Goal: Transaction & Acquisition: Purchase product/service

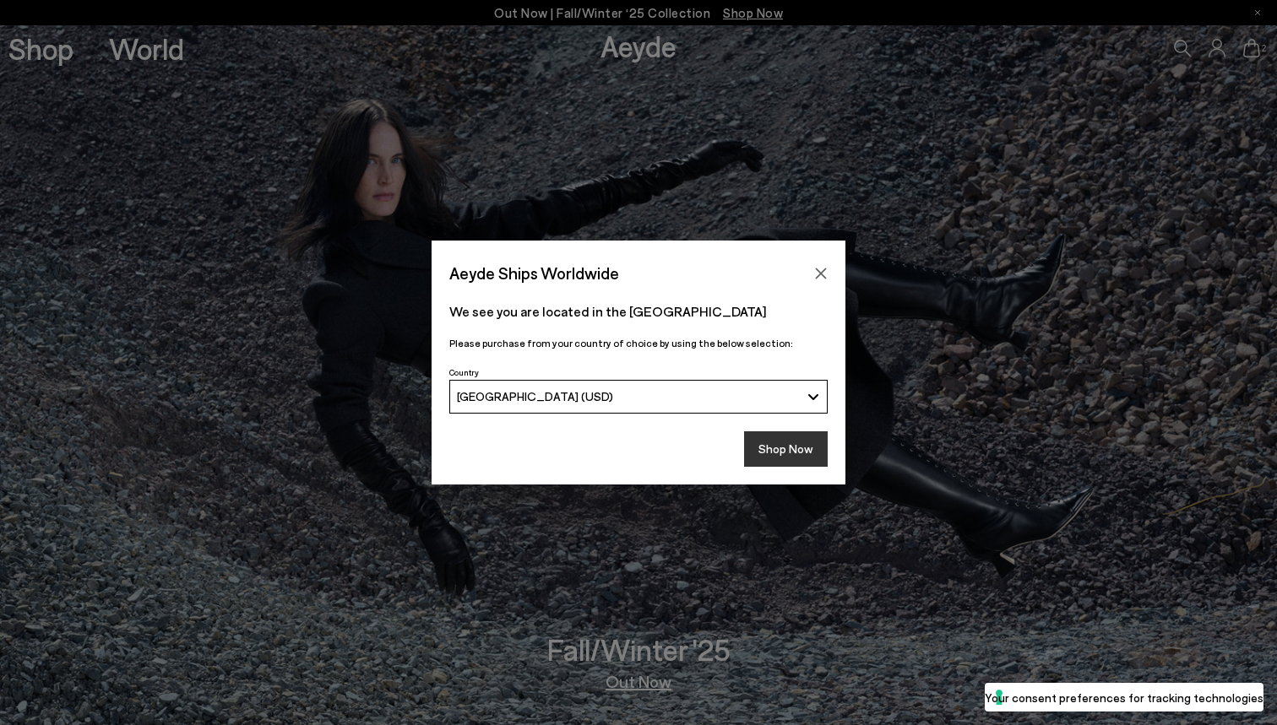
click at [790, 448] on button "Shop Now" at bounding box center [786, 448] width 84 height 35
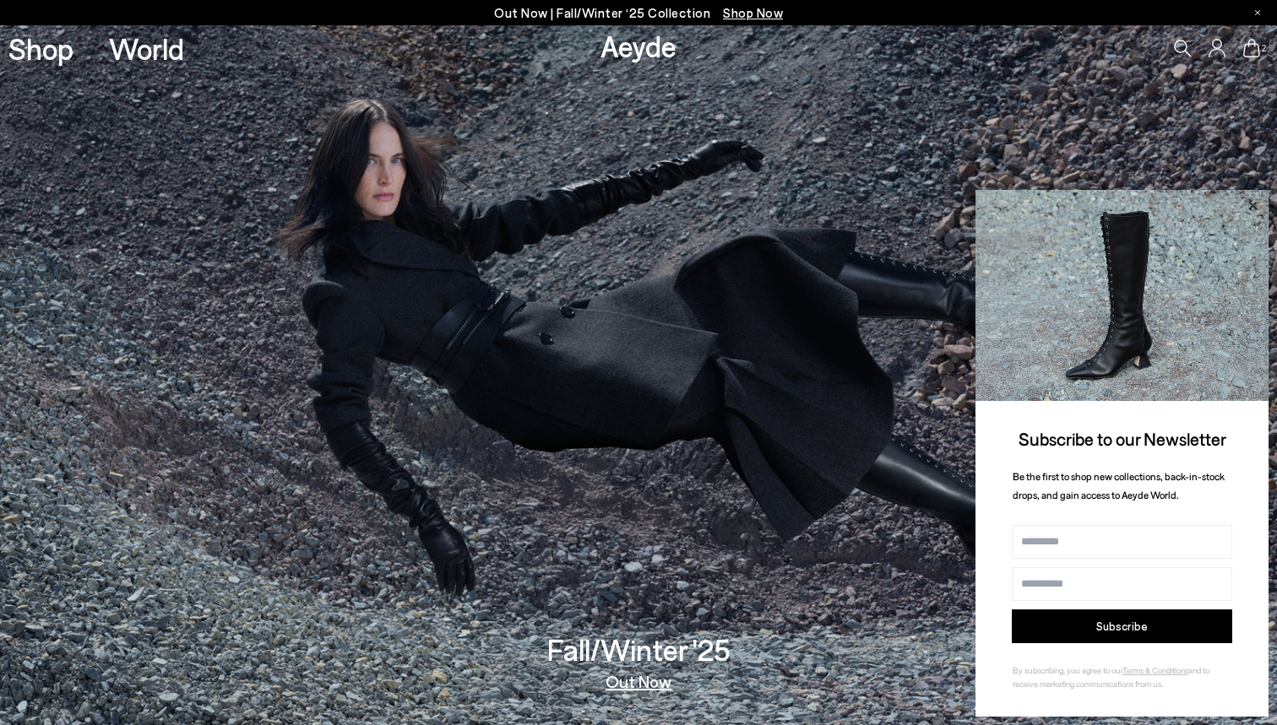
click at [1254, 214] on icon at bounding box center [1252, 206] width 22 height 22
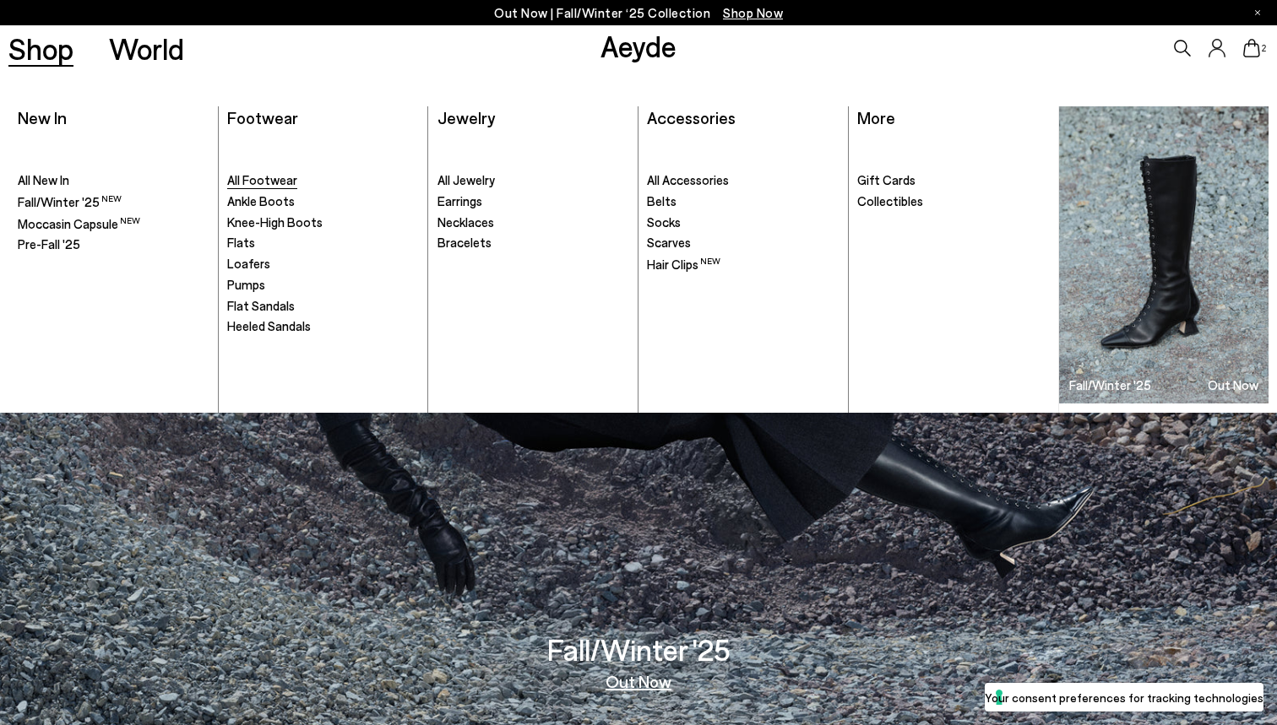
click at [255, 178] on span "All Footwear" at bounding box center [262, 179] width 70 height 15
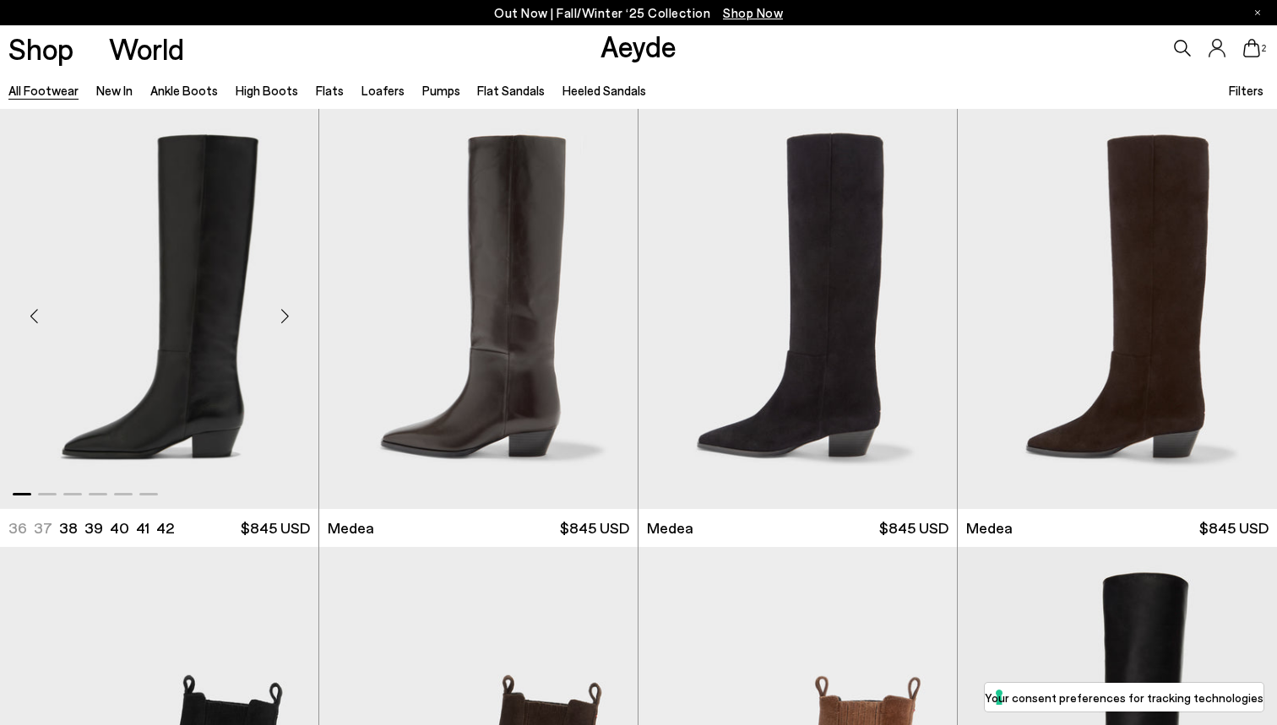
click at [283, 317] on div "Next slide" at bounding box center [284, 315] width 51 height 51
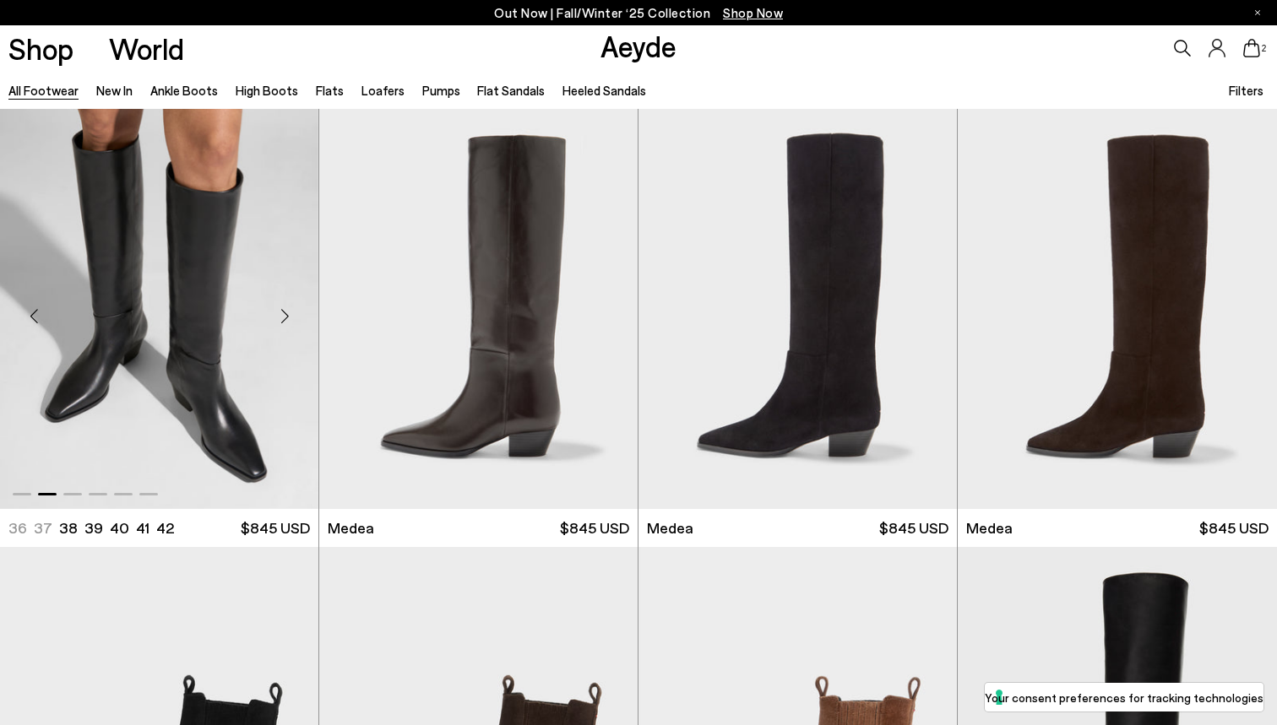
click at [283, 317] on div "Next slide" at bounding box center [284, 315] width 51 height 51
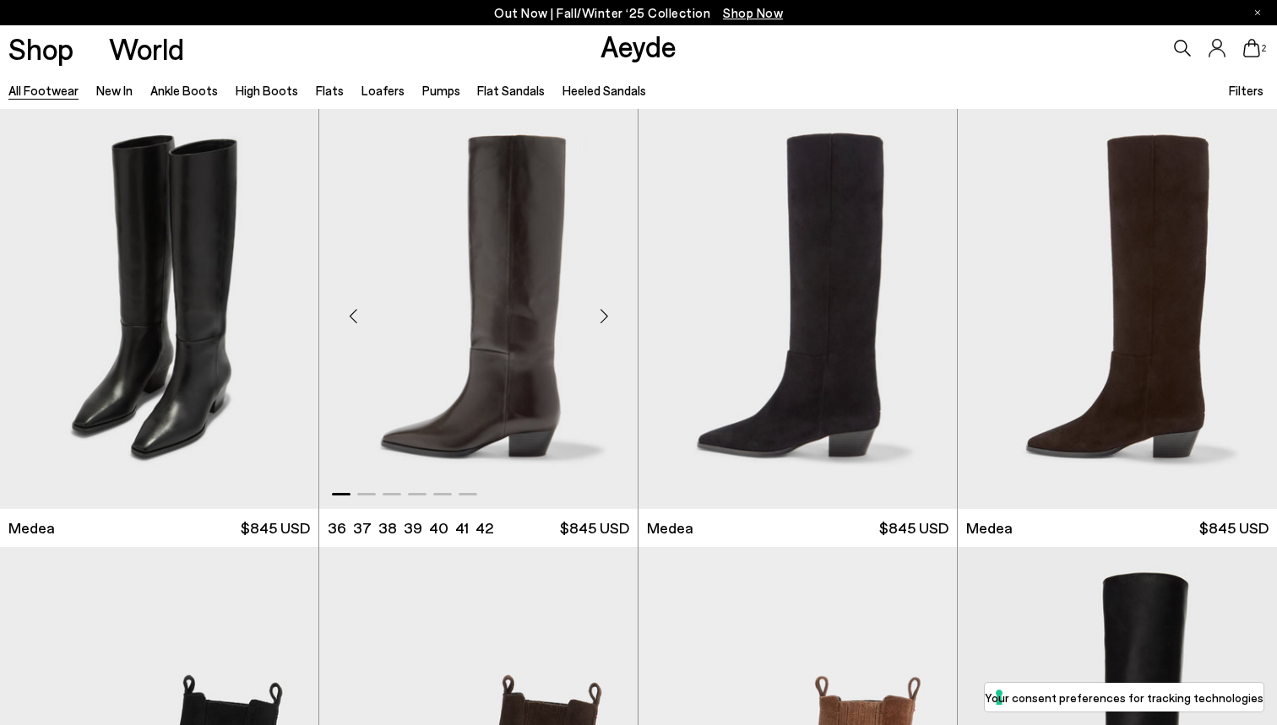
click at [608, 316] on div "Next slide" at bounding box center [603, 315] width 51 height 51
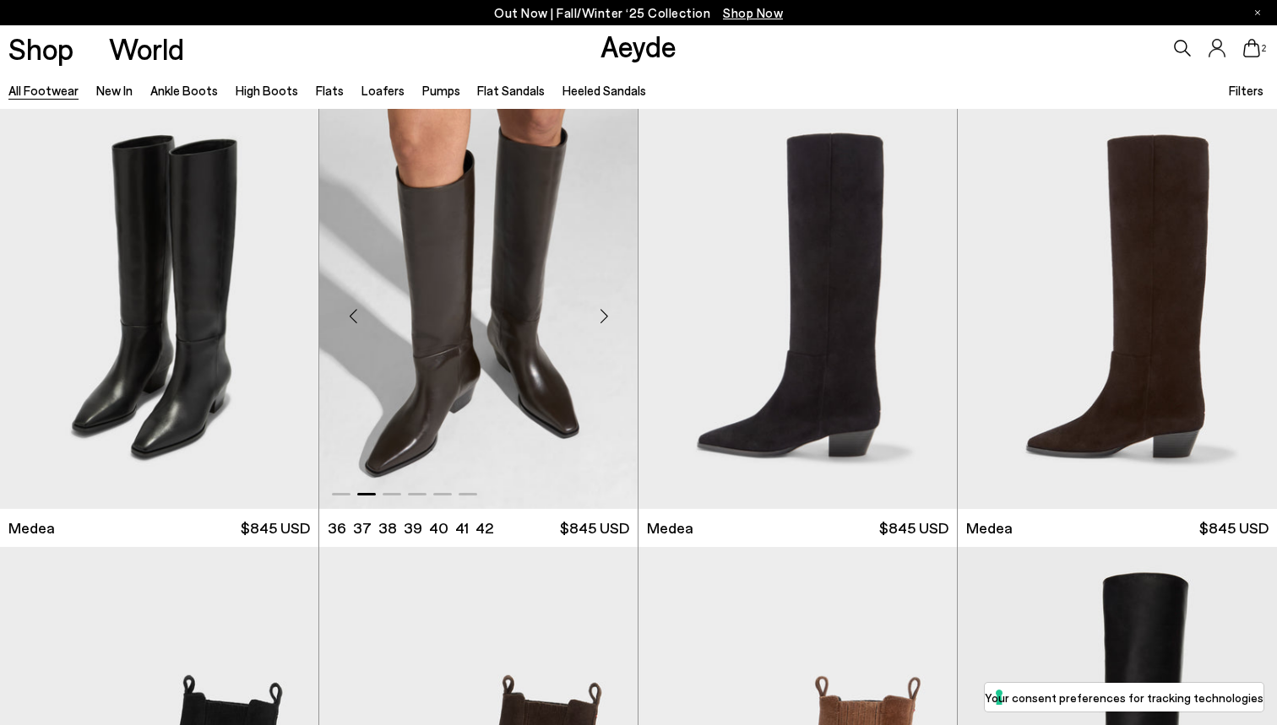
click at [608, 316] on div "Next slide" at bounding box center [603, 315] width 51 height 51
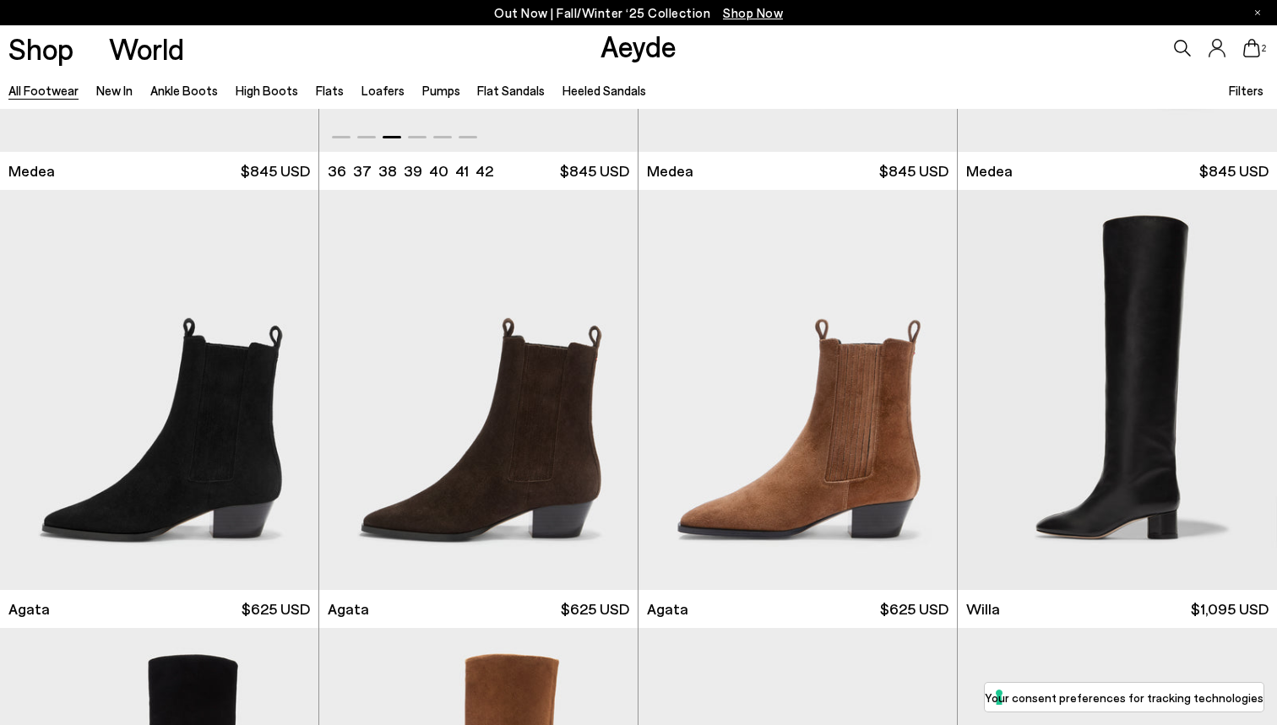
scroll to position [364, 0]
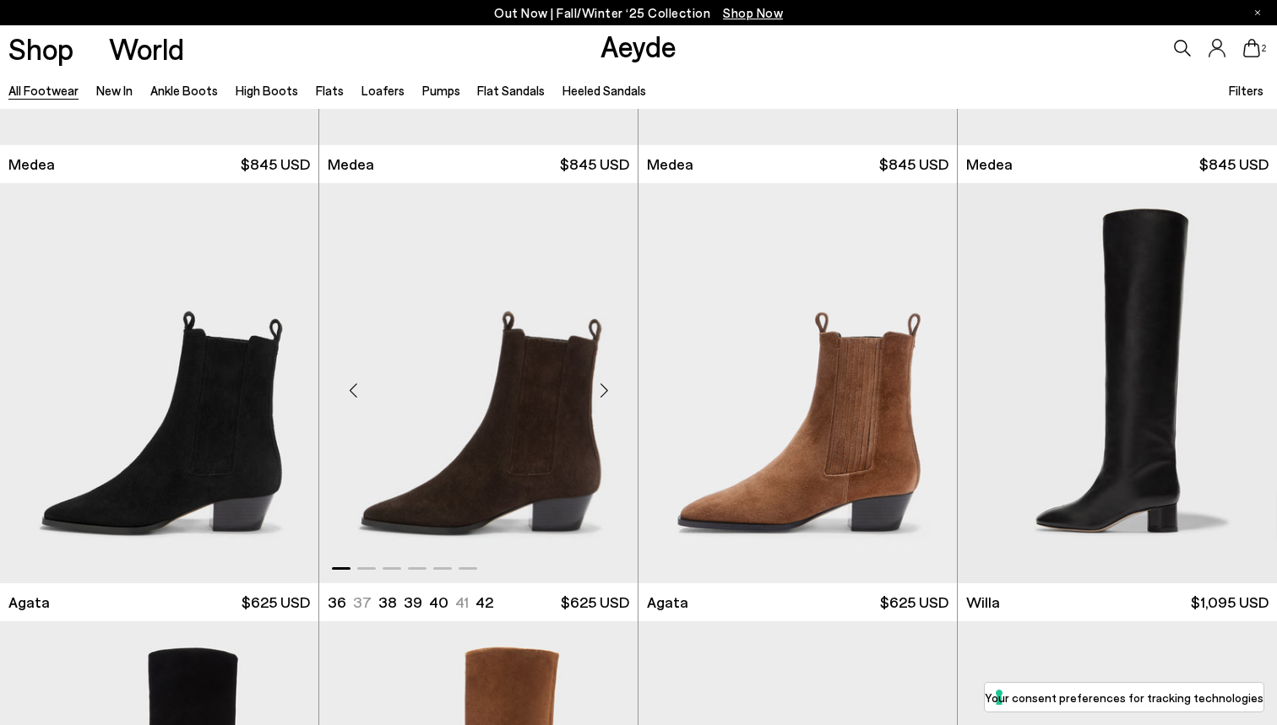
click at [599, 393] on div "Next slide" at bounding box center [603, 390] width 51 height 51
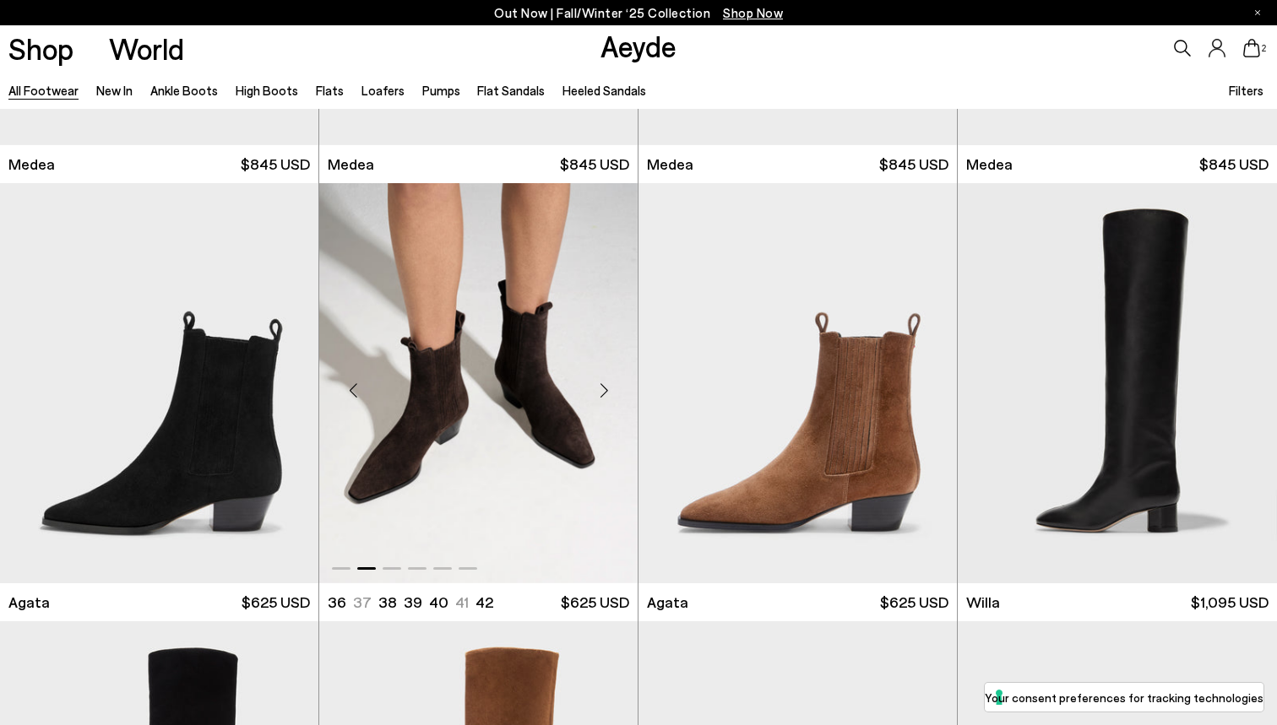
click at [598, 391] on div "Next slide" at bounding box center [603, 390] width 51 height 51
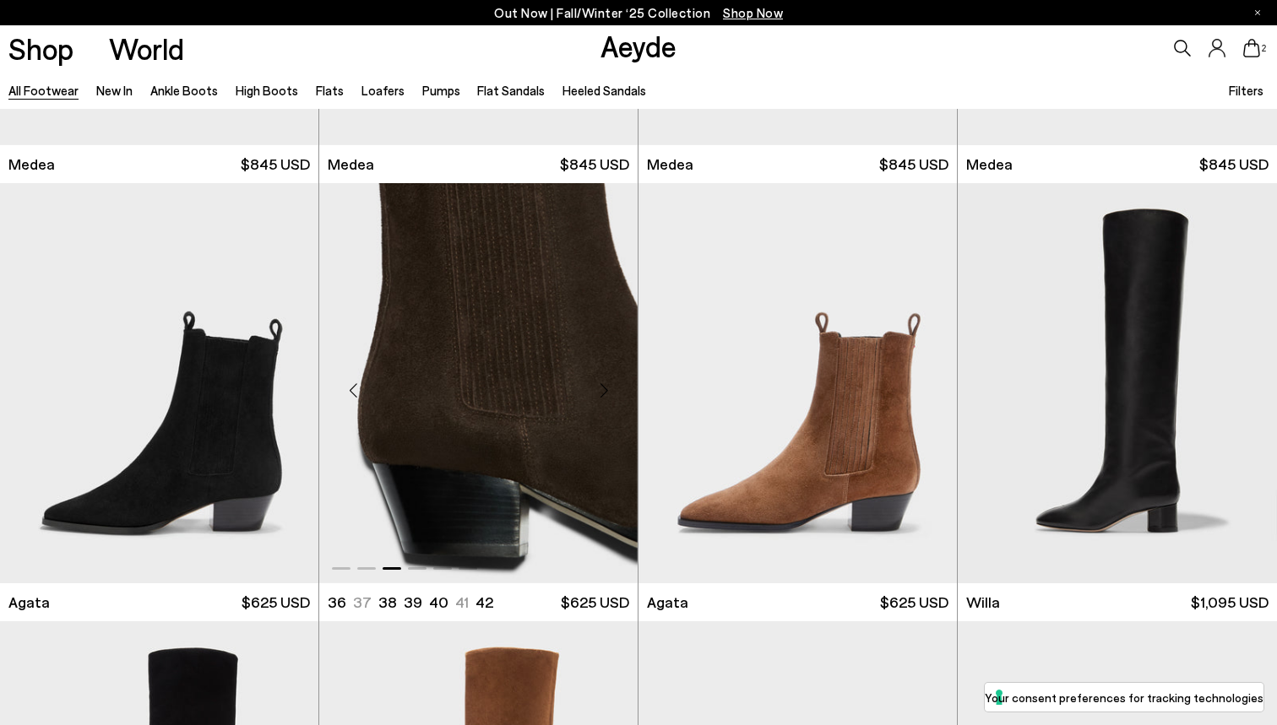
click at [596, 388] on div "Next slide" at bounding box center [603, 390] width 51 height 51
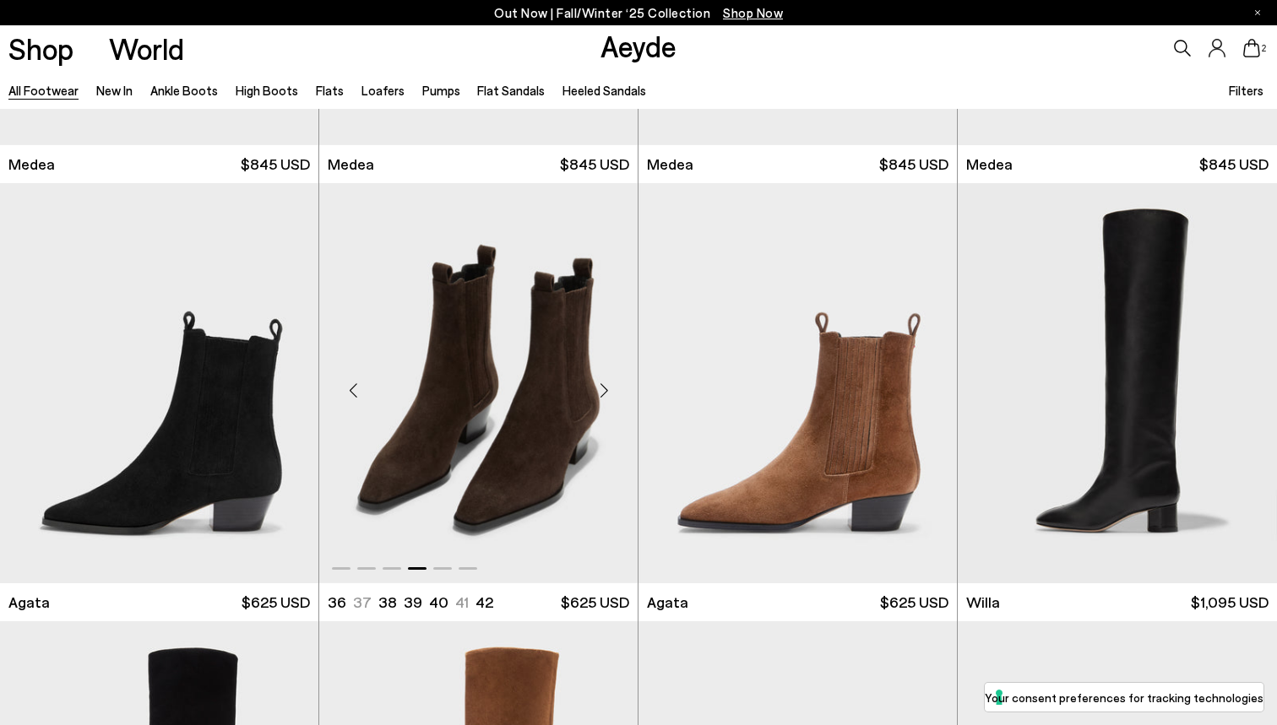
click at [596, 388] on div "Next slide" at bounding box center [603, 390] width 51 height 51
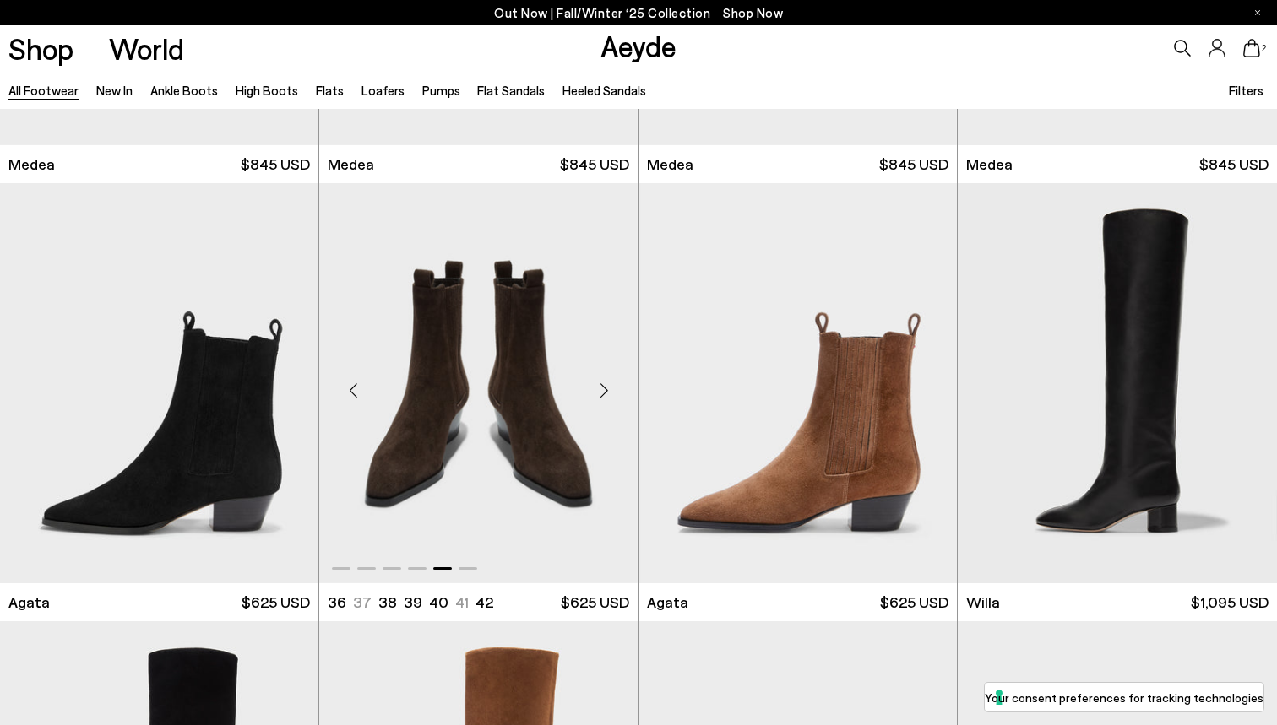
click at [601, 388] on div "Next slide" at bounding box center [603, 390] width 51 height 51
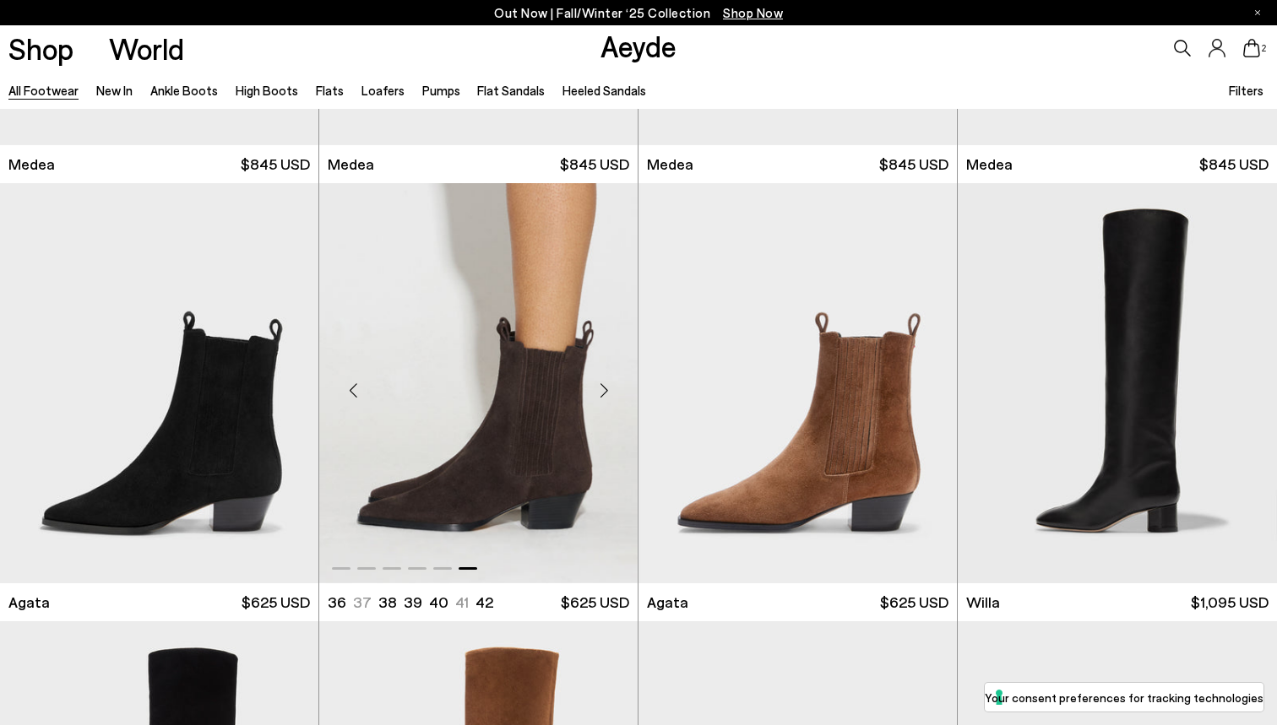
click at [601, 388] on div "Next slide" at bounding box center [603, 390] width 51 height 51
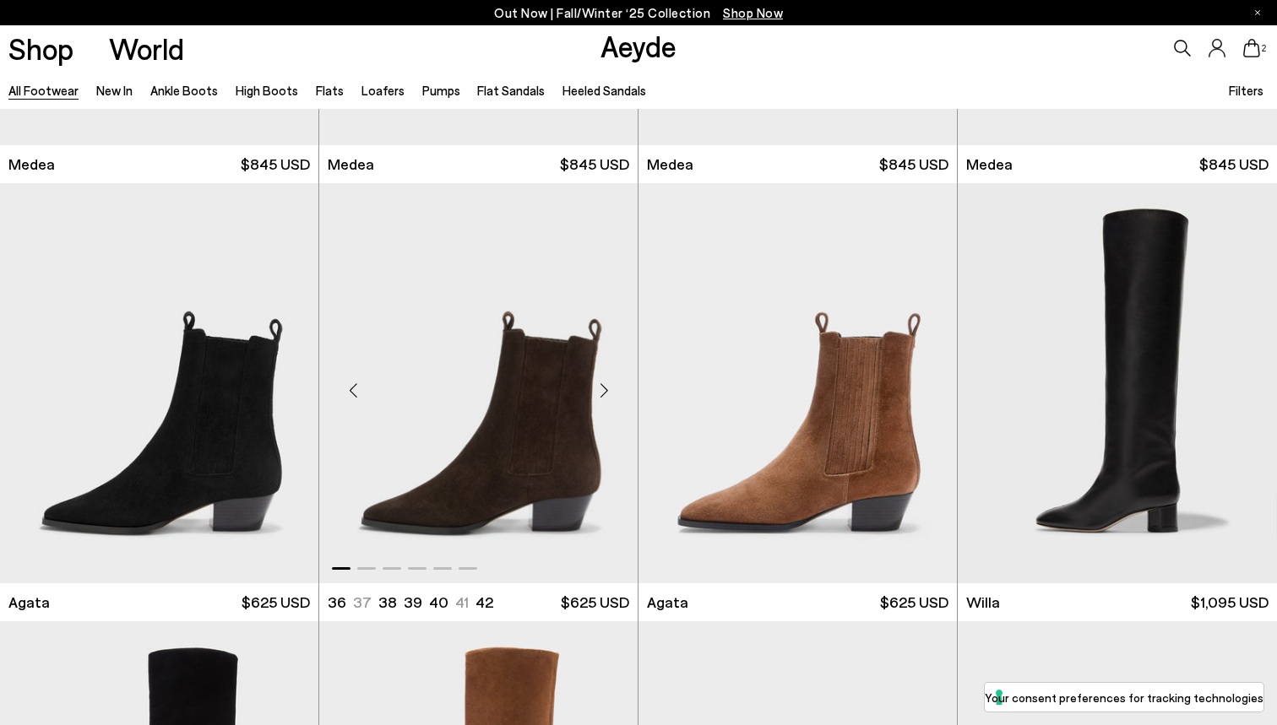
click at [601, 388] on div "Next slide" at bounding box center [603, 390] width 51 height 51
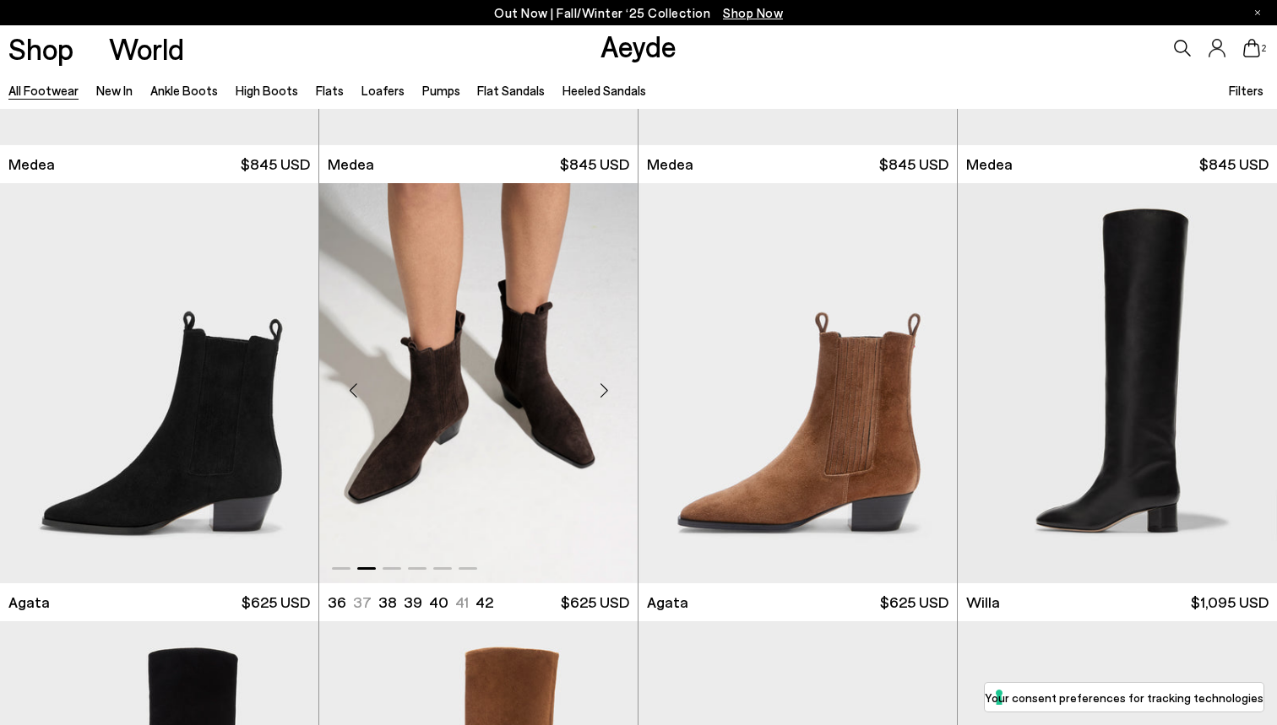
click at [602, 388] on div "Next slide" at bounding box center [603, 390] width 51 height 51
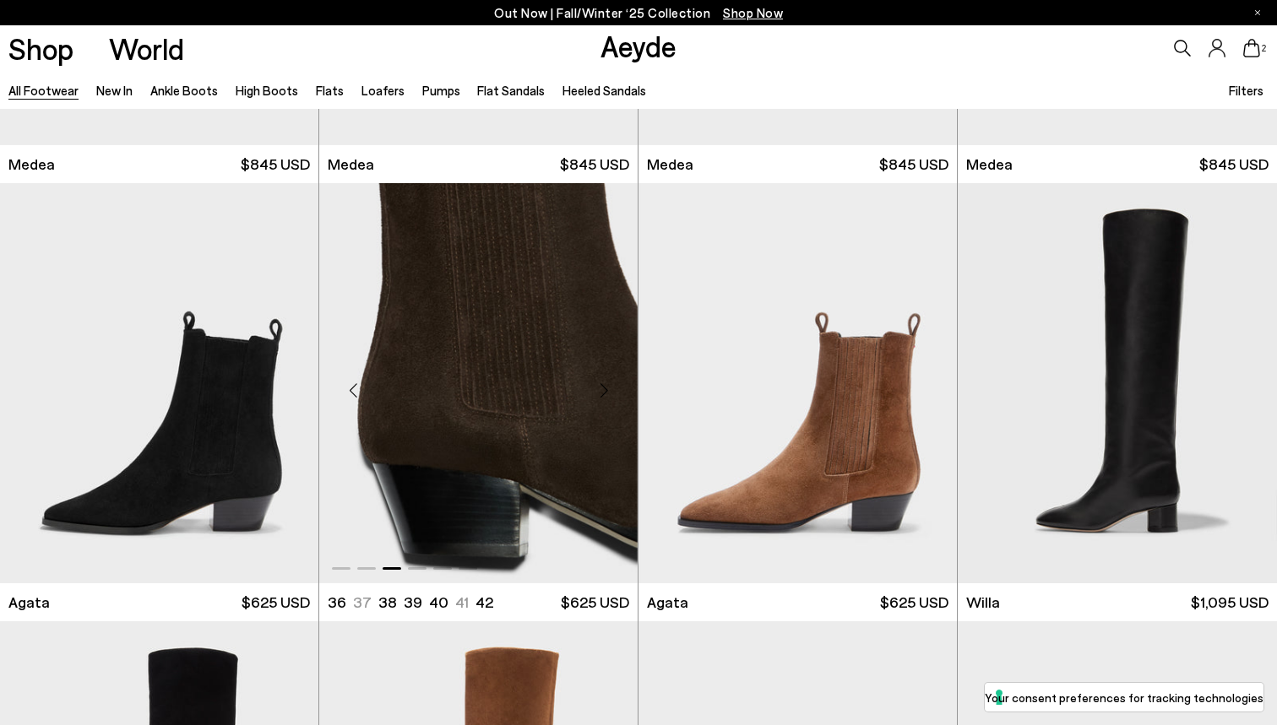
click at [602, 388] on div "Next slide" at bounding box center [603, 390] width 51 height 51
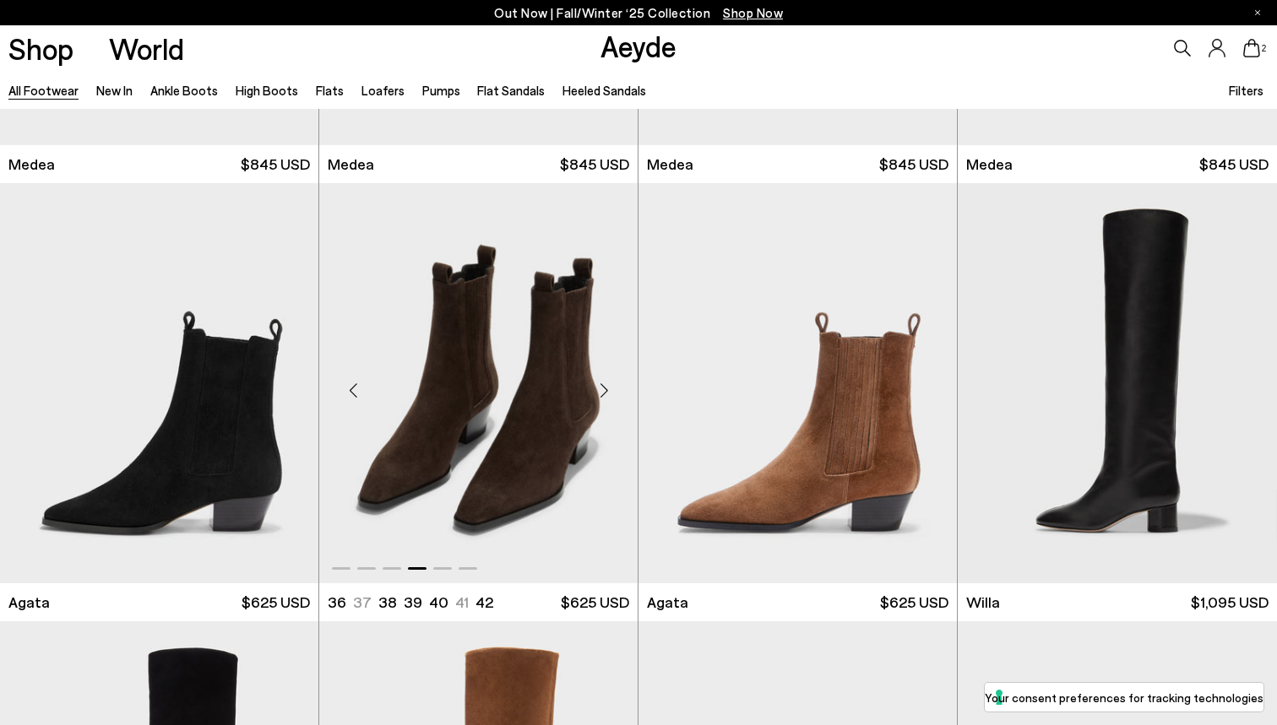
click at [602, 388] on div "Next slide" at bounding box center [603, 390] width 51 height 51
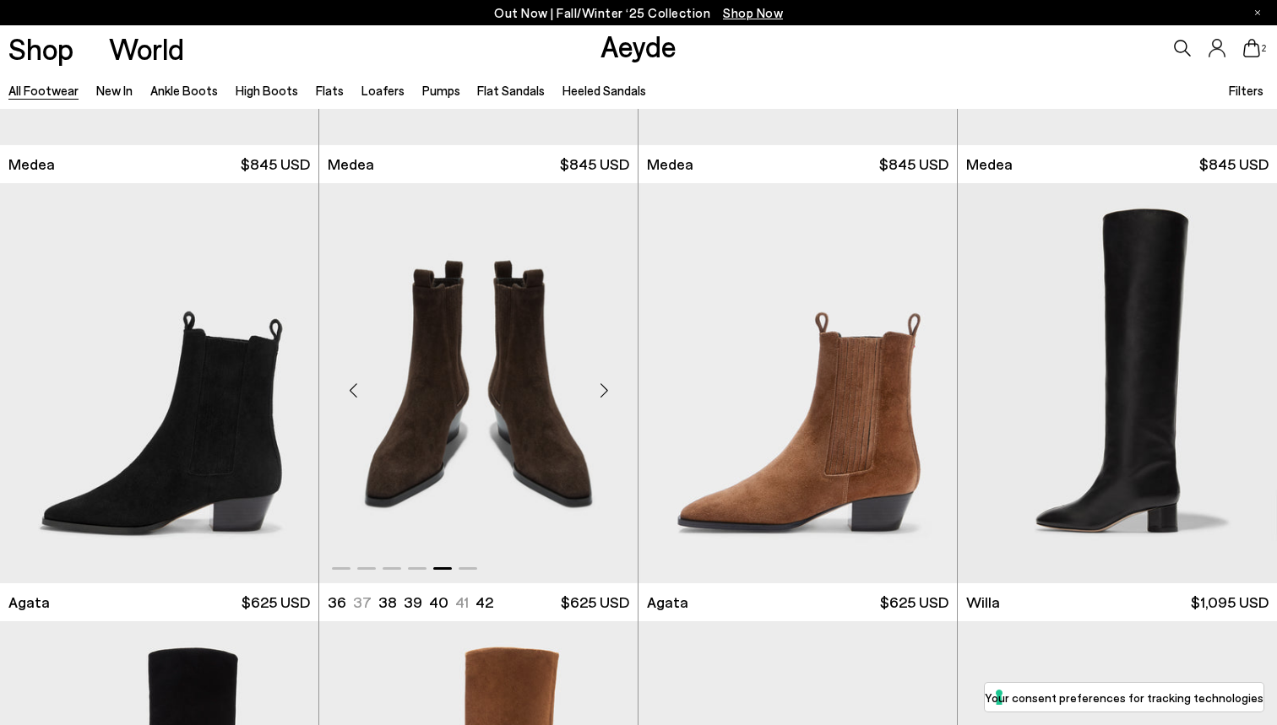
click at [602, 388] on div "Next slide" at bounding box center [603, 390] width 51 height 51
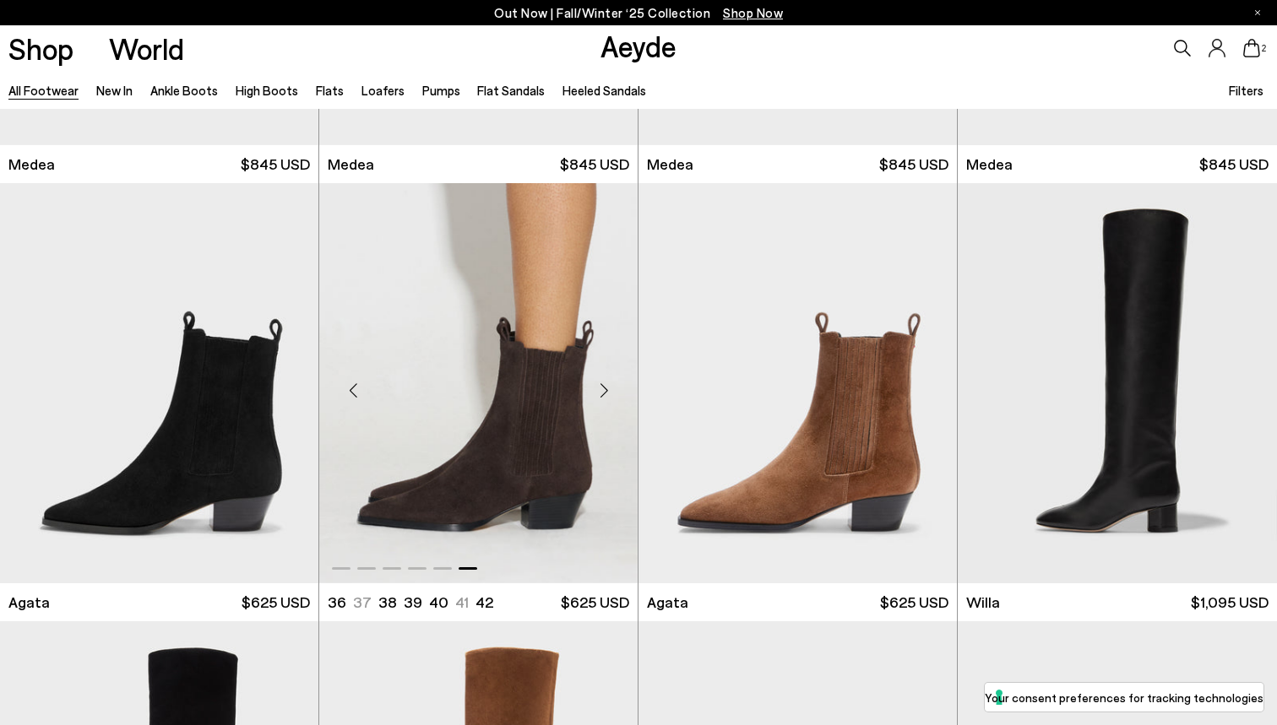
click at [544, 403] on img "6 / 6" at bounding box center [478, 383] width 318 height 400
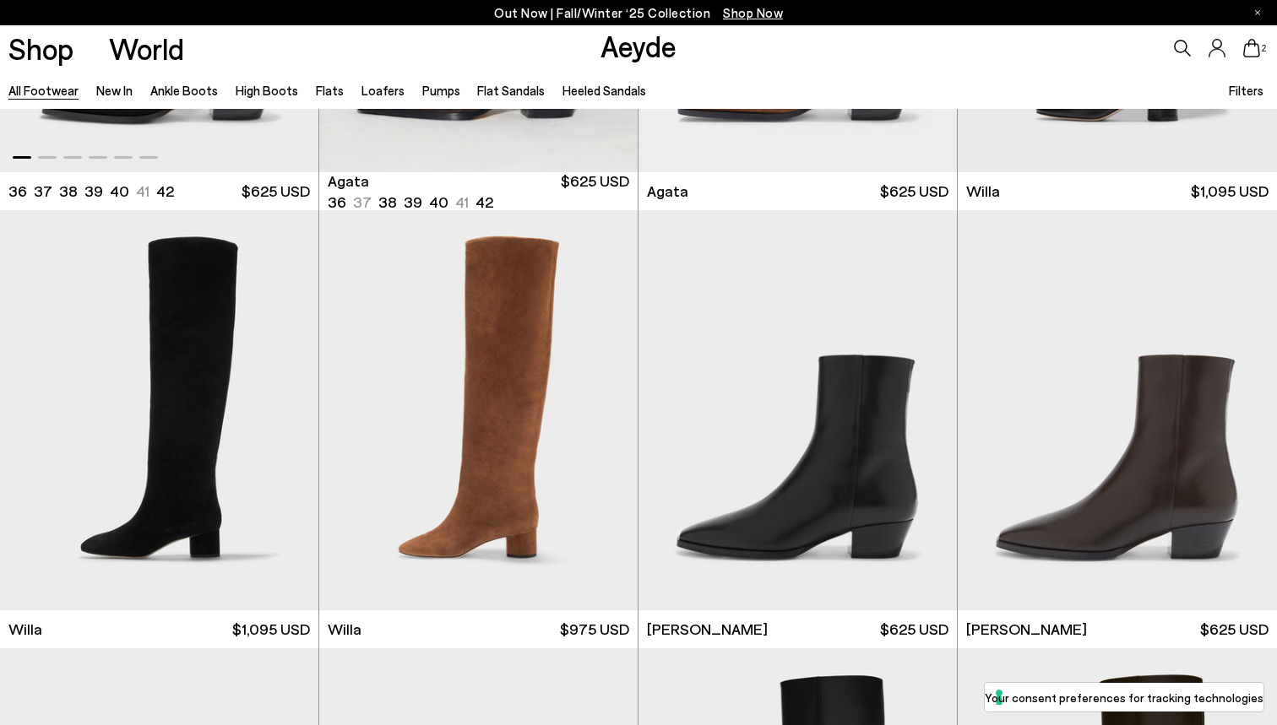
scroll to position [773, 0]
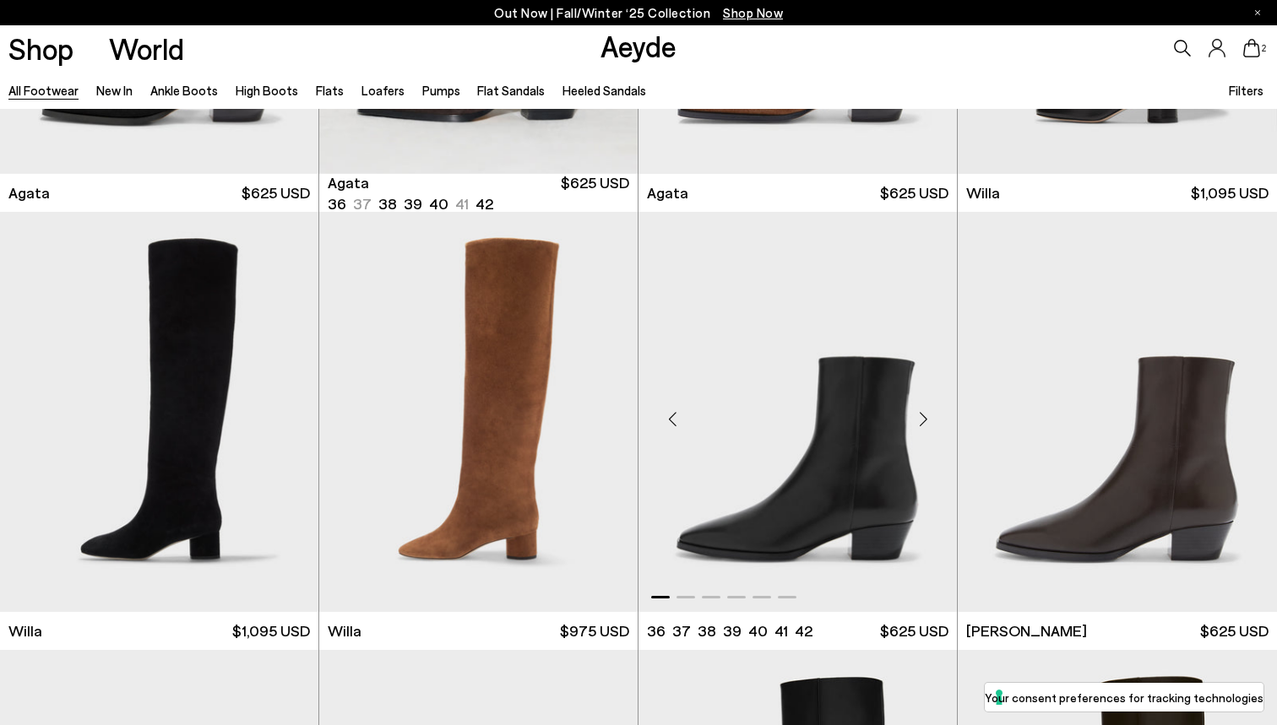
click at [917, 426] on div "Next slide" at bounding box center [922, 418] width 51 height 51
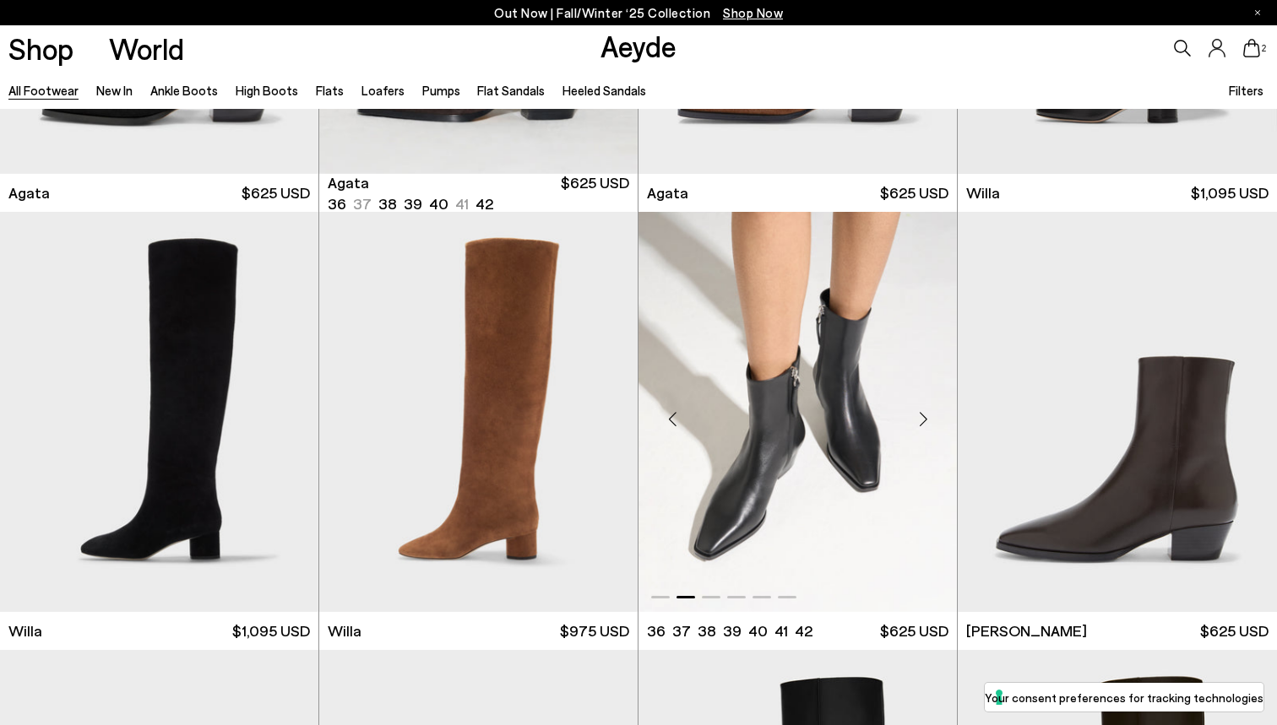
click at [918, 429] on div "Next slide" at bounding box center [922, 418] width 51 height 51
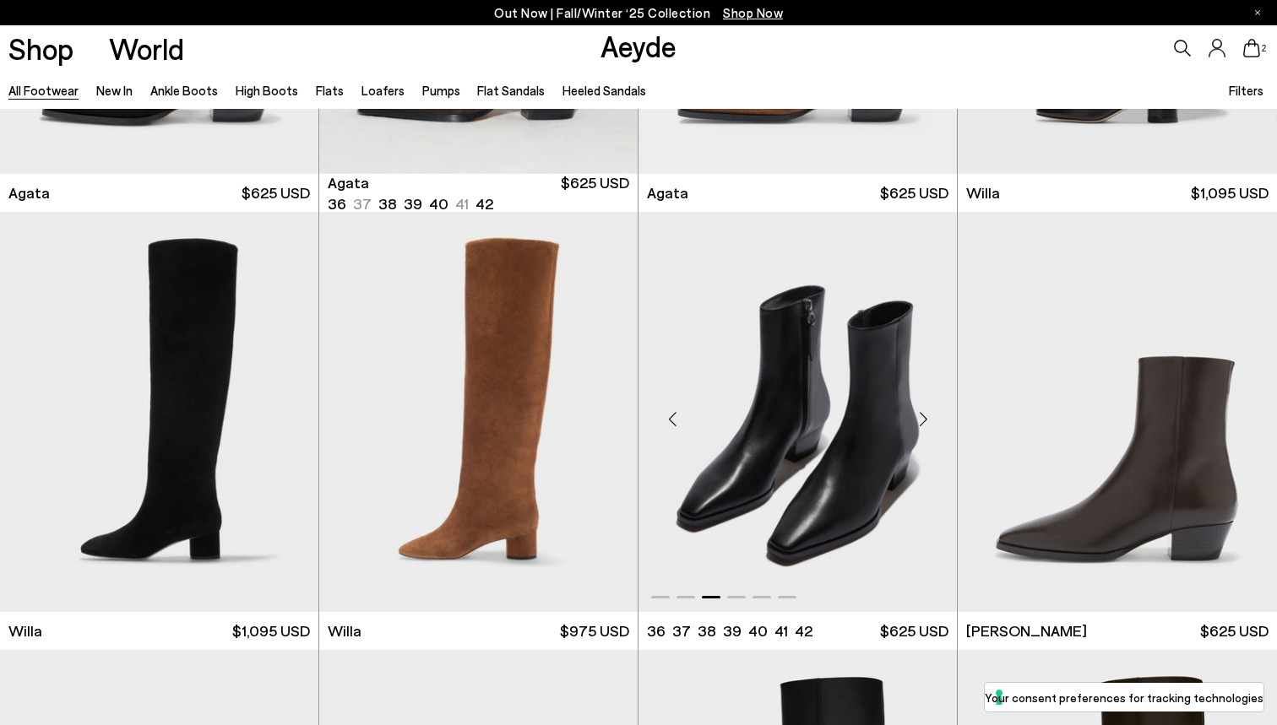
click at [918, 428] on div "Next slide" at bounding box center [922, 418] width 51 height 51
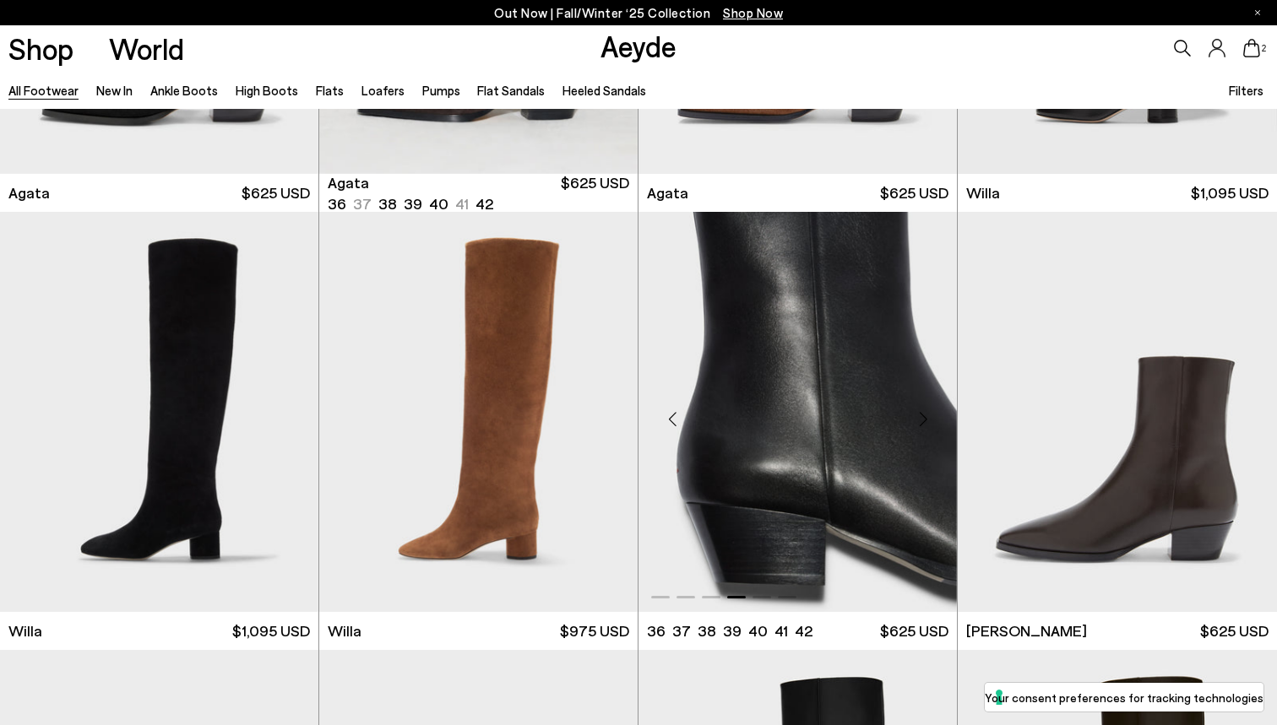
click at [918, 428] on div "Next slide" at bounding box center [922, 418] width 51 height 51
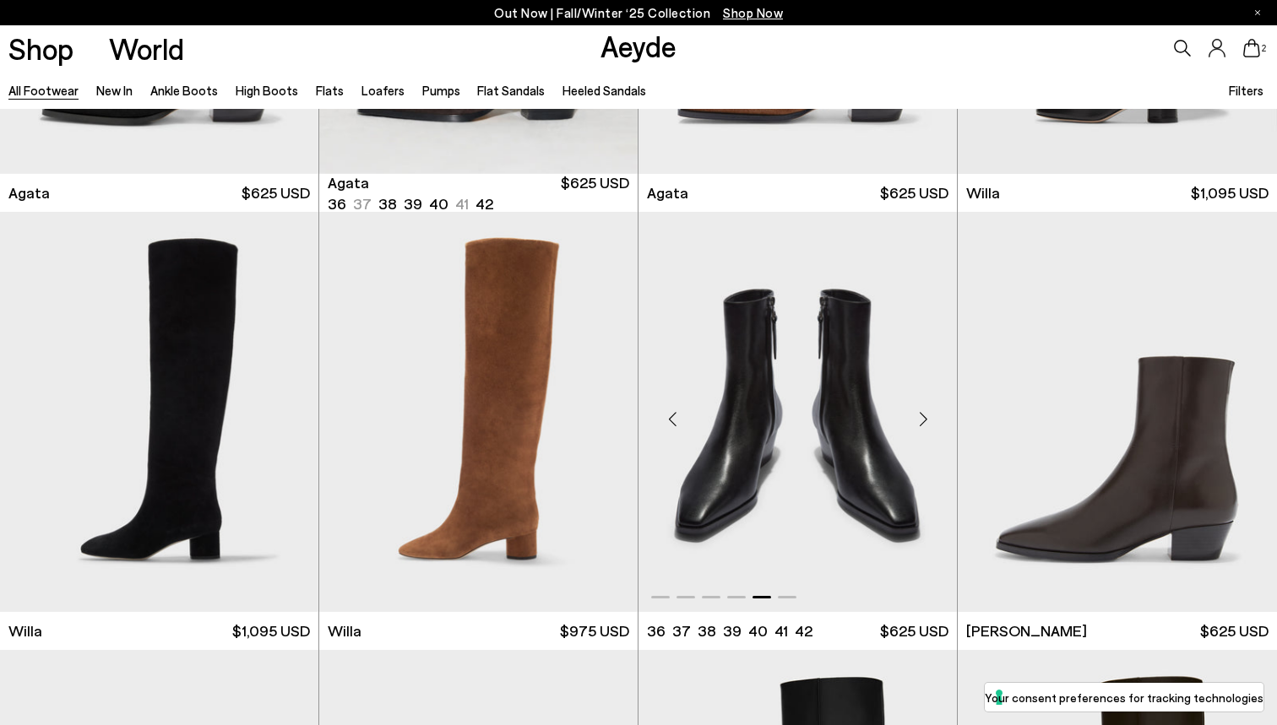
click at [918, 427] on div "Next slide" at bounding box center [922, 418] width 51 height 51
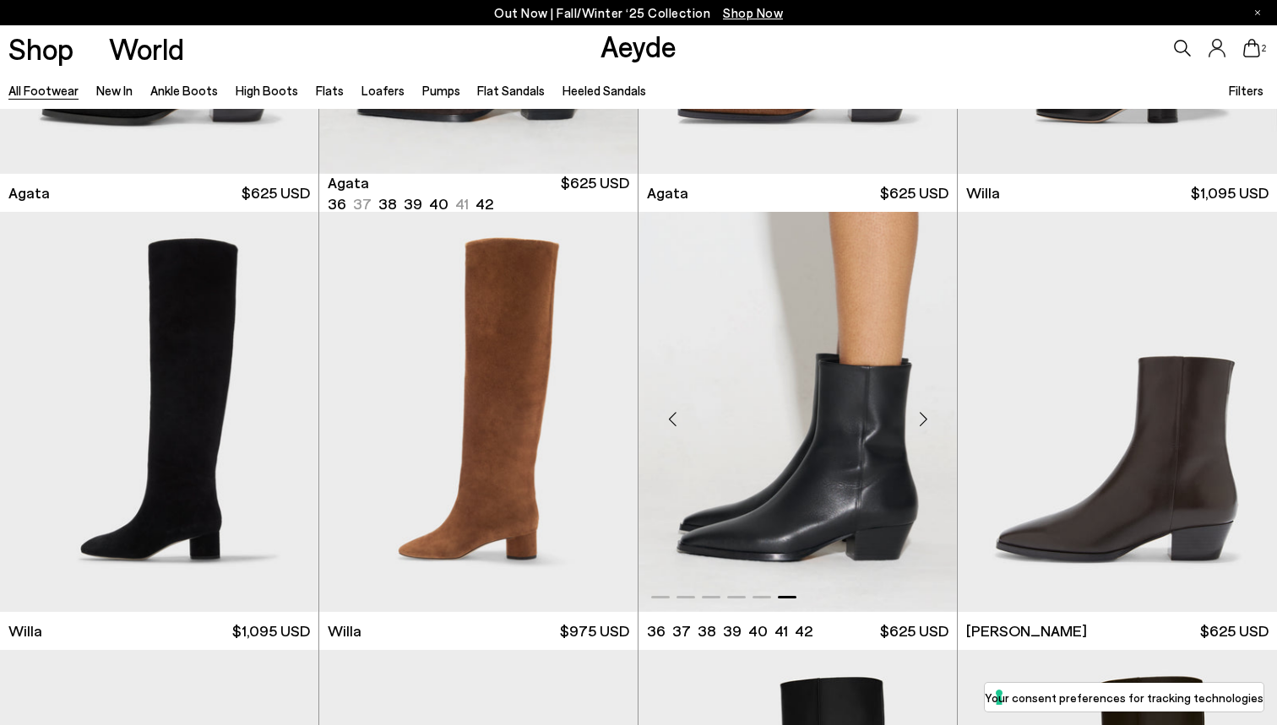
click at [908, 425] on div "Next slide" at bounding box center [922, 418] width 51 height 51
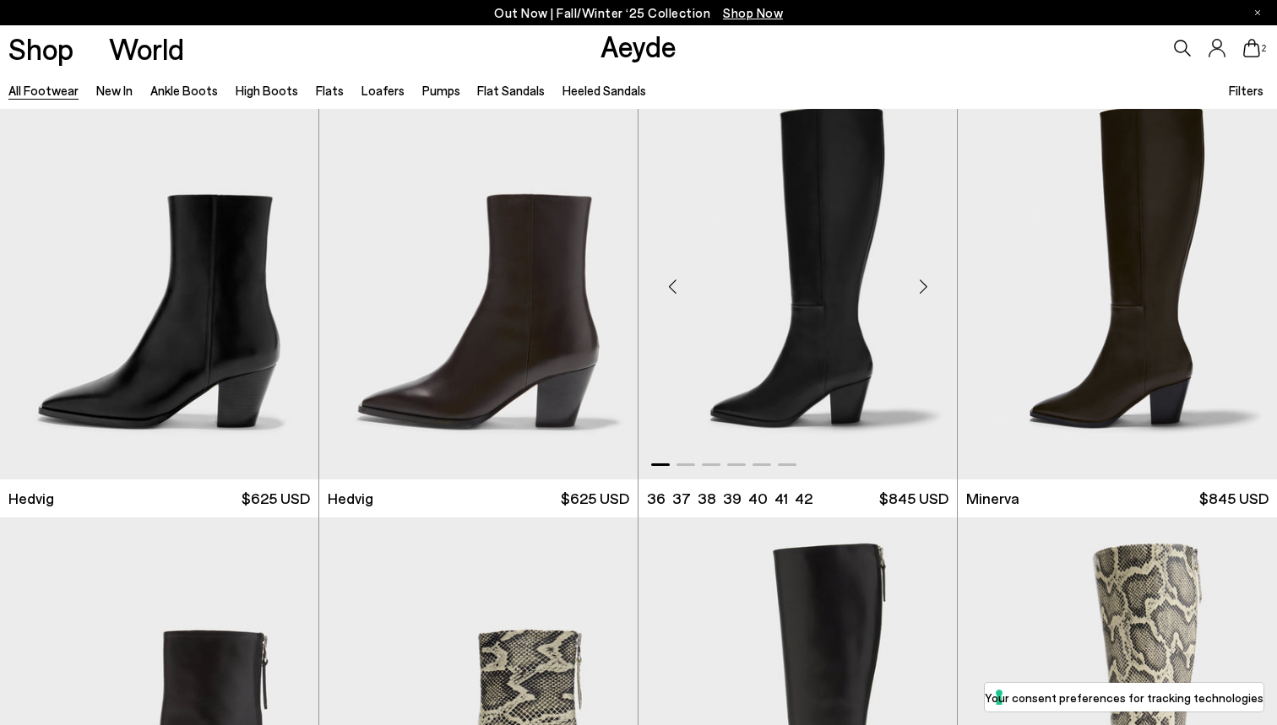
scroll to position [1348, 0]
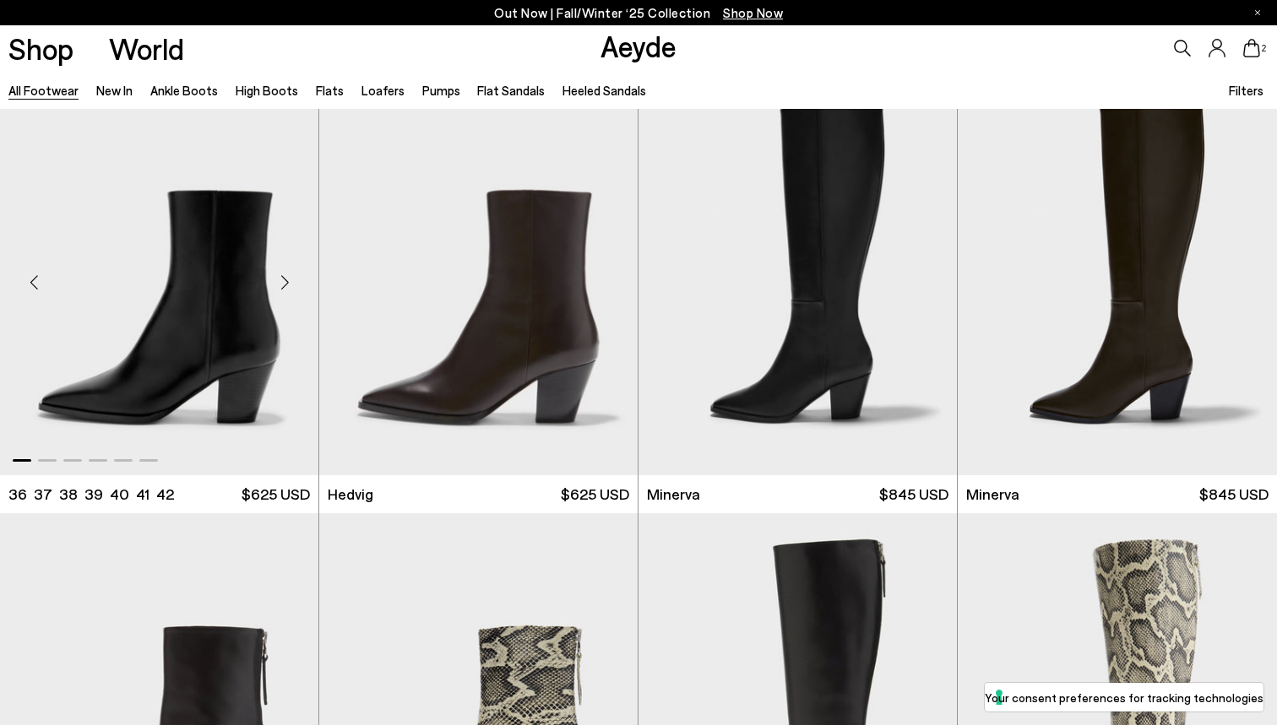
click at [284, 286] on div "Next slide" at bounding box center [284, 282] width 51 height 51
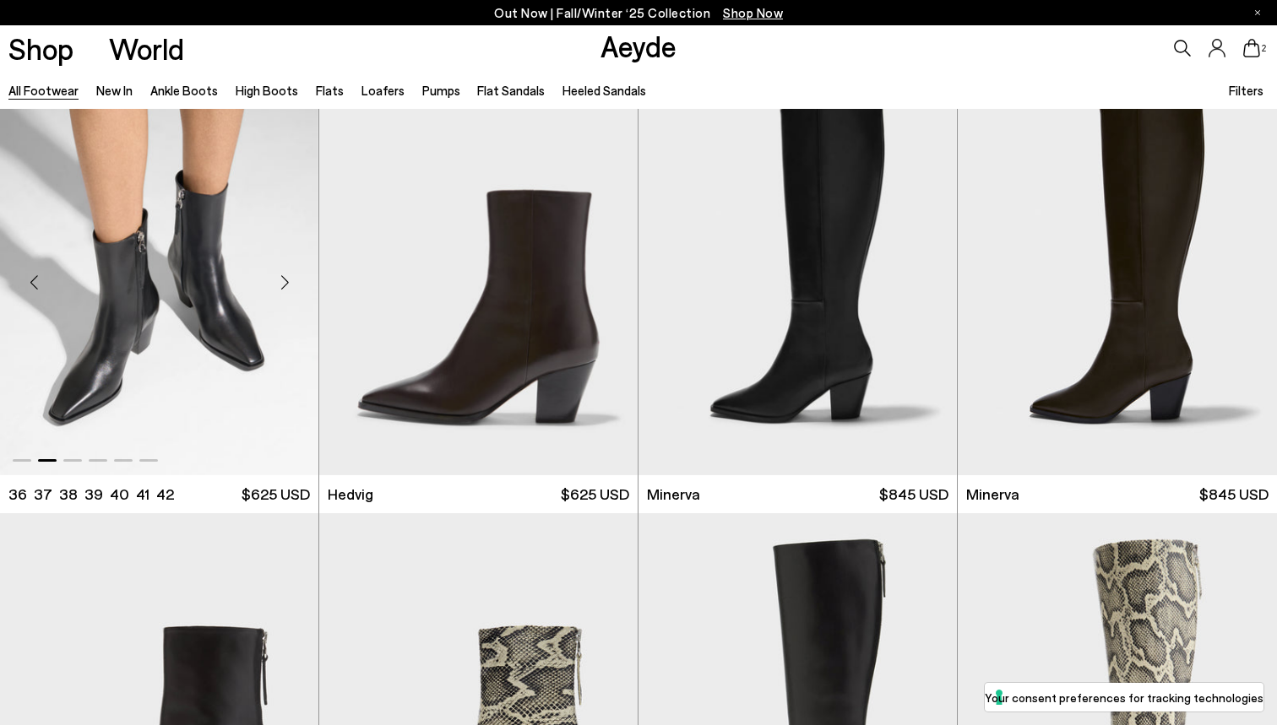
click at [284, 286] on div "Next slide" at bounding box center [284, 282] width 51 height 51
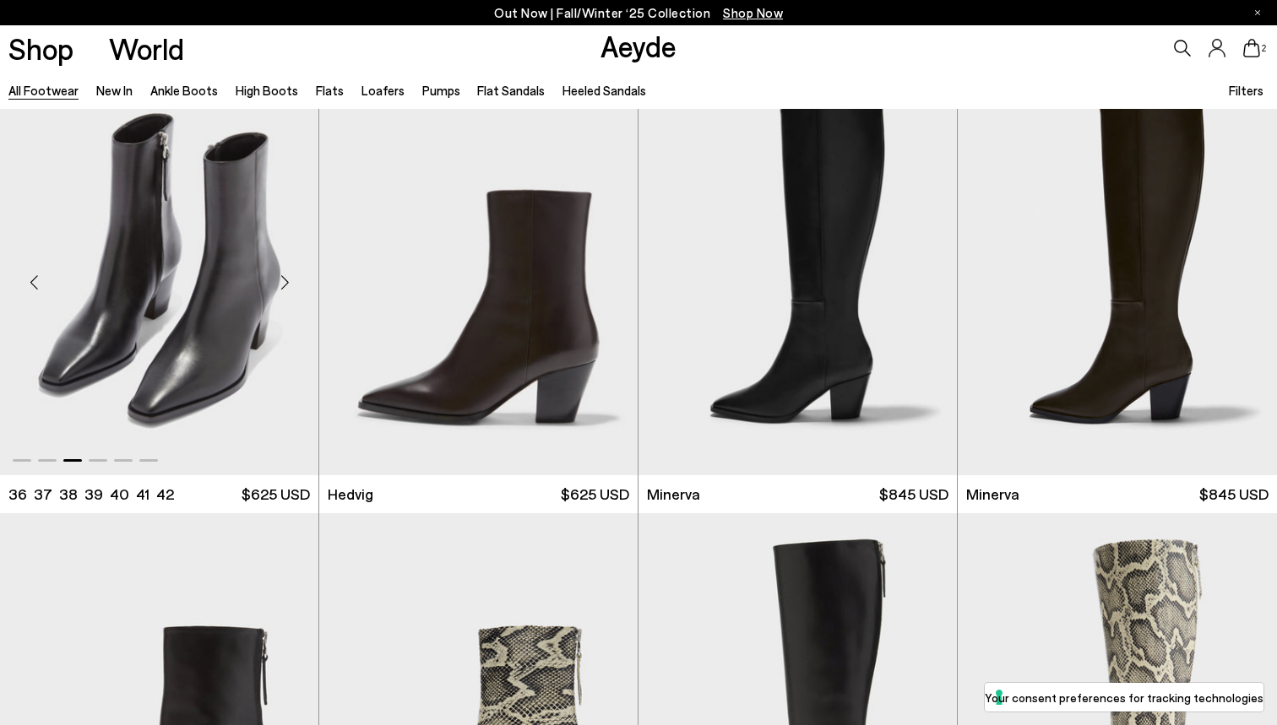
click at [284, 286] on div "Next slide" at bounding box center [284, 282] width 51 height 51
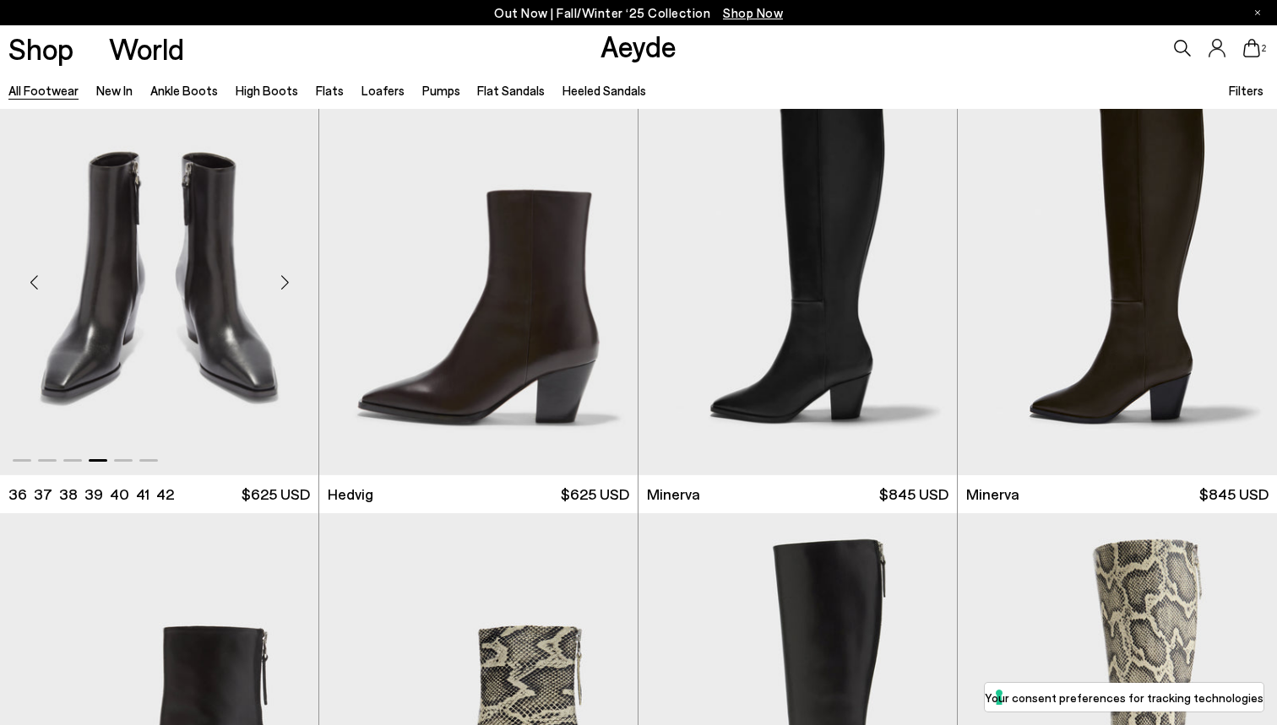
click at [284, 286] on div "Next slide" at bounding box center [284, 282] width 51 height 51
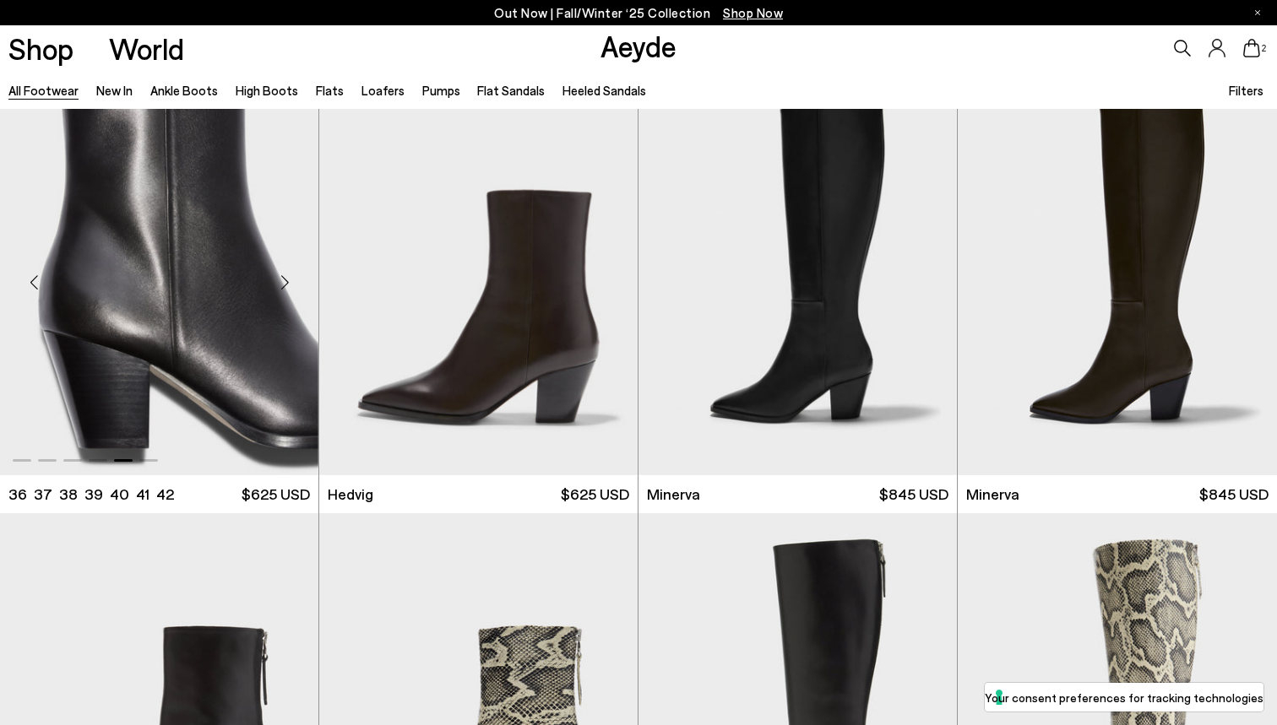
click at [284, 286] on div "Next slide" at bounding box center [284, 282] width 51 height 51
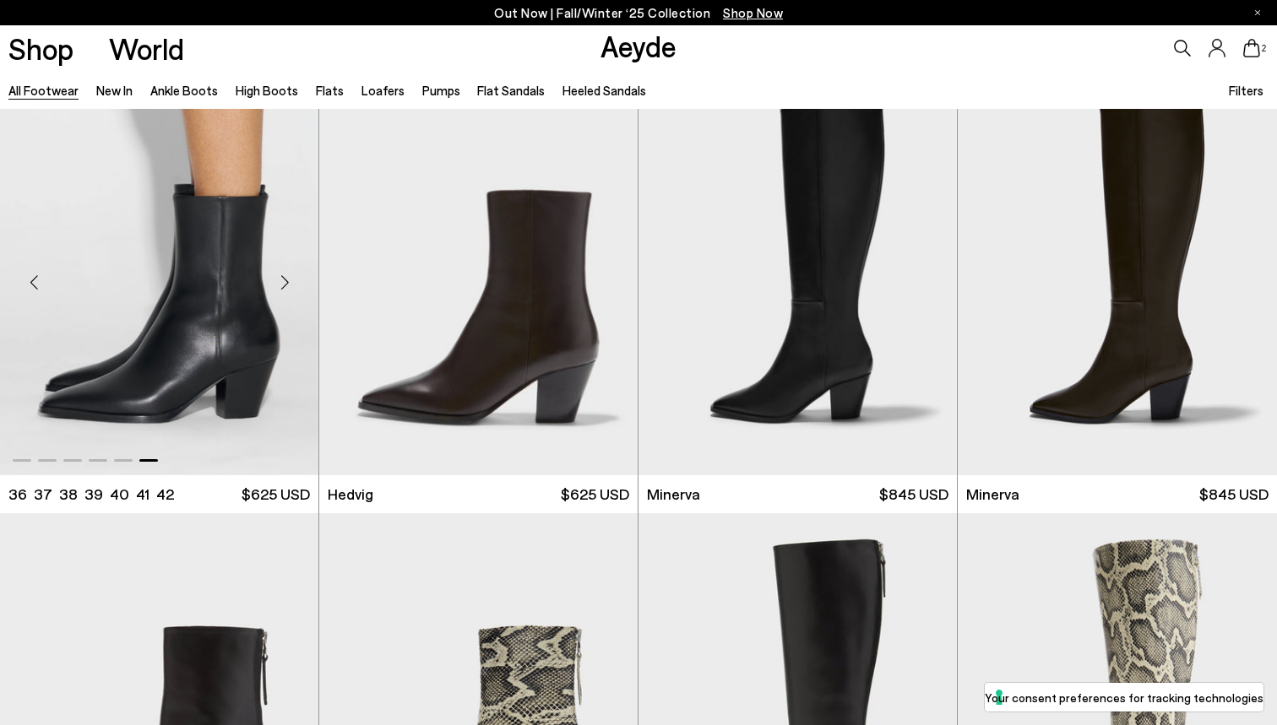
click at [284, 286] on div "Next slide" at bounding box center [284, 282] width 51 height 51
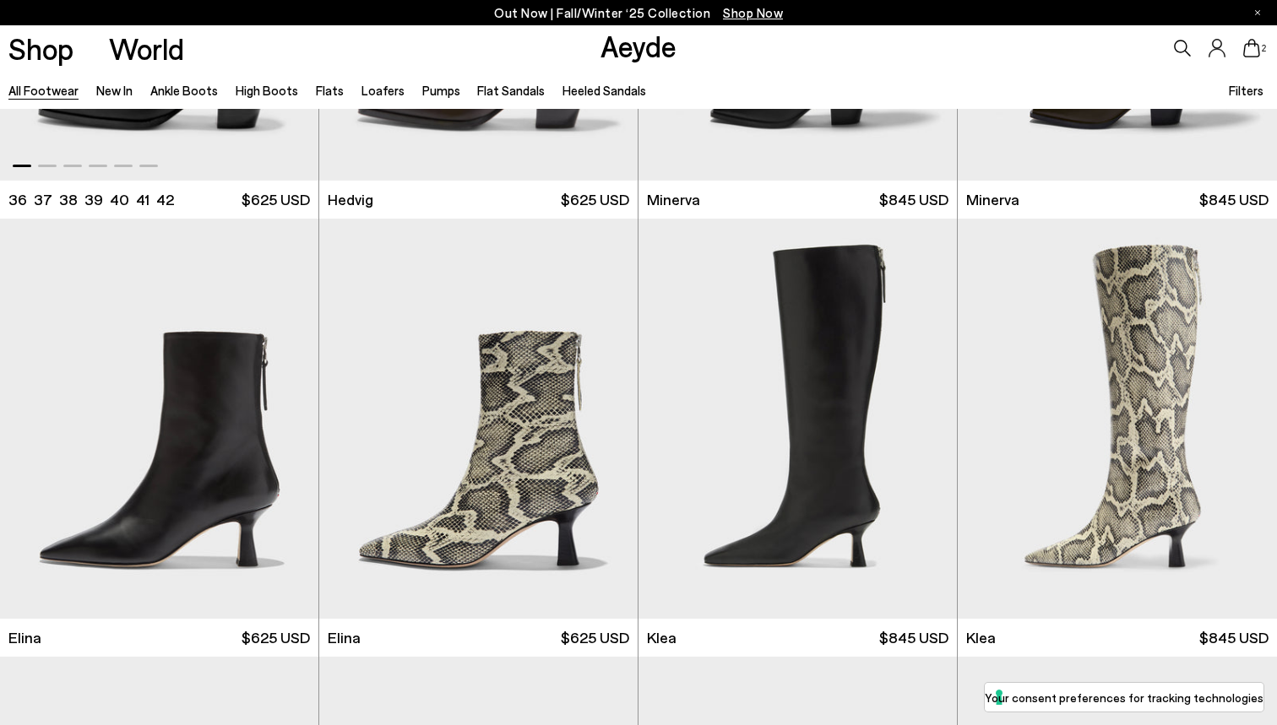
scroll to position [1659, 0]
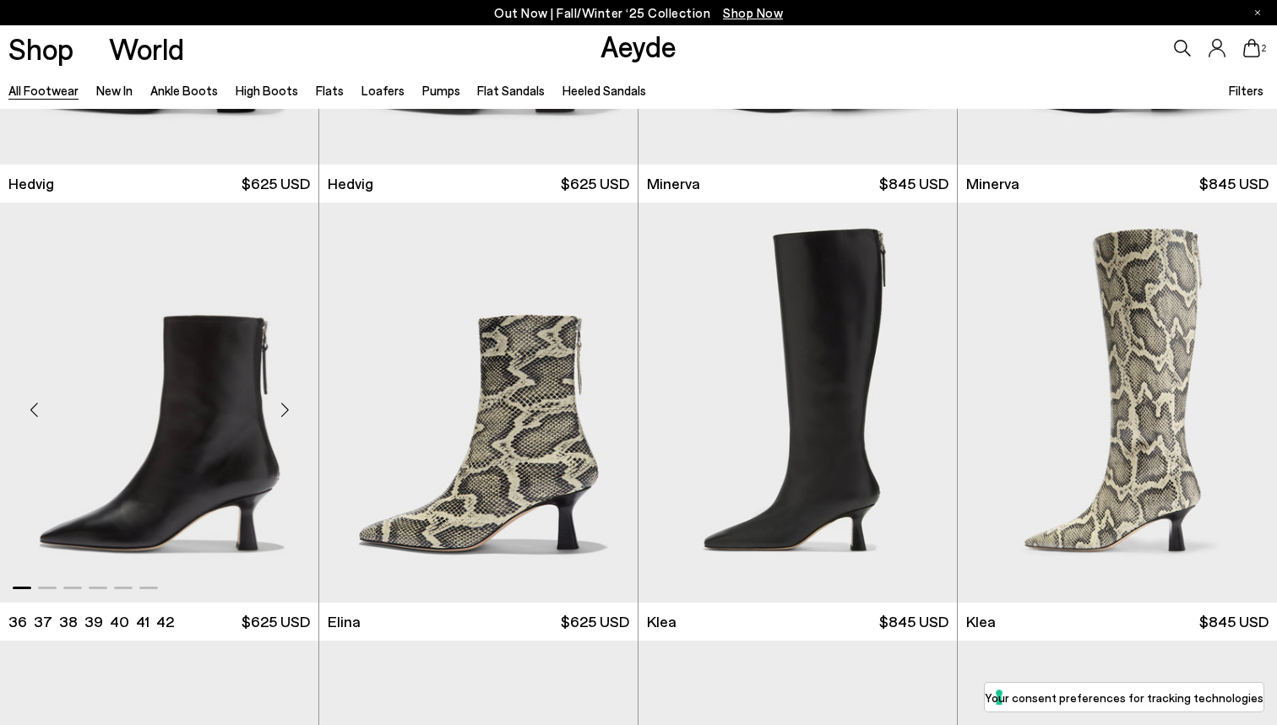
click at [283, 411] on div "Next slide" at bounding box center [284, 409] width 51 height 51
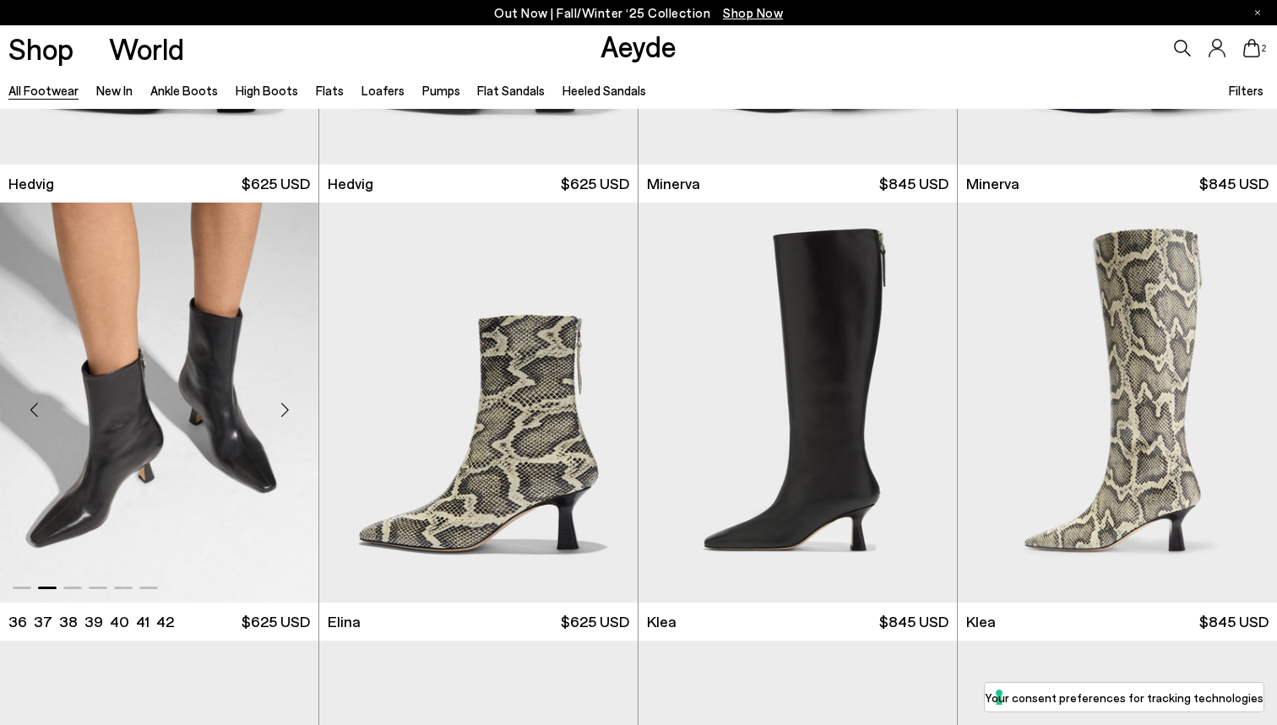
click at [283, 411] on div "Next slide" at bounding box center [284, 409] width 51 height 51
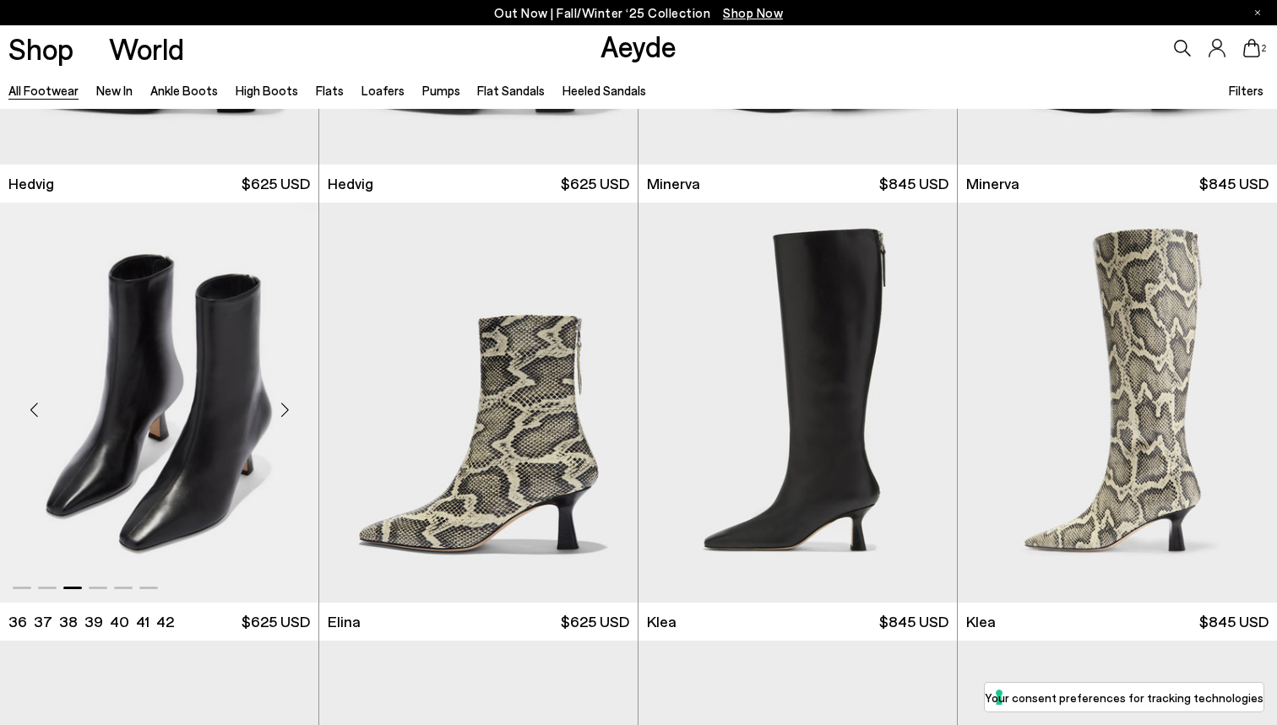
click at [283, 411] on div "Next slide" at bounding box center [284, 409] width 51 height 51
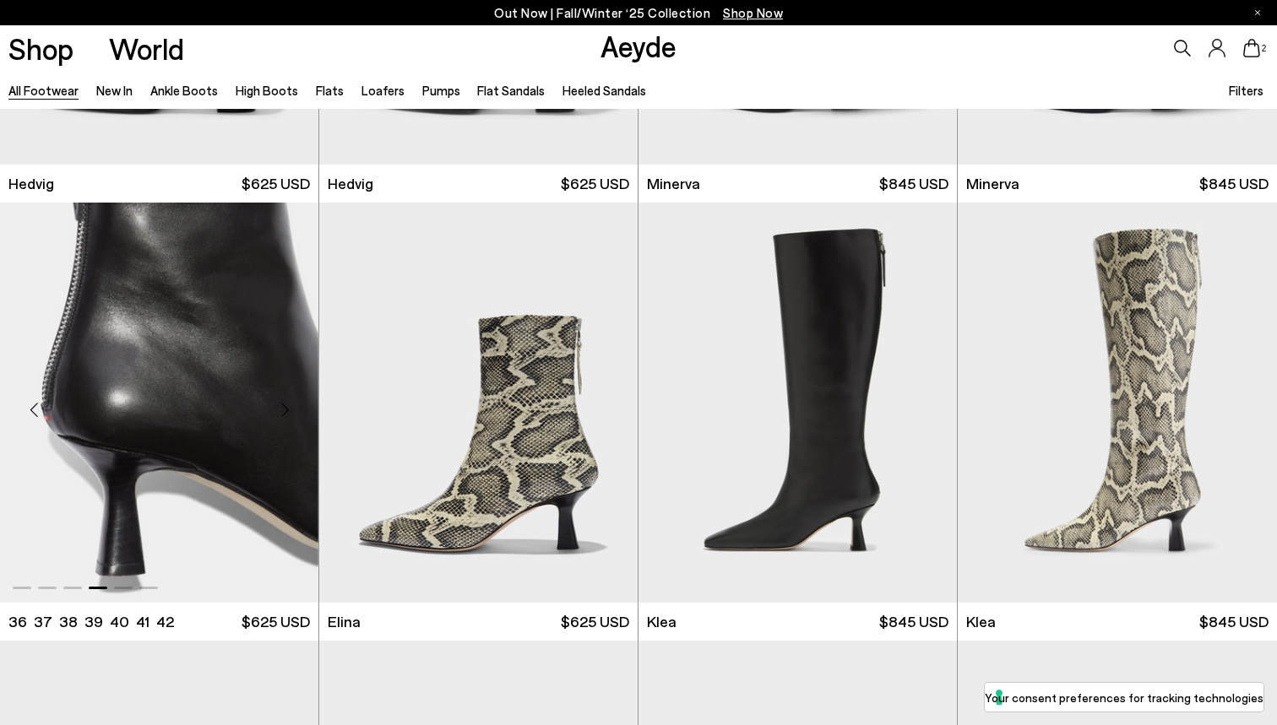
click at [283, 411] on div "Next slide" at bounding box center [284, 409] width 51 height 51
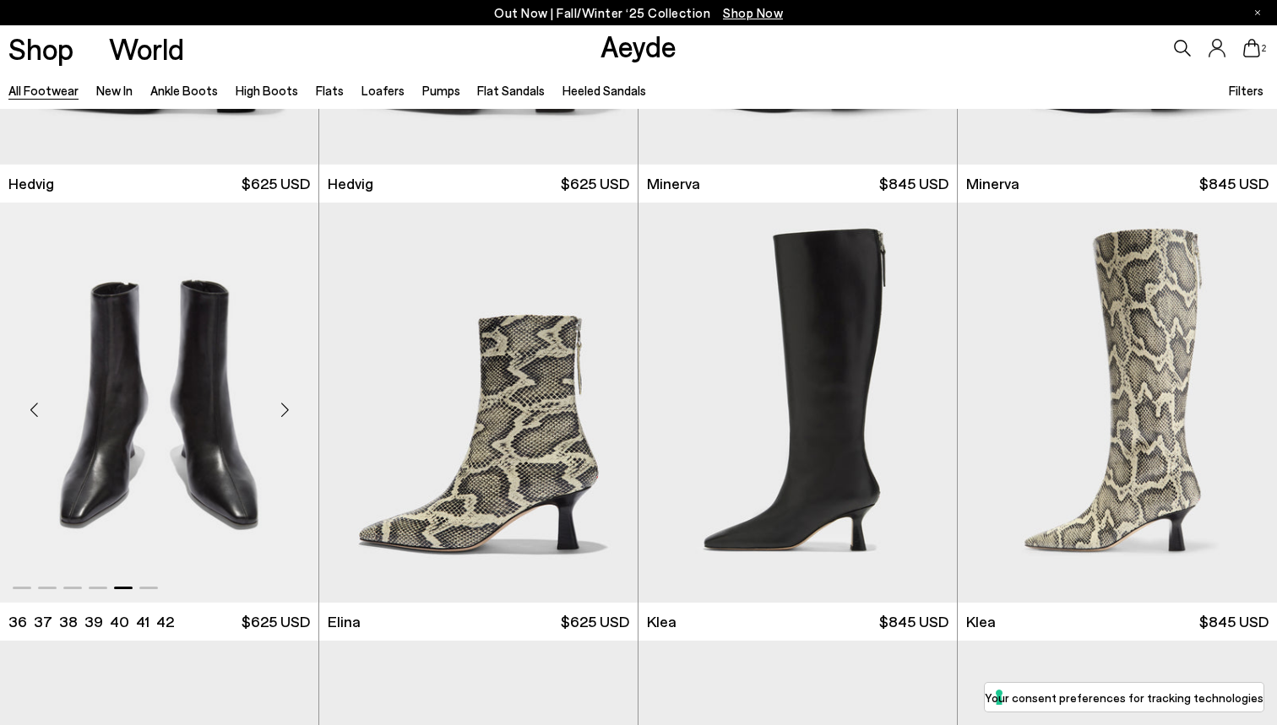
click at [283, 411] on div "Next slide" at bounding box center [284, 409] width 51 height 51
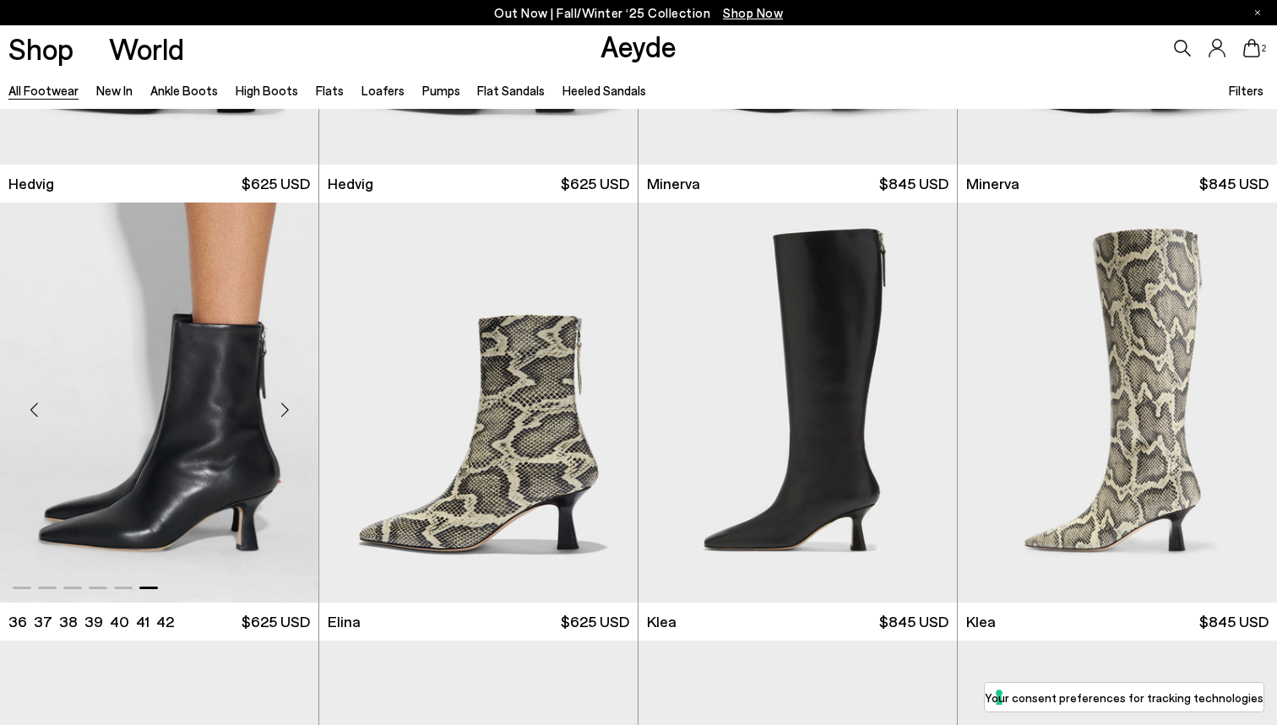
click at [283, 411] on div "Next slide" at bounding box center [284, 409] width 51 height 51
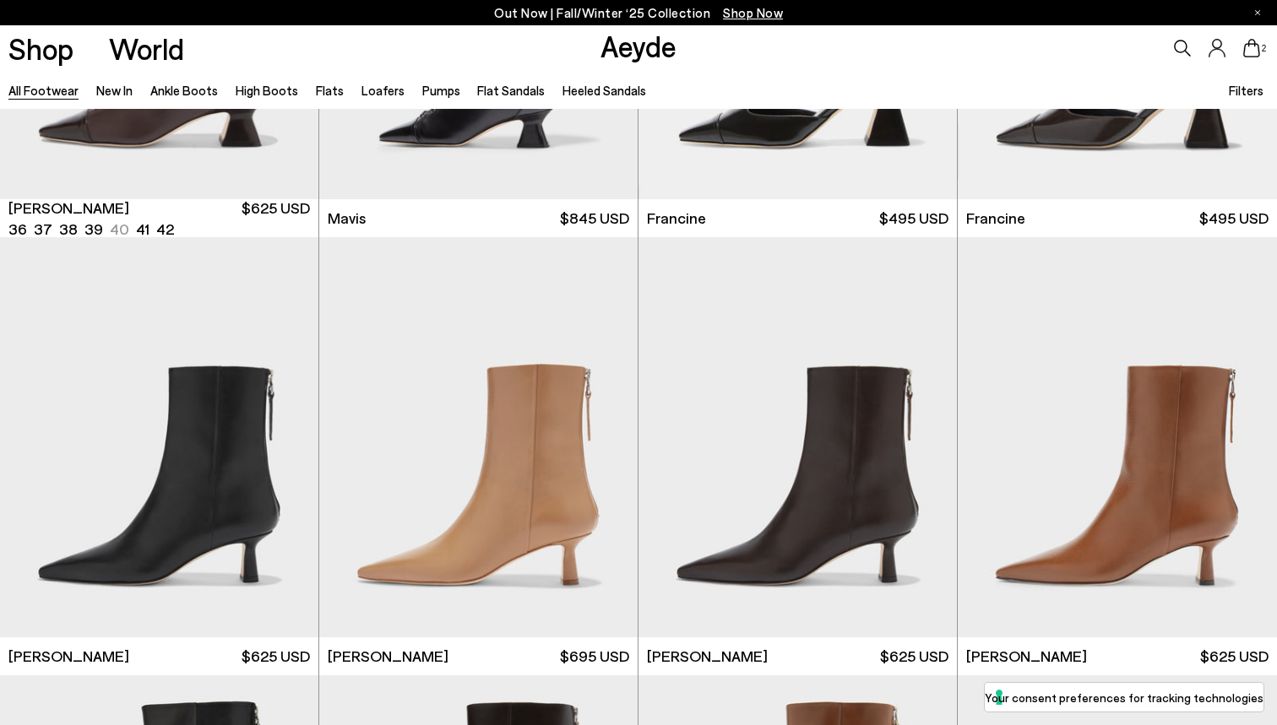
scroll to position [3027, 0]
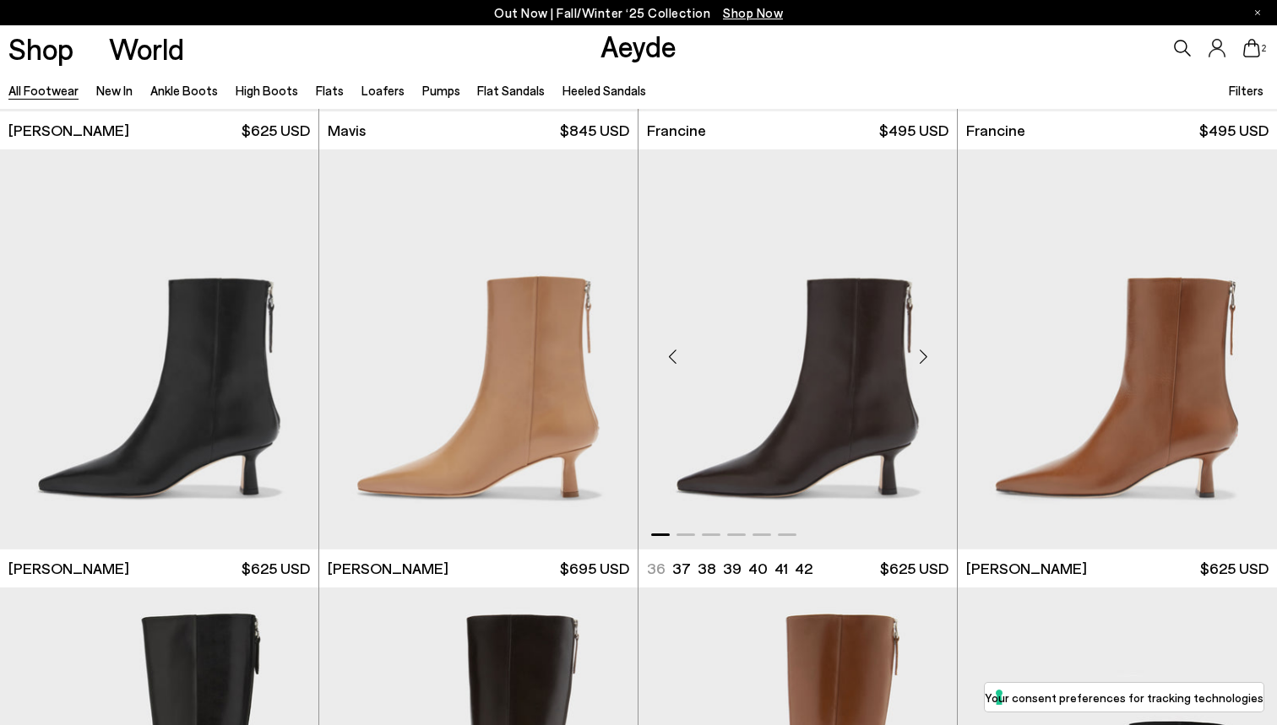
click at [929, 358] on div "Next slide" at bounding box center [922, 356] width 51 height 51
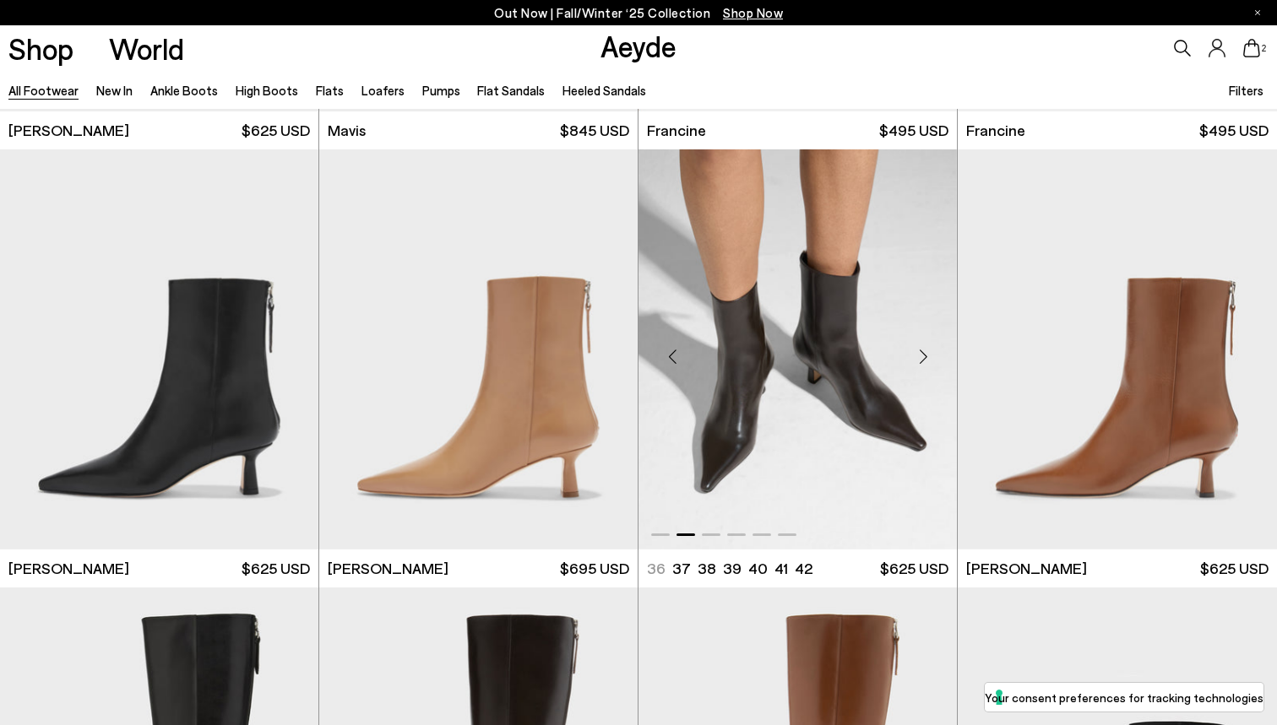
click at [929, 355] on div "Next slide" at bounding box center [922, 356] width 51 height 51
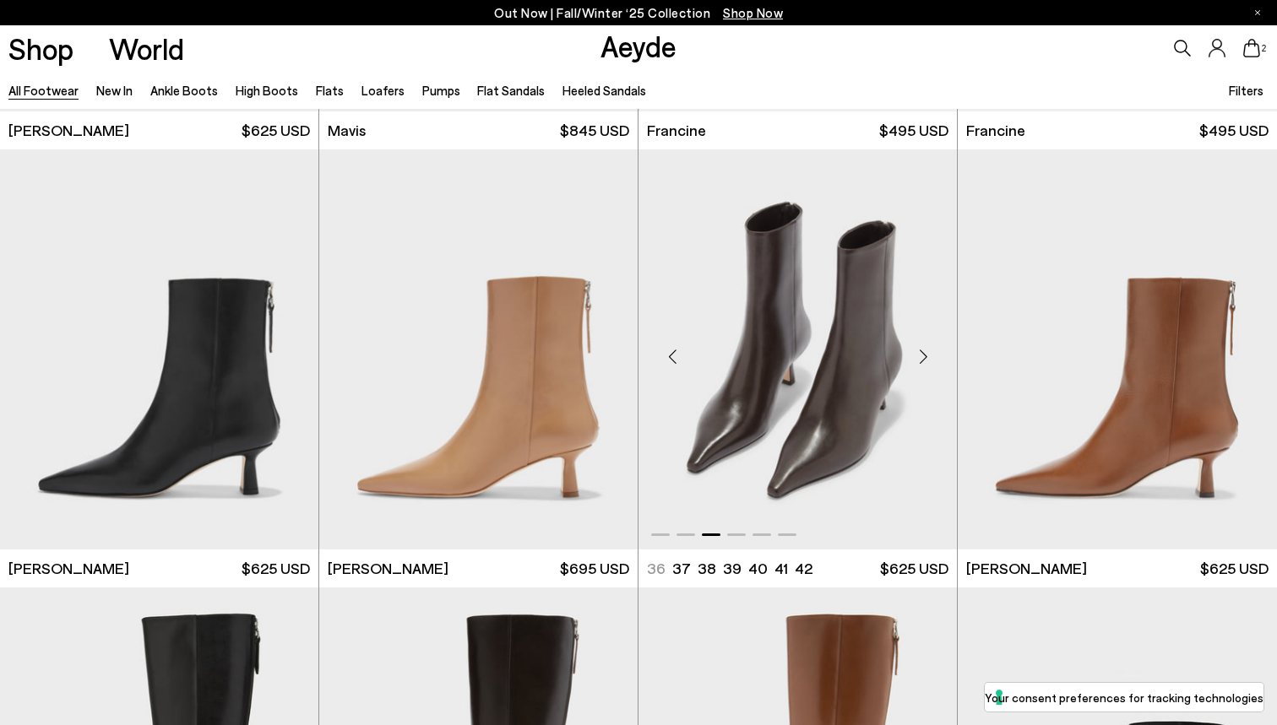
click at [929, 355] on div "Next slide" at bounding box center [922, 356] width 51 height 51
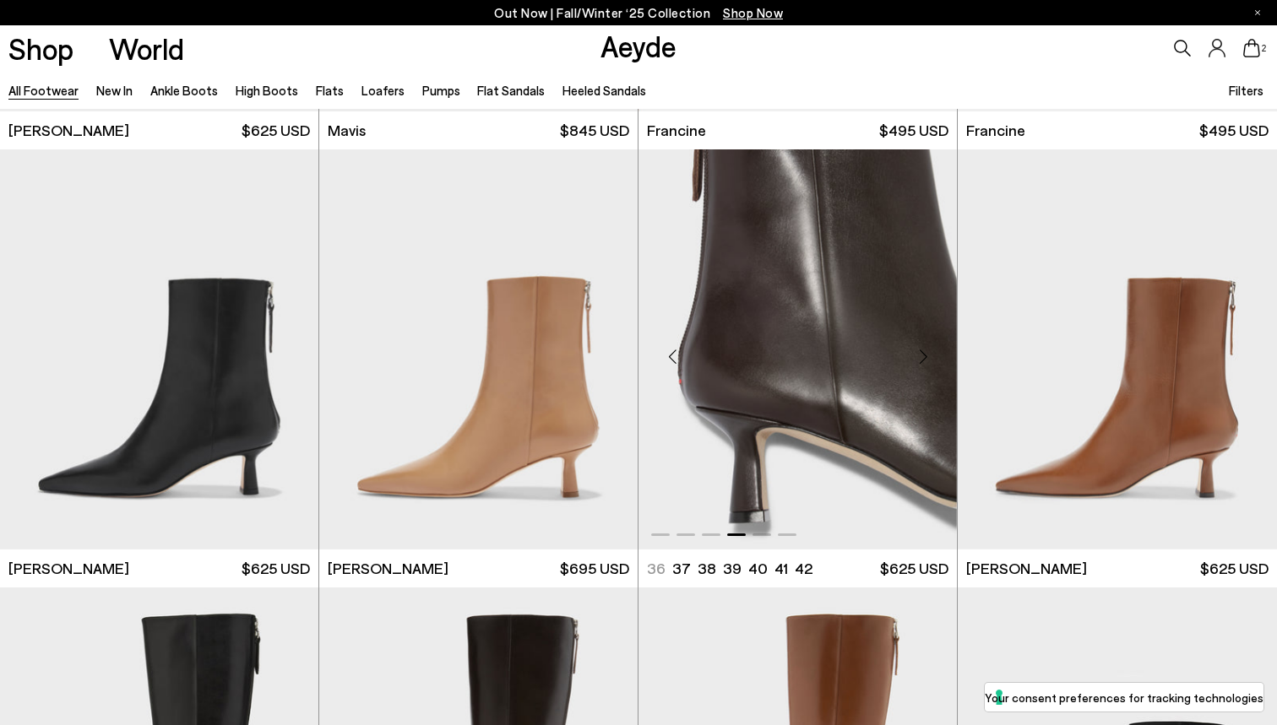
click at [929, 355] on div "Next slide" at bounding box center [922, 356] width 51 height 51
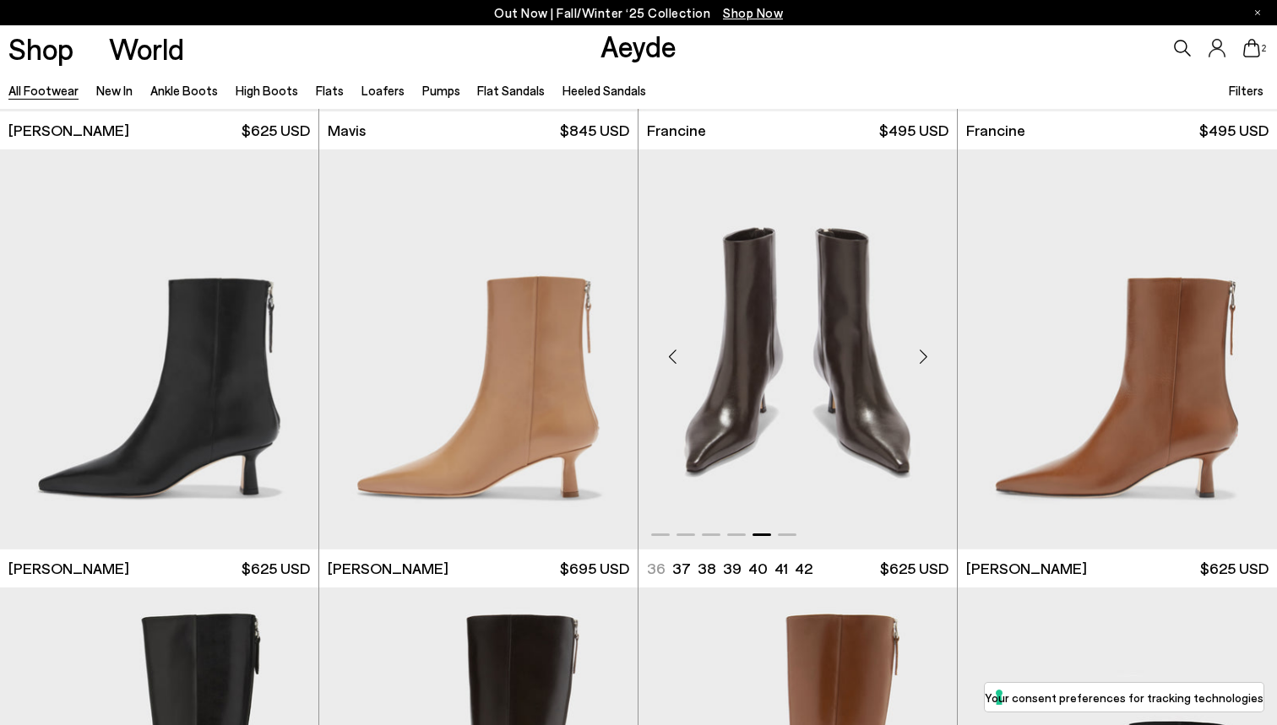
click at [929, 355] on div "Next slide" at bounding box center [922, 356] width 51 height 51
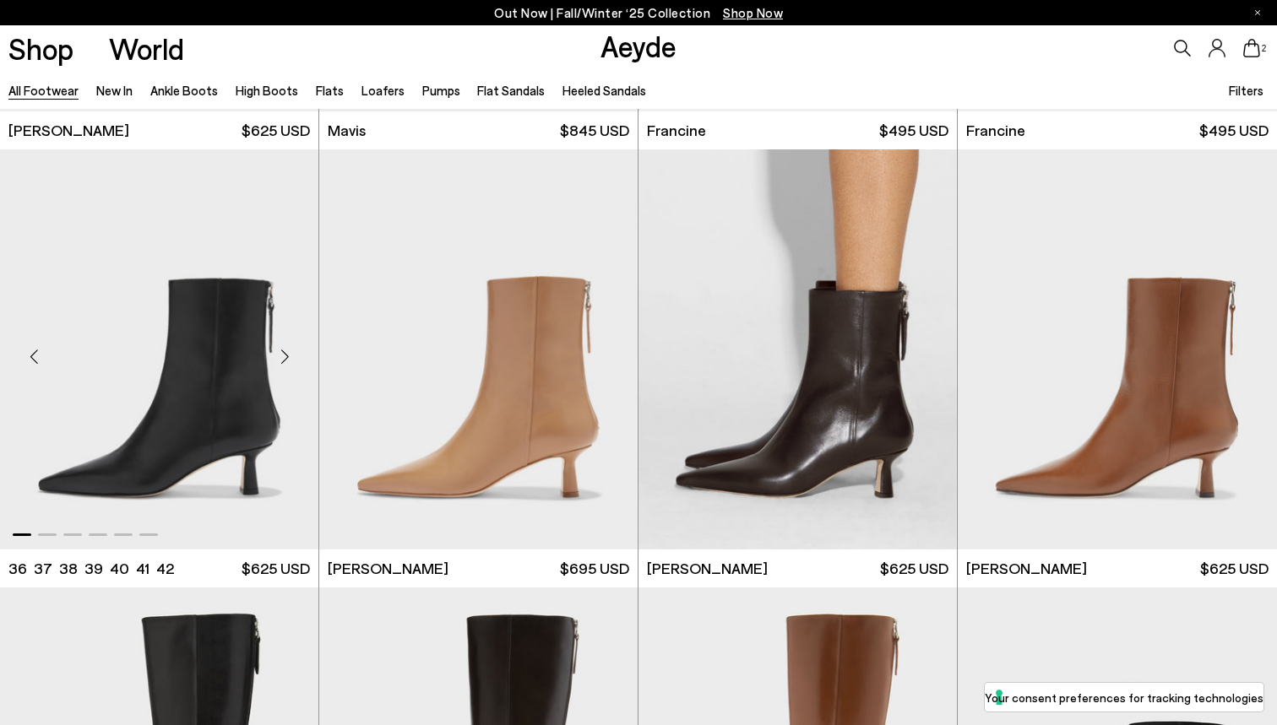
click at [286, 361] on div "Next slide" at bounding box center [284, 356] width 51 height 51
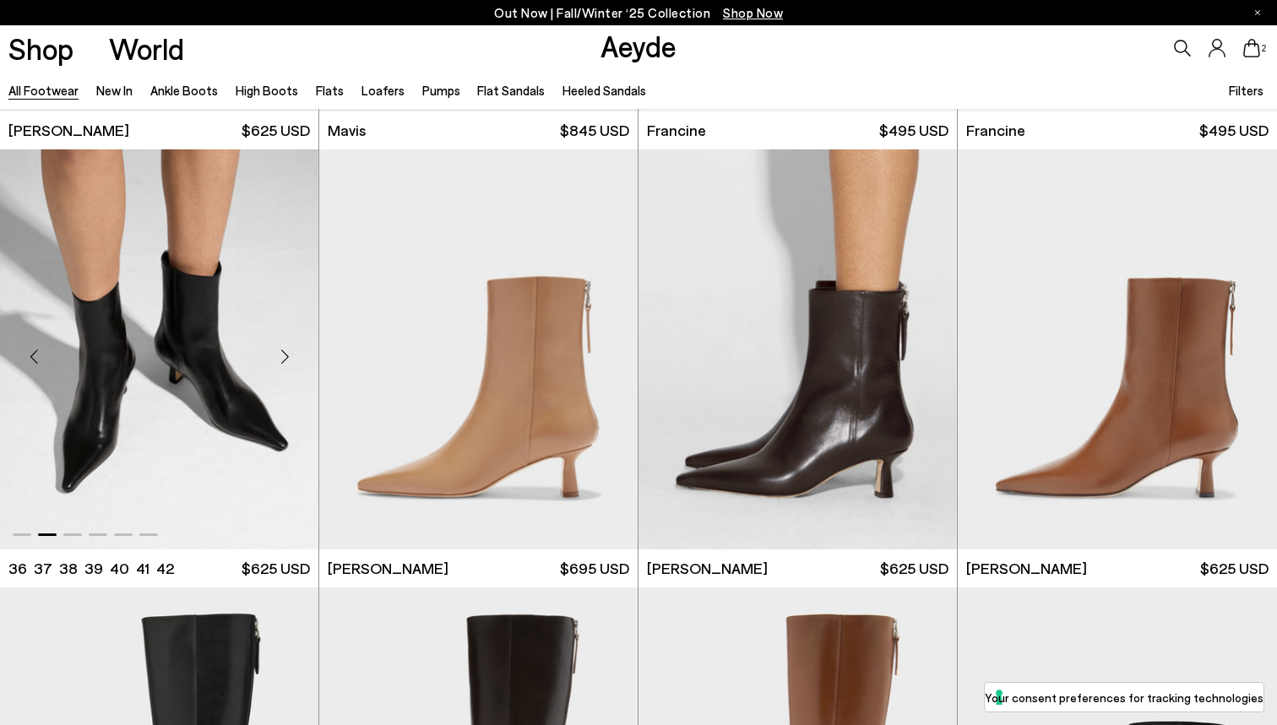
click at [286, 361] on div "Next slide" at bounding box center [284, 356] width 51 height 51
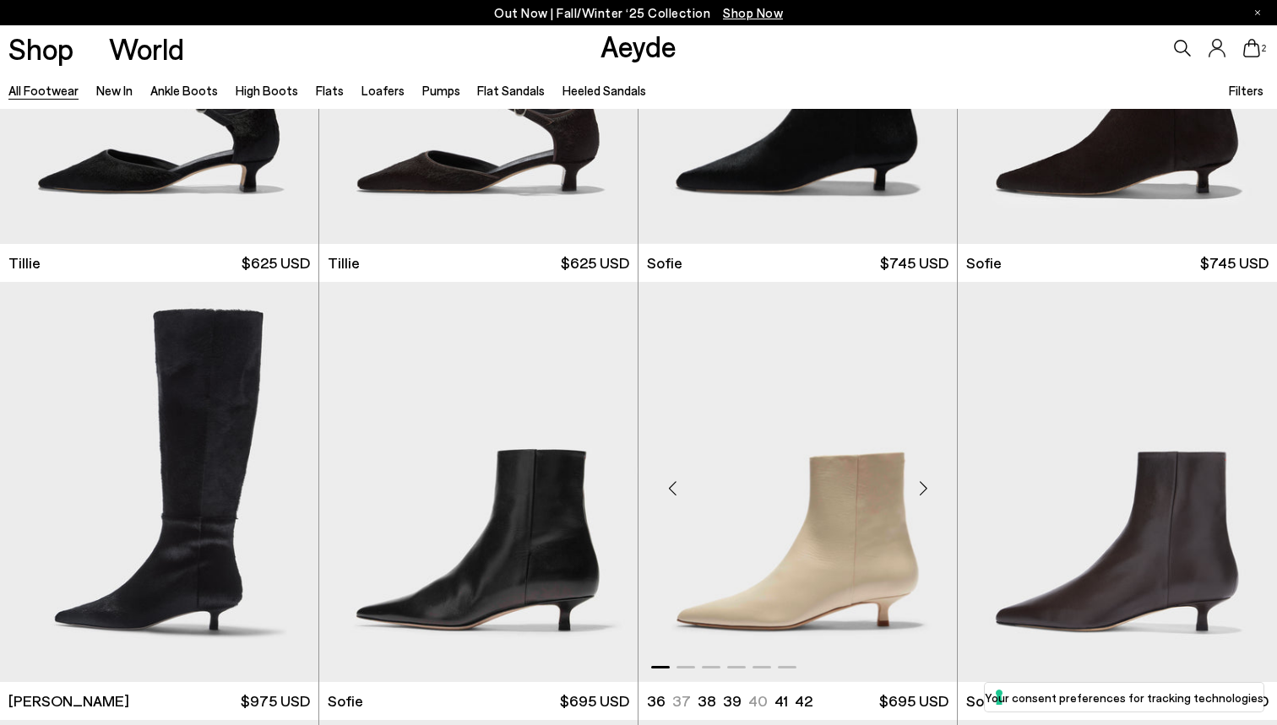
scroll to position [5154, 0]
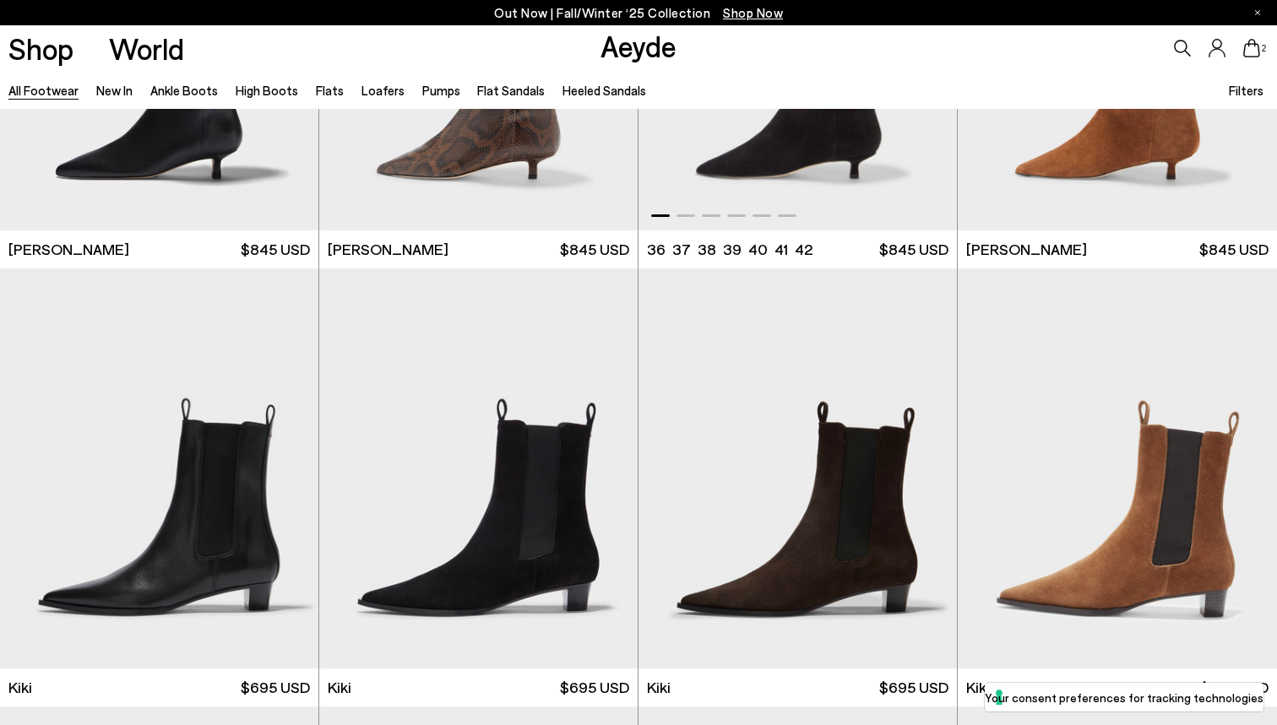
scroll to position [6414, 0]
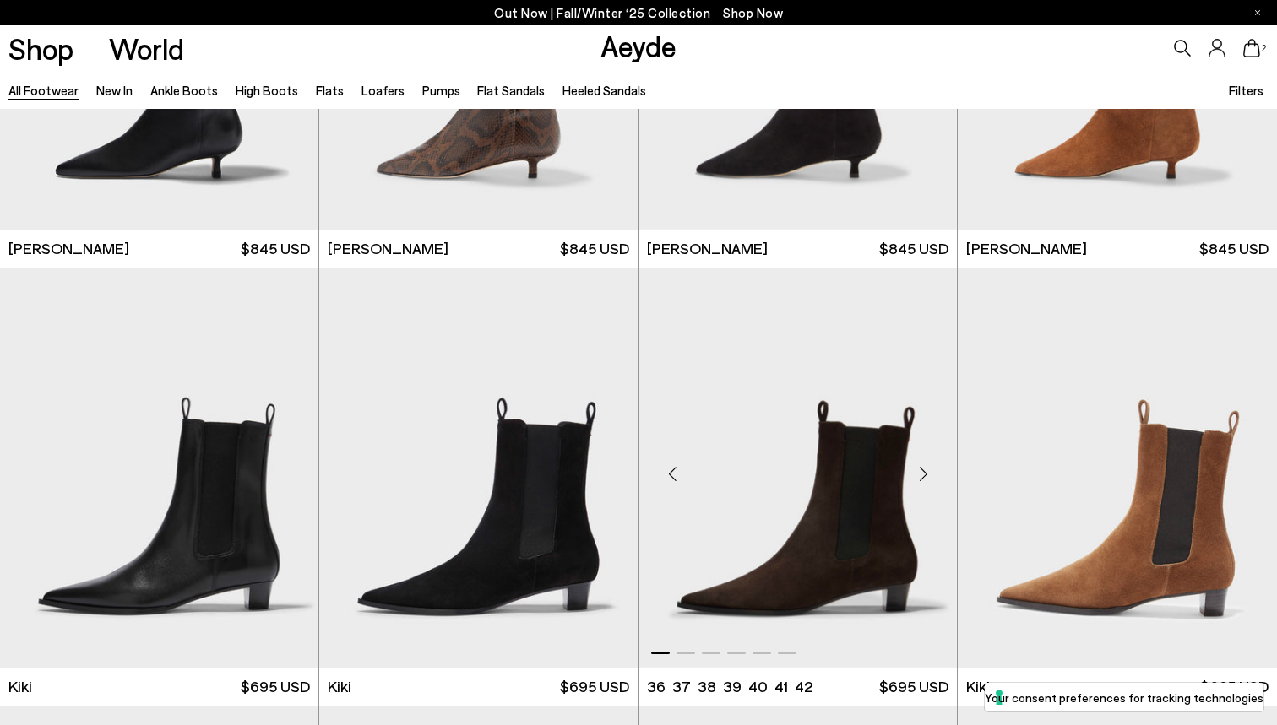
click at [929, 470] on div "Next slide" at bounding box center [922, 474] width 51 height 51
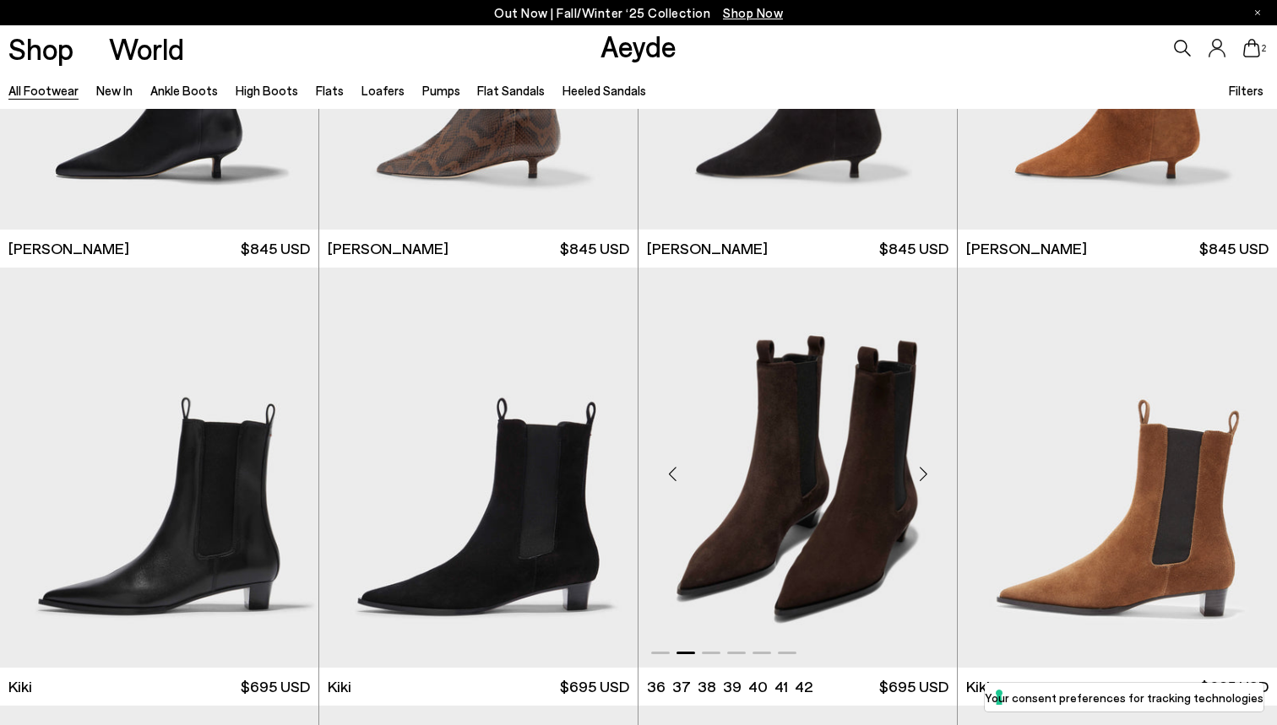
click at [929, 470] on div "Next slide" at bounding box center [922, 474] width 51 height 51
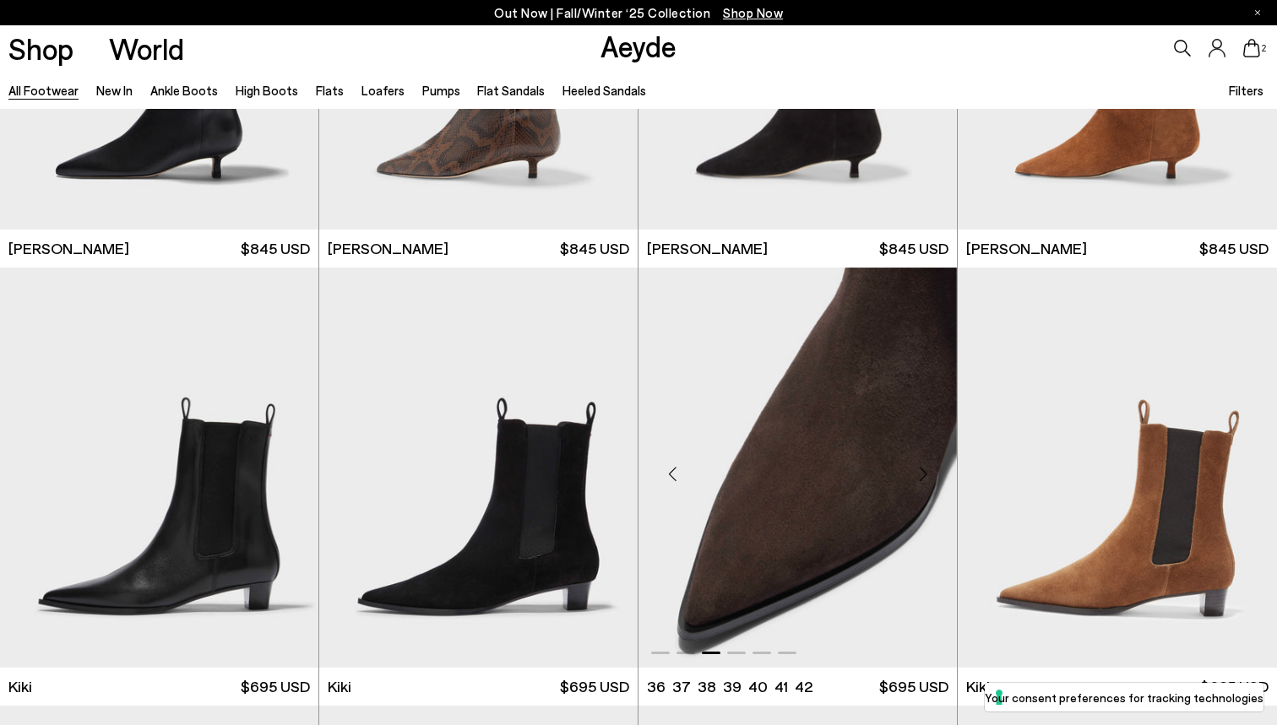
click at [929, 470] on div "Next slide" at bounding box center [922, 474] width 51 height 51
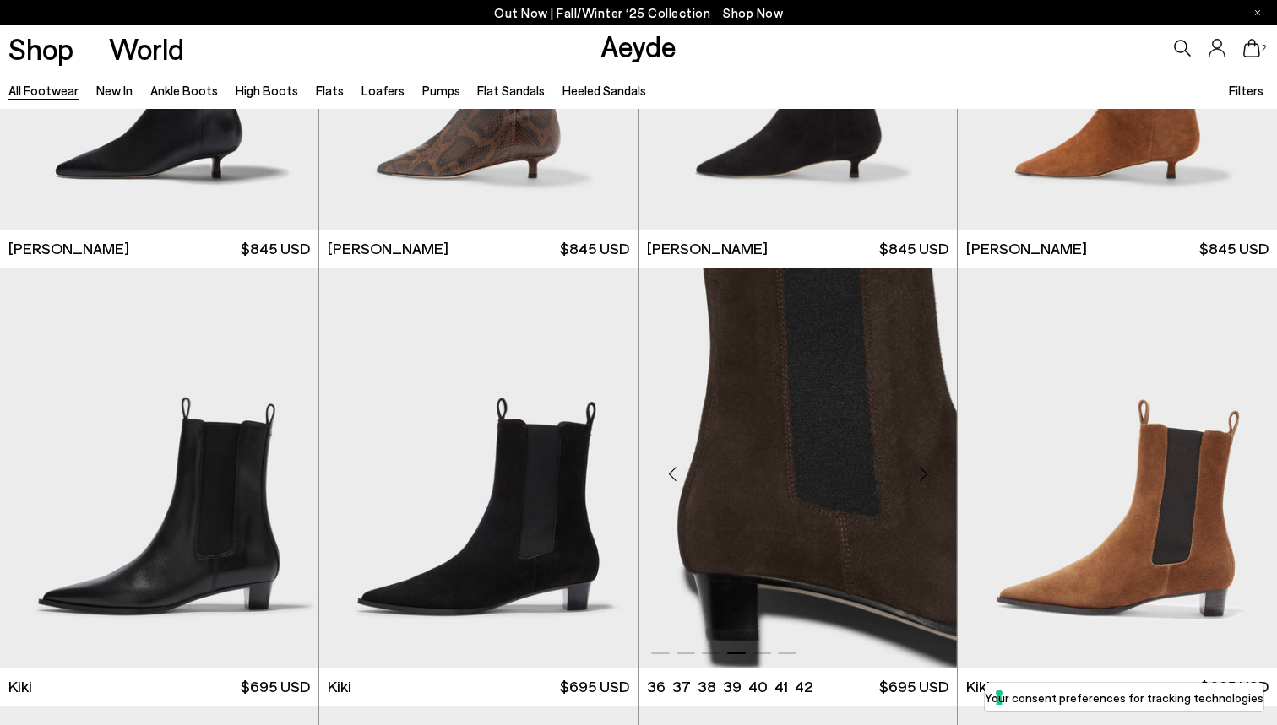
click at [929, 470] on div "Next slide" at bounding box center [922, 474] width 51 height 51
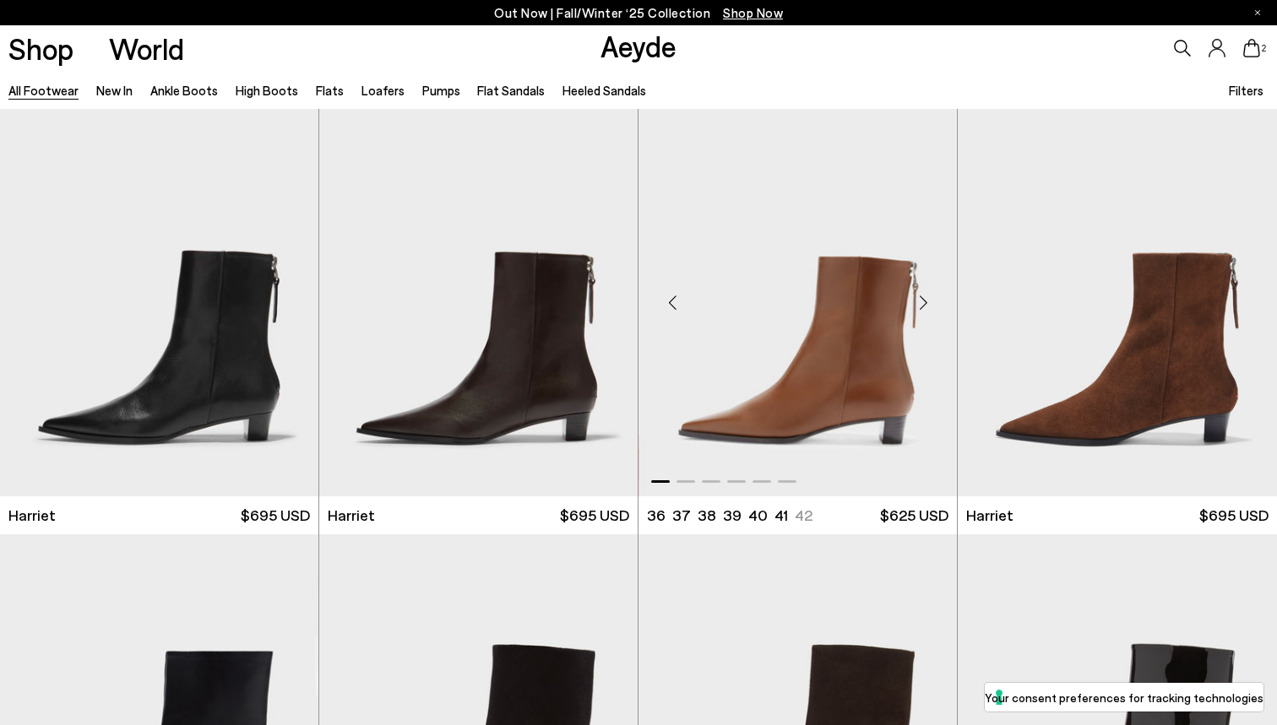
scroll to position [7027, 0]
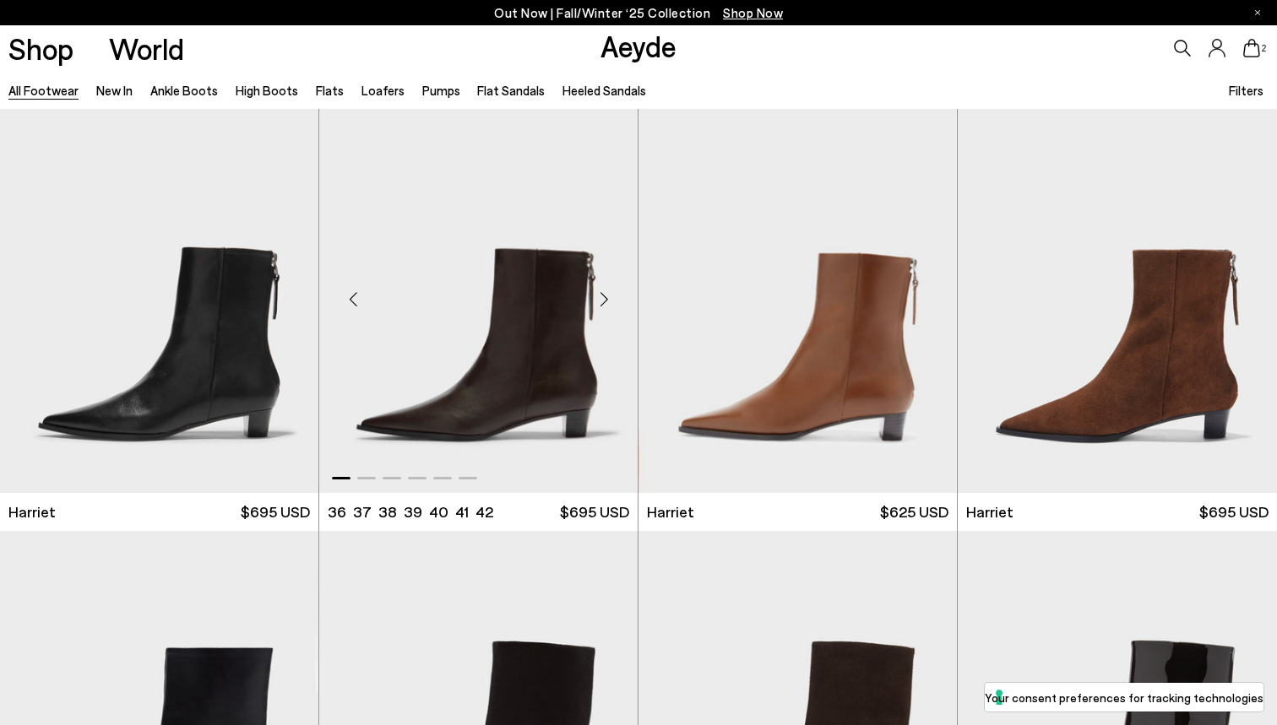
click at [601, 301] on div "Next slide" at bounding box center [603, 299] width 51 height 51
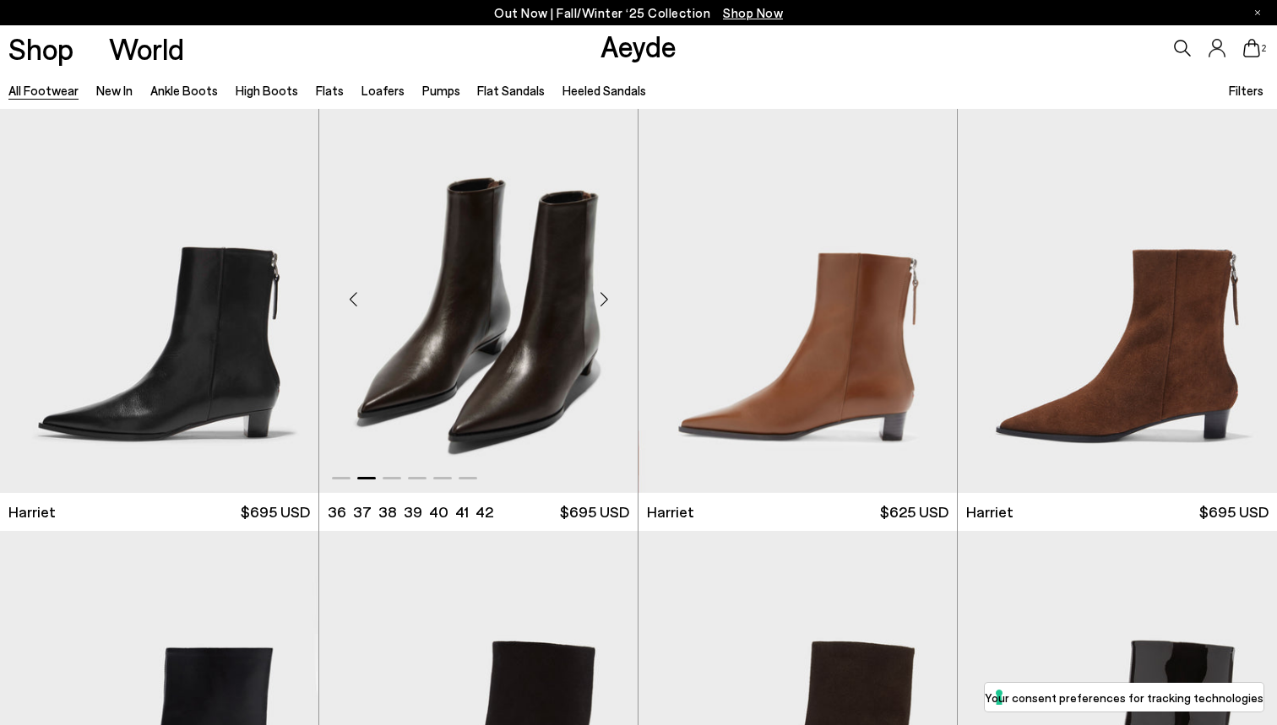
click at [601, 301] on div "Next slide" at bounding box center [603, 299] width 51 height 51
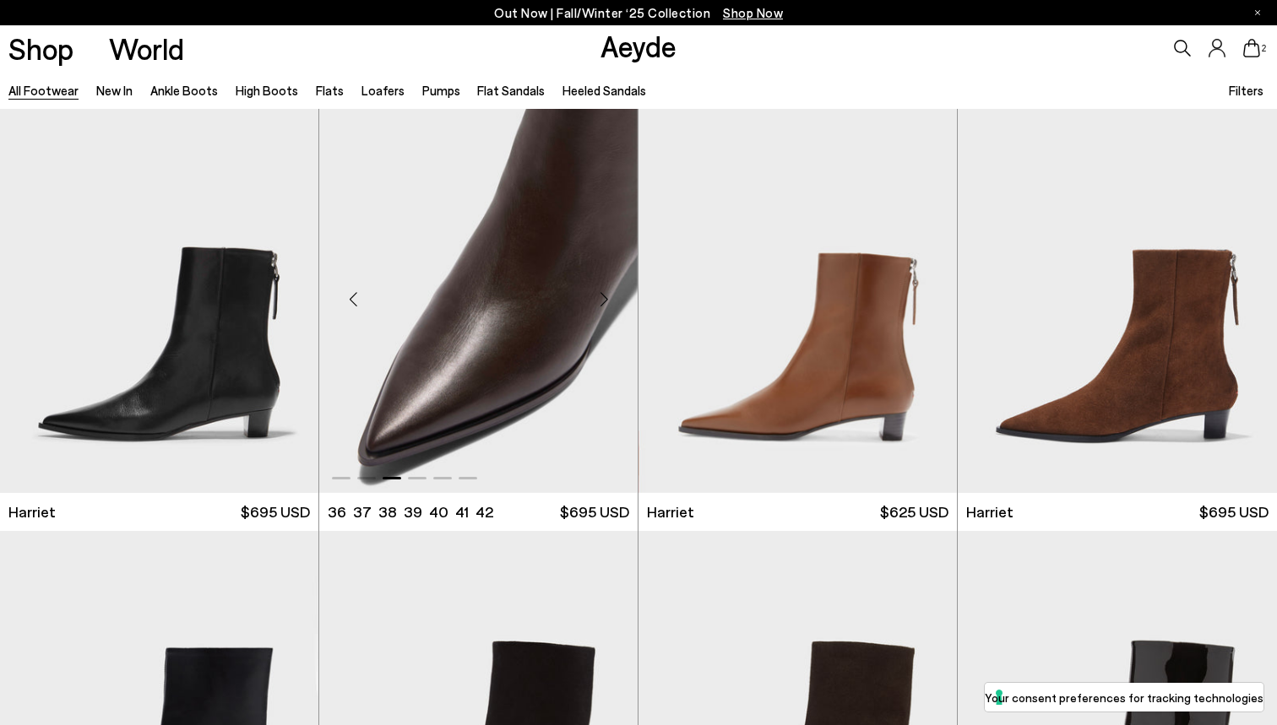
click at [601, 301] on div "Next slide" at bounding box center [603, 299] width 51 height 51
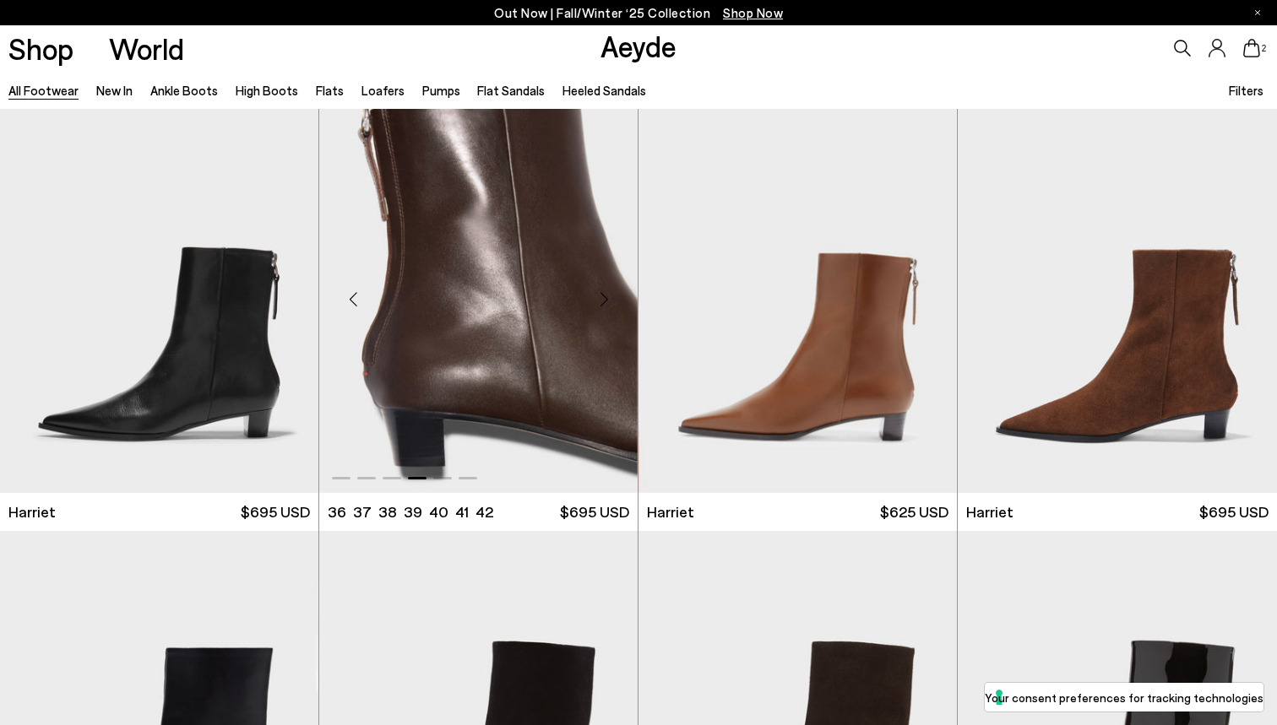
click at [601, 301] on div "Next slide" at bounding box center [603, 299] width 51 height 51
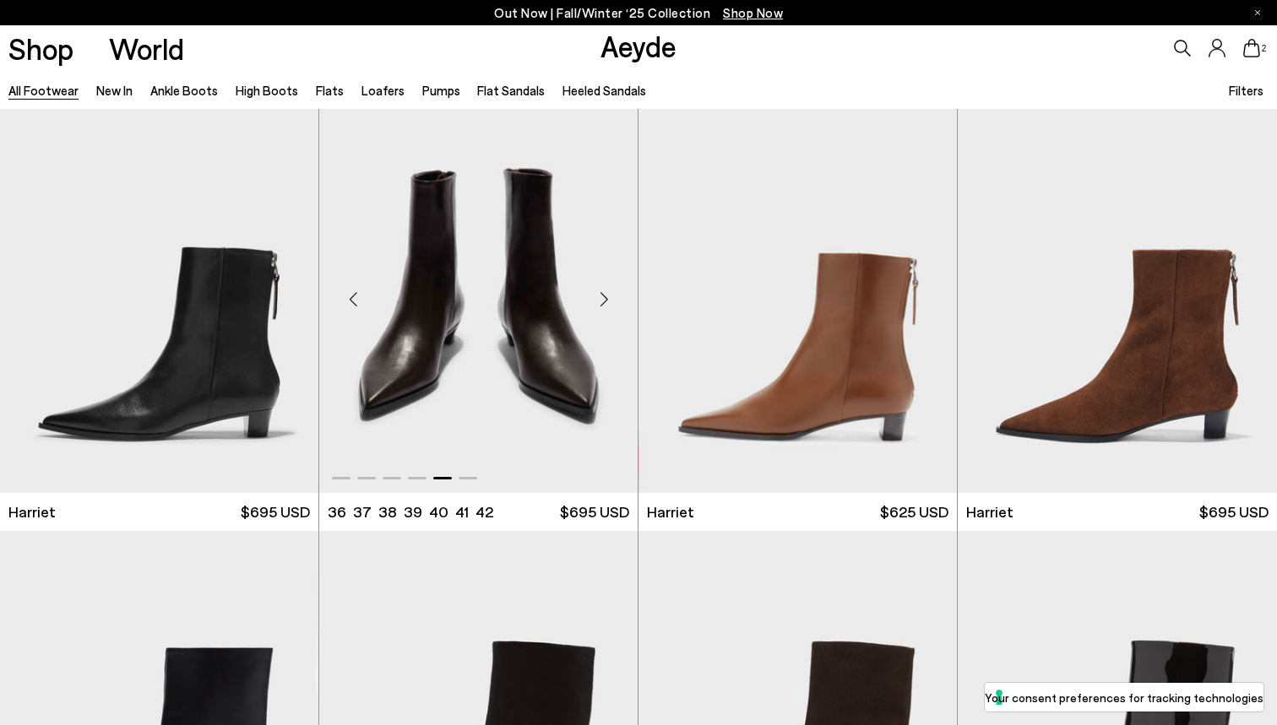
click at [601, 301] on div "Next slide" at bounding box center [603, 299] width 51 height 51
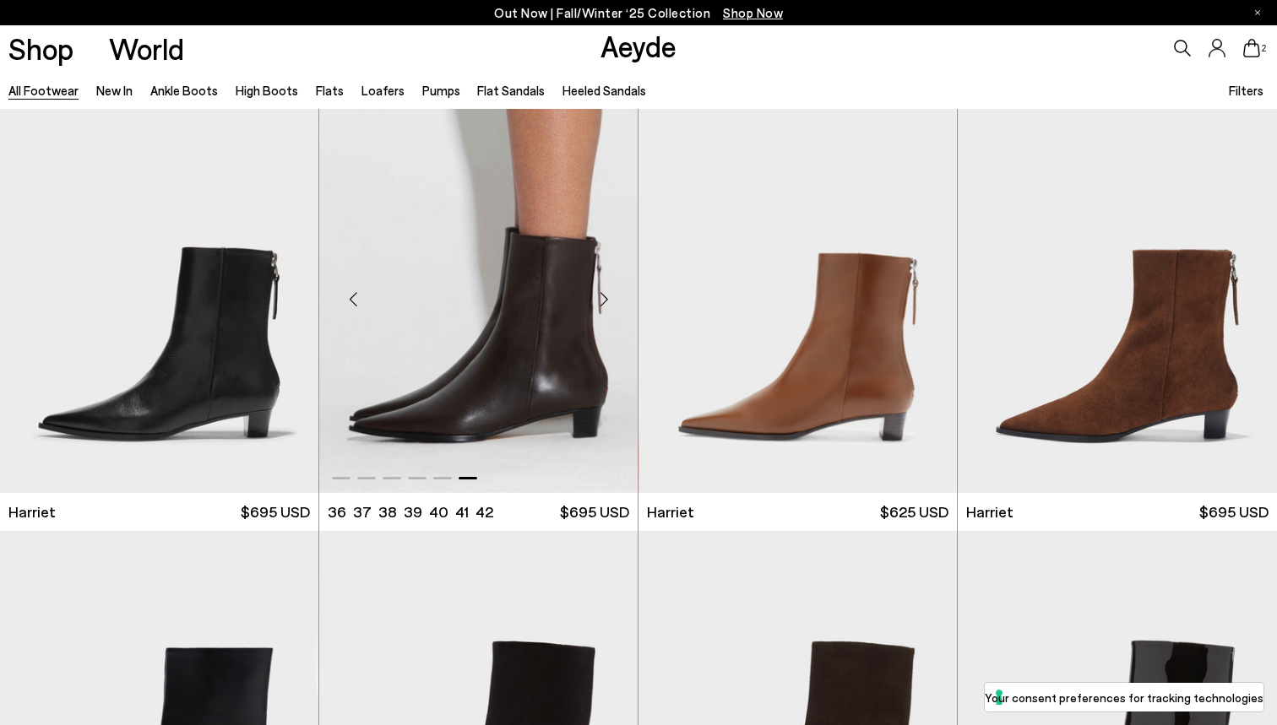
click at [601, 301] on div "Next slide" at bounding box center [603, 299] width 51 height 51
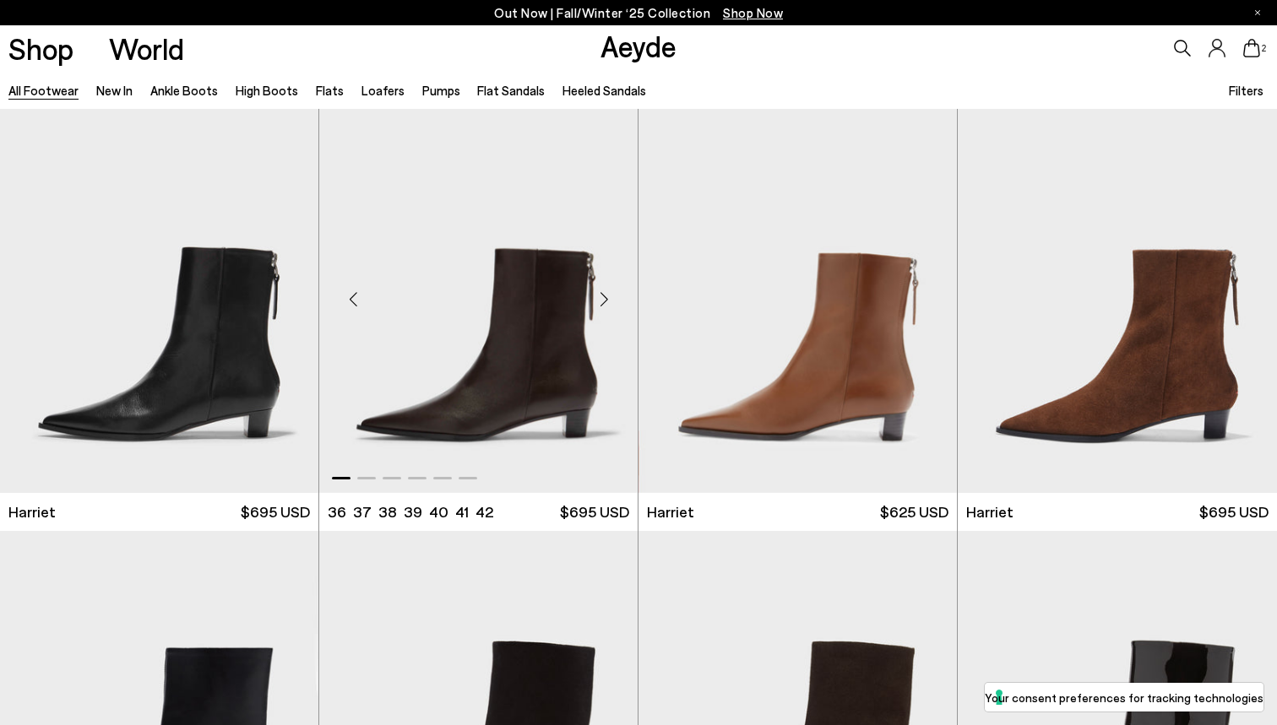
click at [357, 302] on div "Previous slide" at bounding box center [353, 299] width 51 height 51
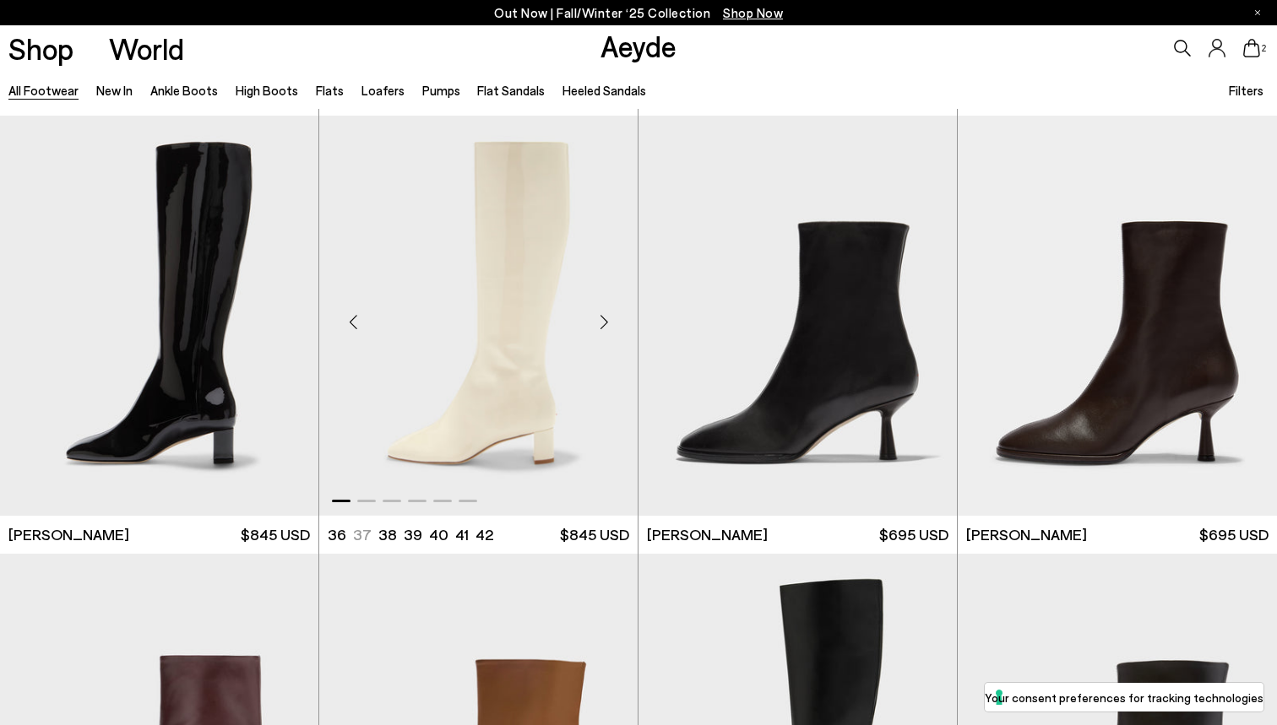
scroll to position [8319, 0]
click at [922, 323] on div "Next slide" at bounding box center [922, 322] width 51 height 51
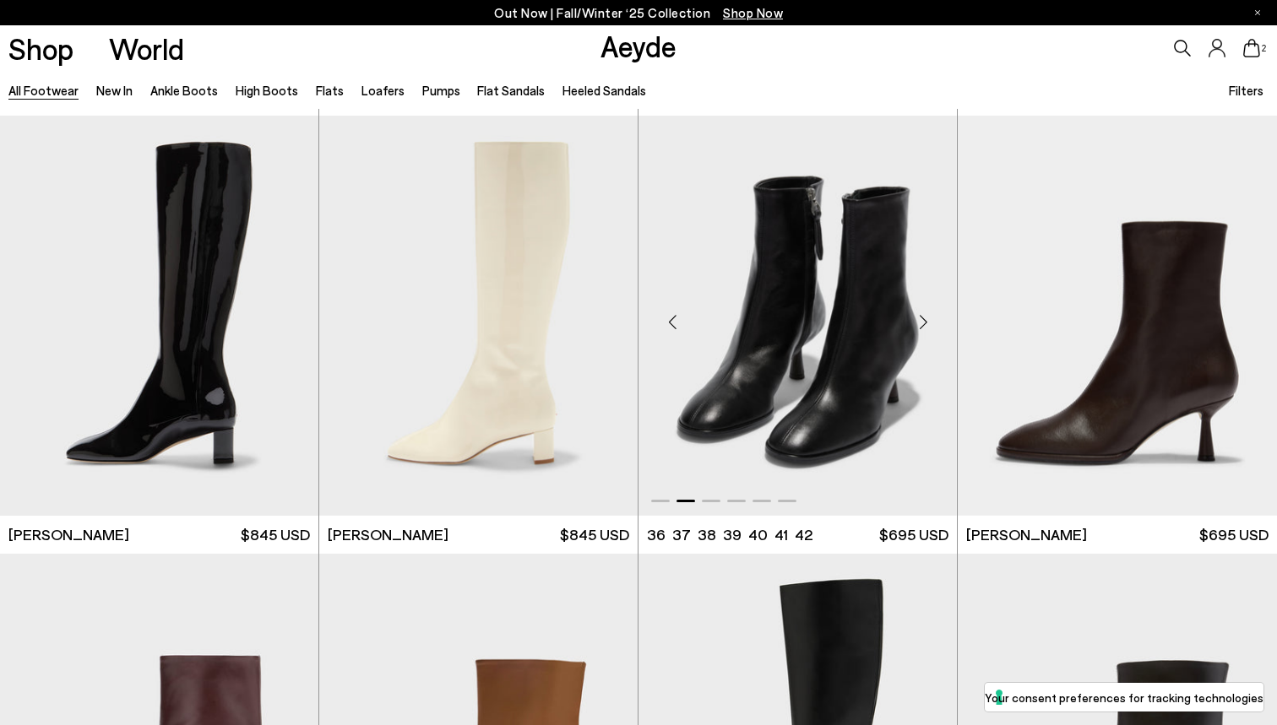
click at [922, 323] on div "Next slide" at bounding box center [922, 322] width 51 height 51
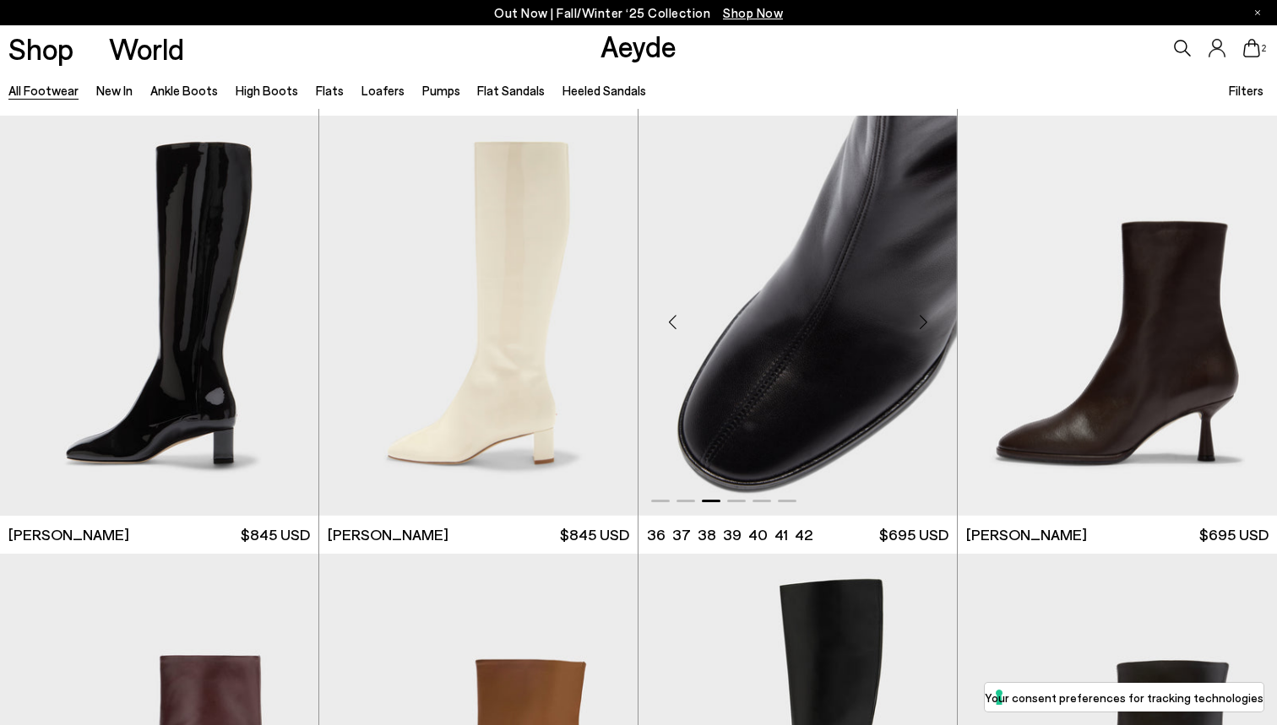
click at [922, 323] on div "Next slide" at bounding box center [922, 322] width 51 height 51
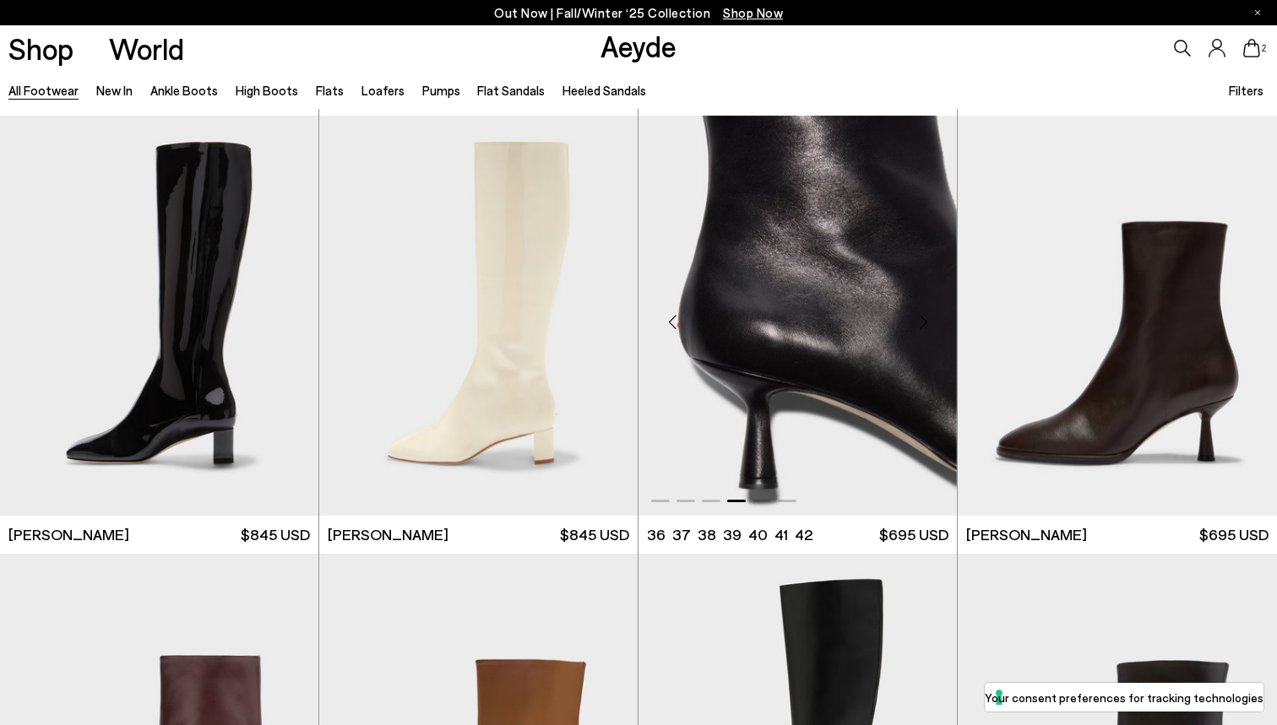
click at [922, 323] on div "Next slide" at bounding box center [922, 322] width 51 height 51
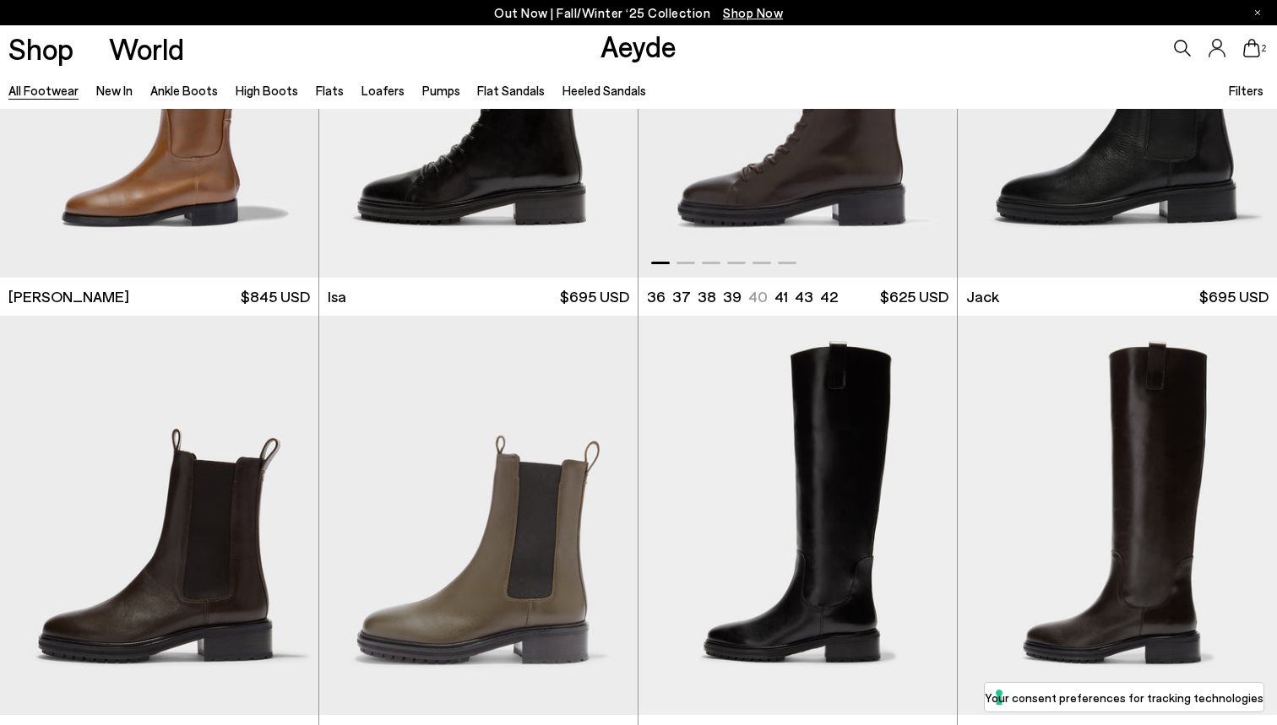
scroll to position [10966, 0]
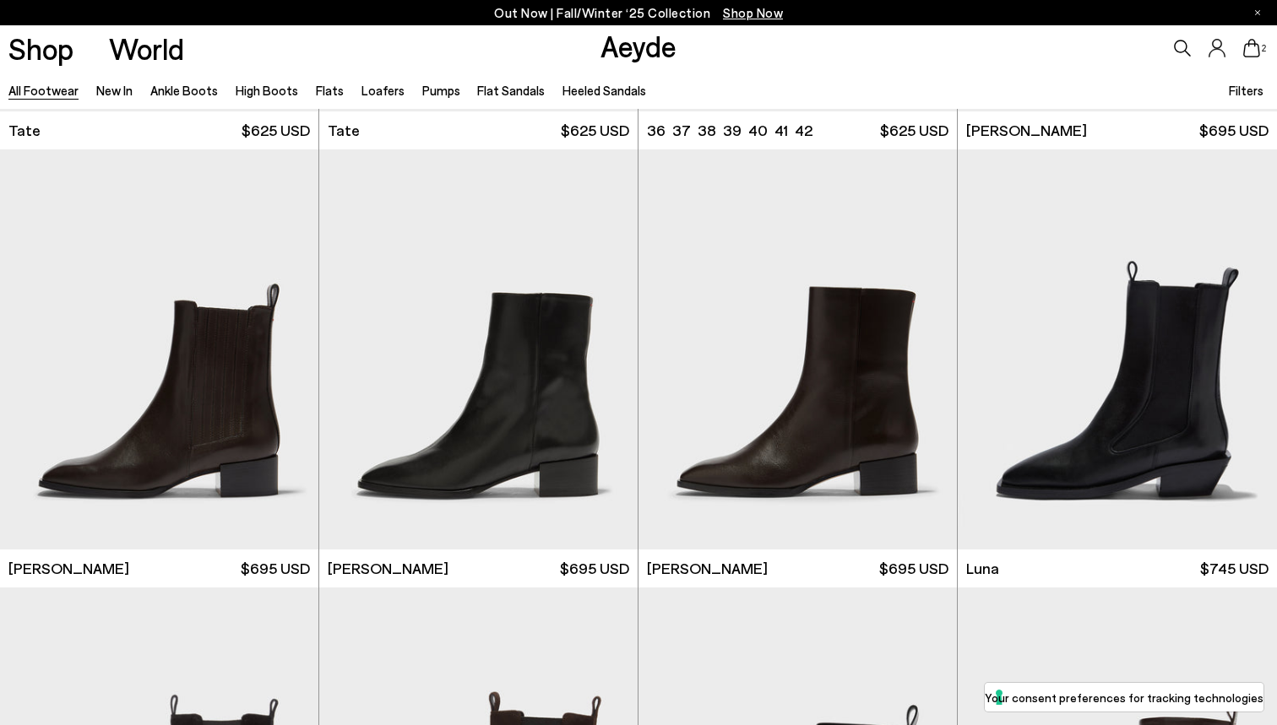
scroll to position [12229, 0]
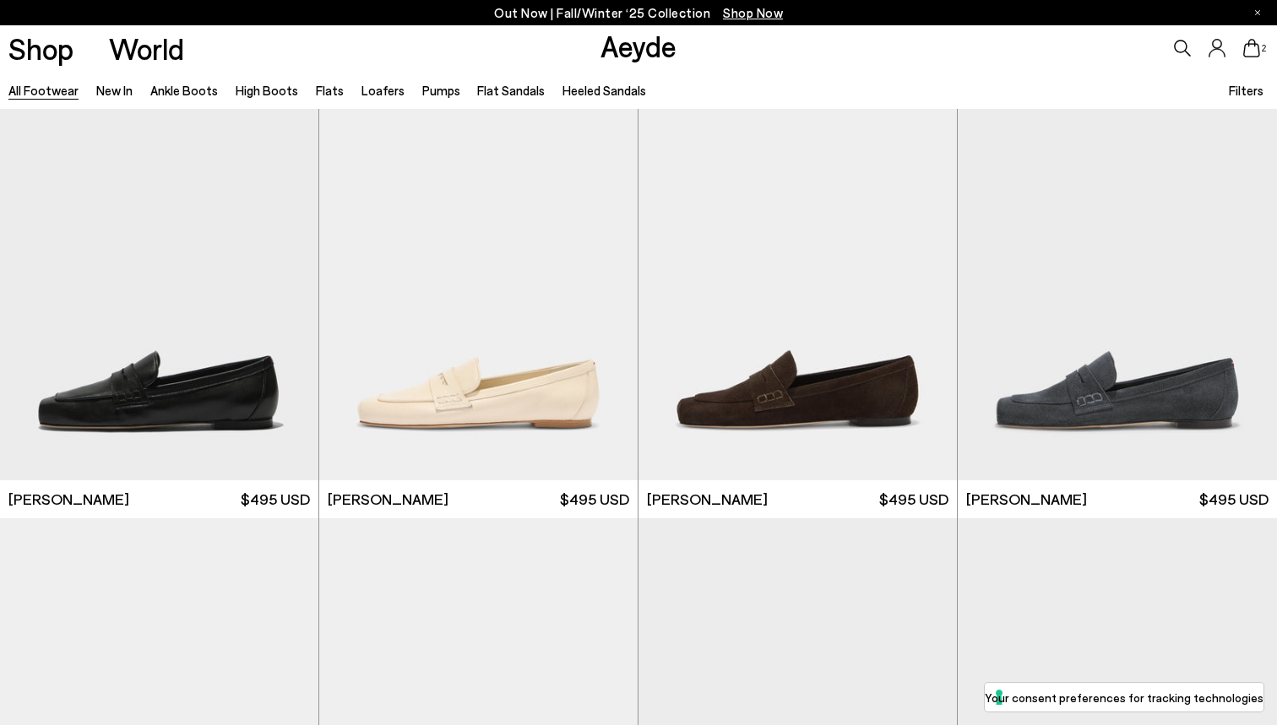
scroll to position [14491, 0]
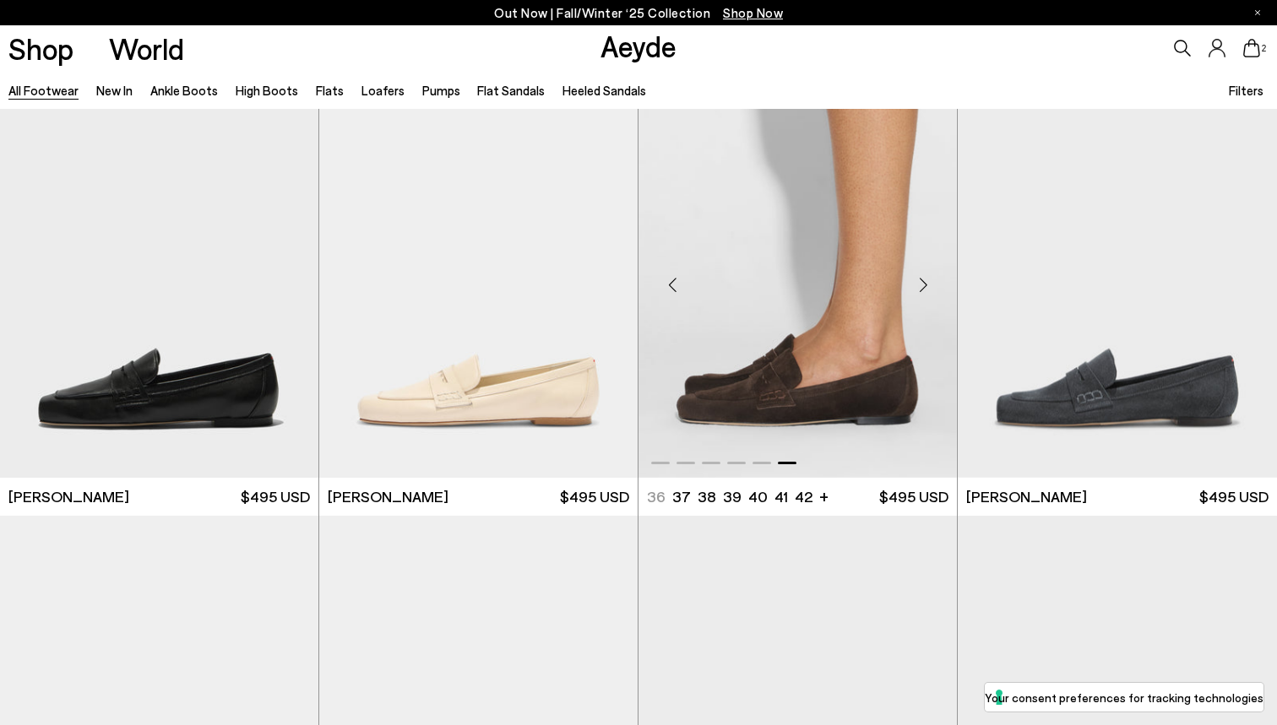
click at [865, 328] on img "6 / 6" at bounding box center [797, 278] width 318 height 400
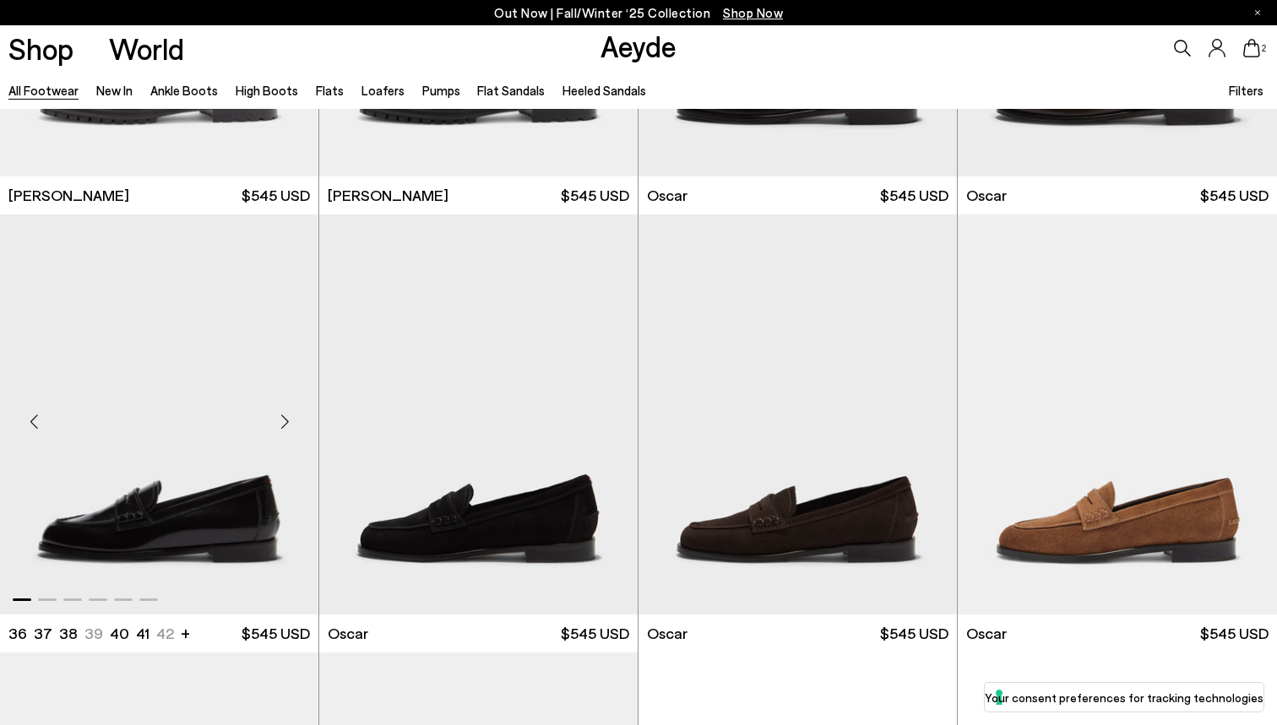
scroll to position [15234, 0]
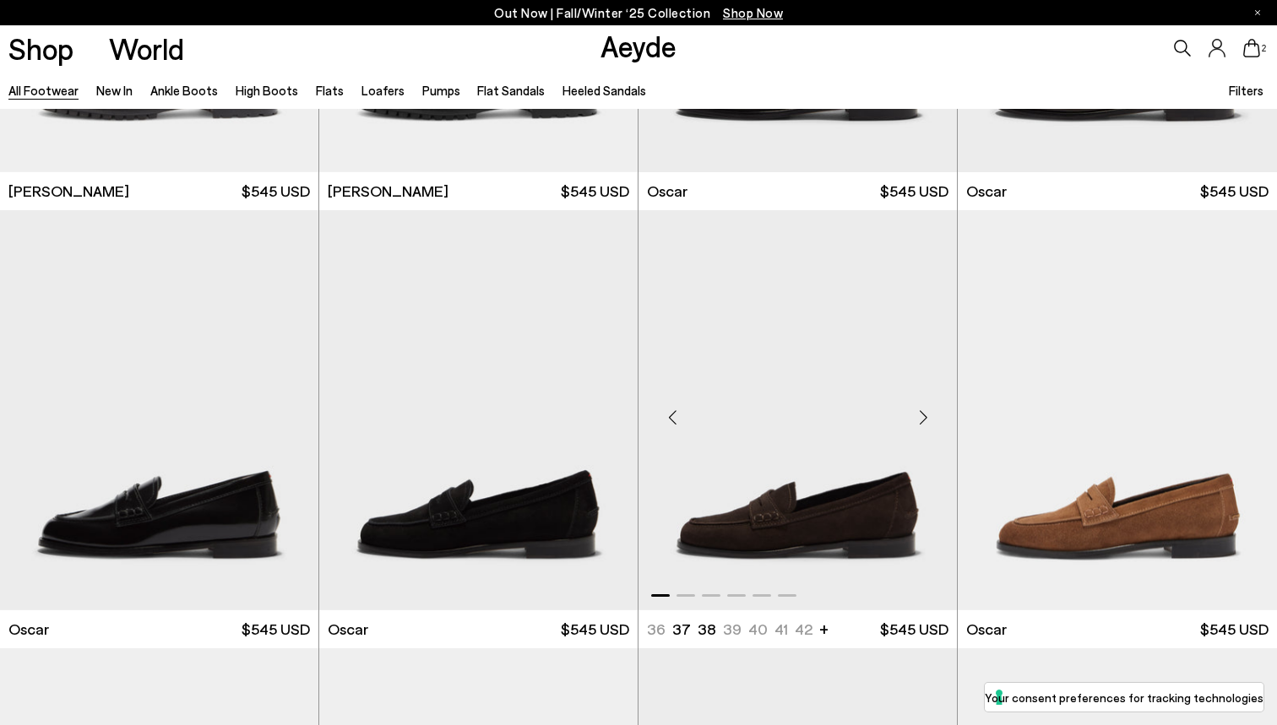
click at [844, 446] on img "1 / 6" at bounding box center [797, 410] width 318 height 400
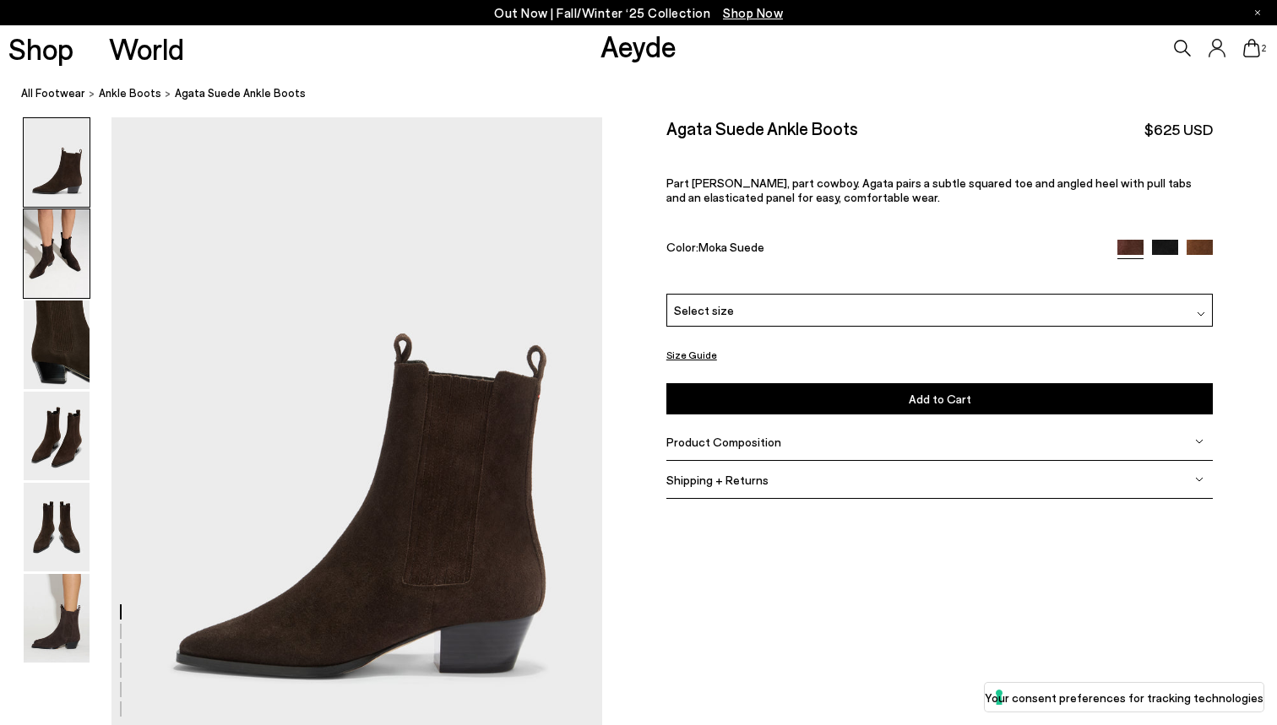
click at [66, 265] on img at bounding box center [57, 253] width 66 height 89
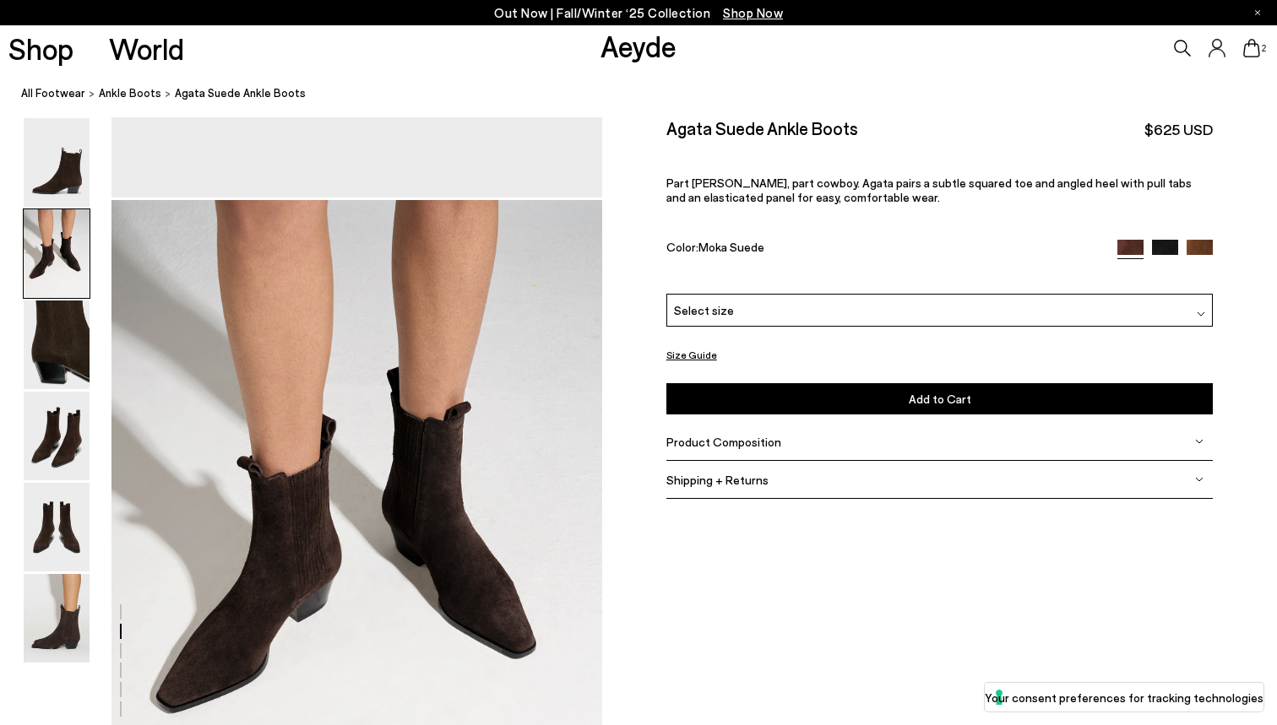
scroll to position [658, 0]
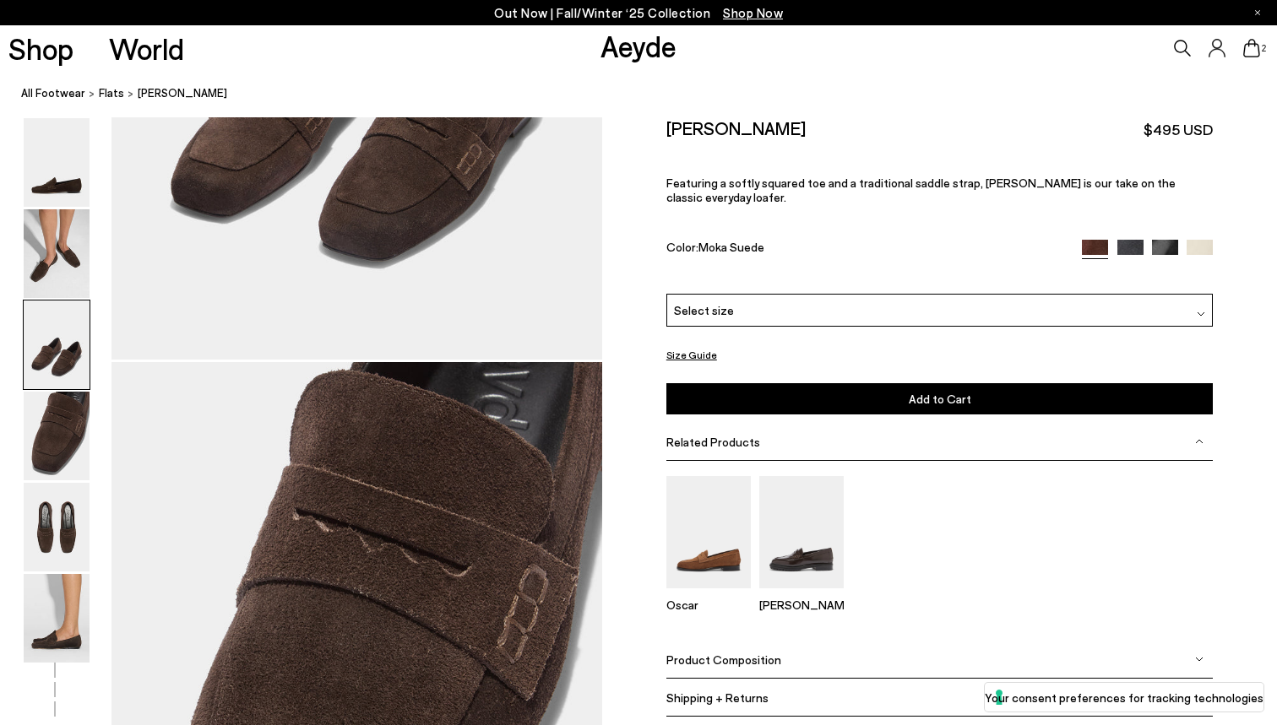
scroll to position [1730, 0]
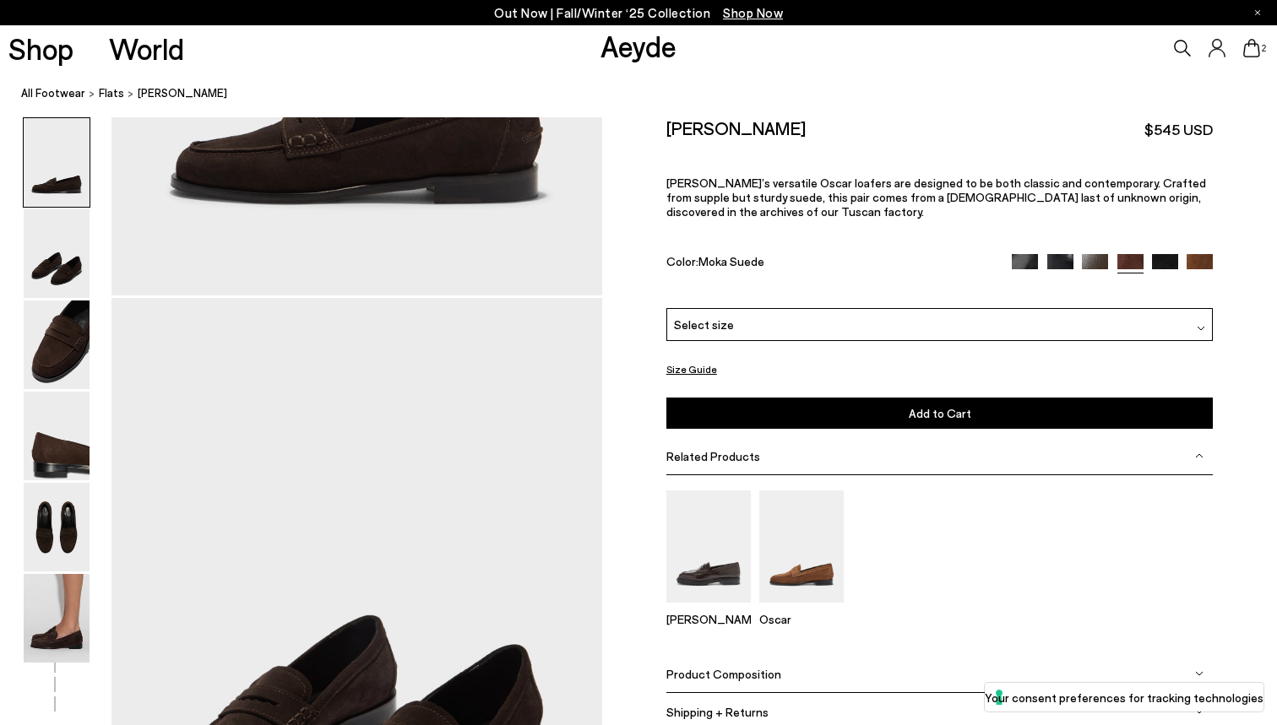
scroll to position [434, 0]
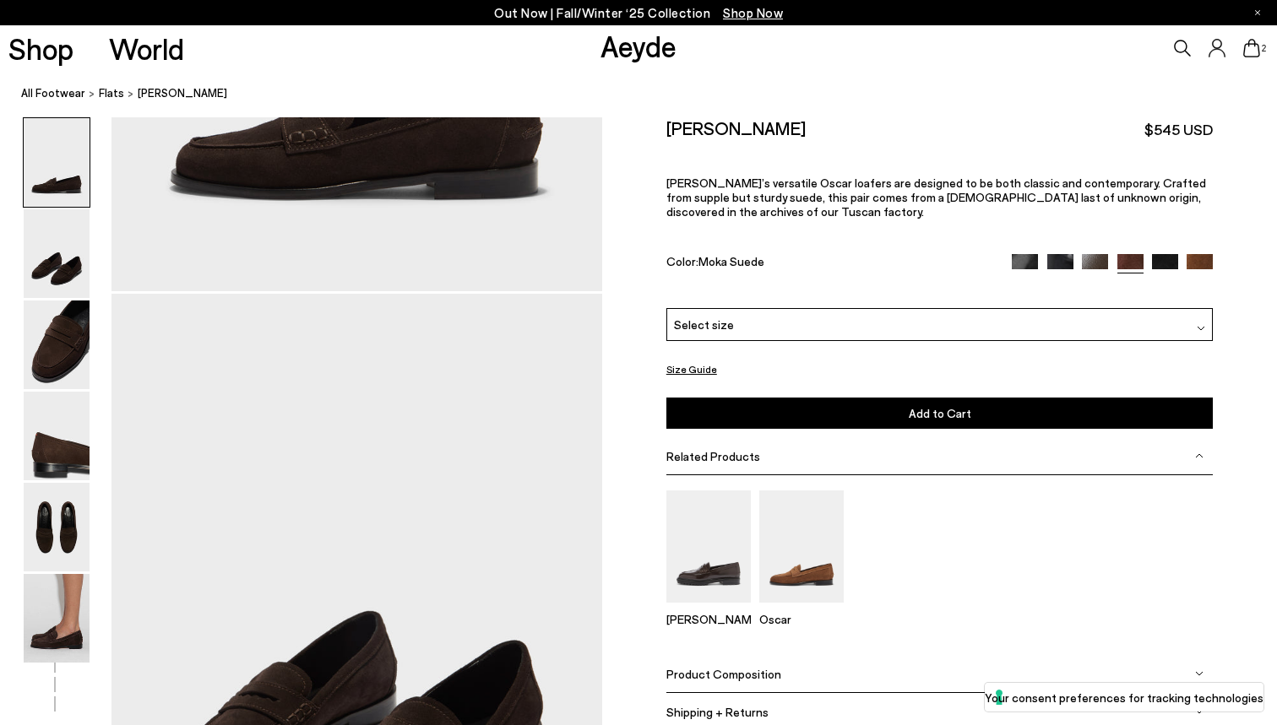
drag, startPoint x: 835, startPoint y: 128, endPoint x: 665, endPoint y: 133, distance: 169.8
click at [666, 133] on div "Oscar Suede Loafers $545 USD" at bounding box center [939, 128] width 547 height 23
copy h2 "Oscar Suede Loafers"
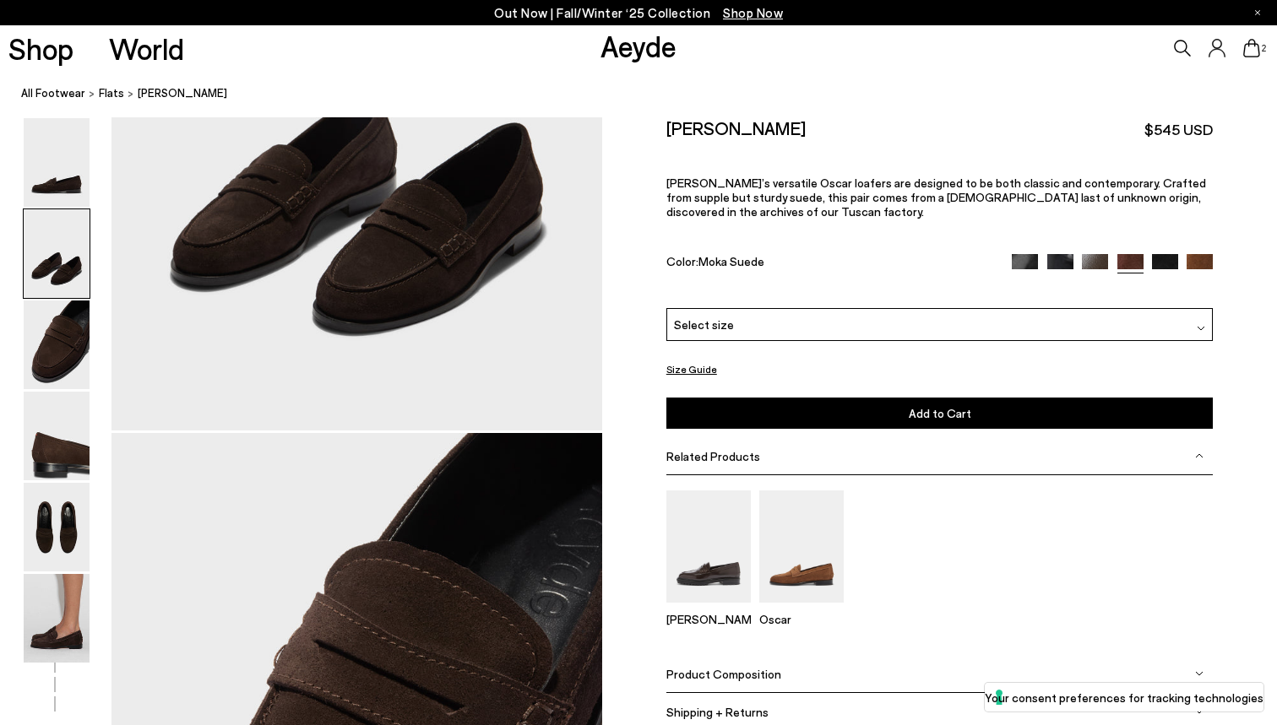
scroll to position [926, 0]
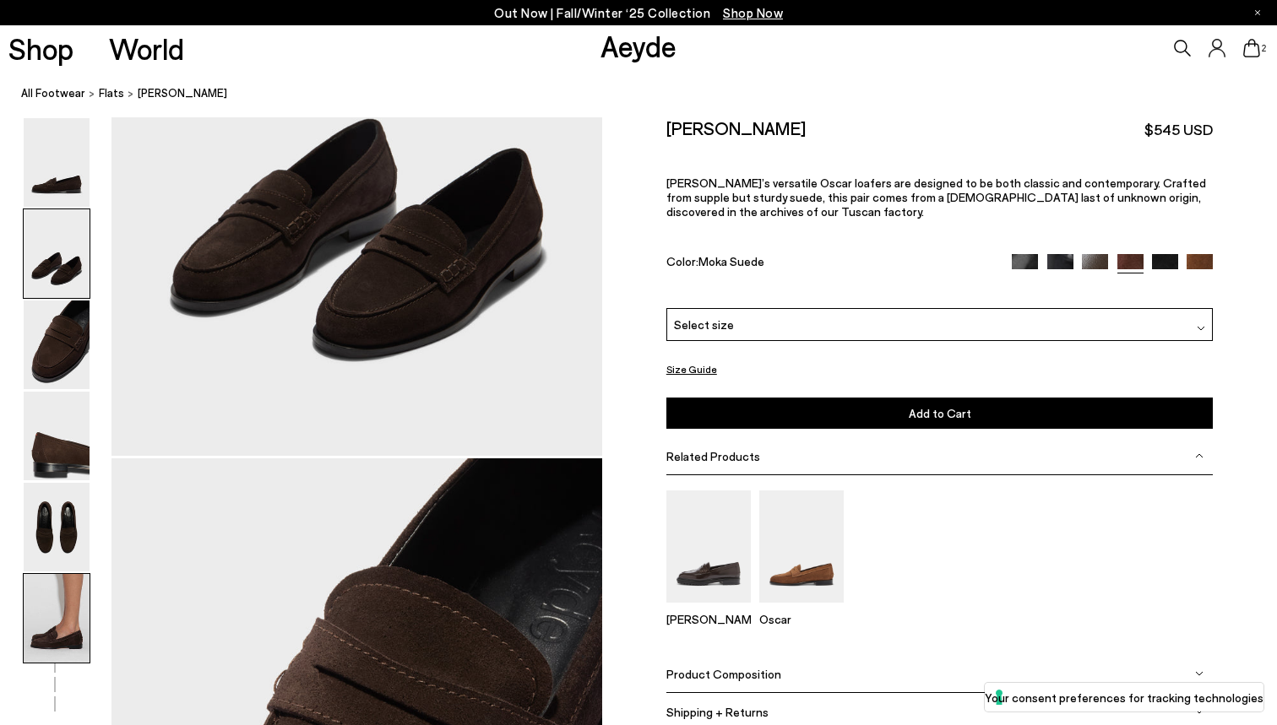
click at [52, 638] on img at bounding box center [57, 618] width 66 height 89
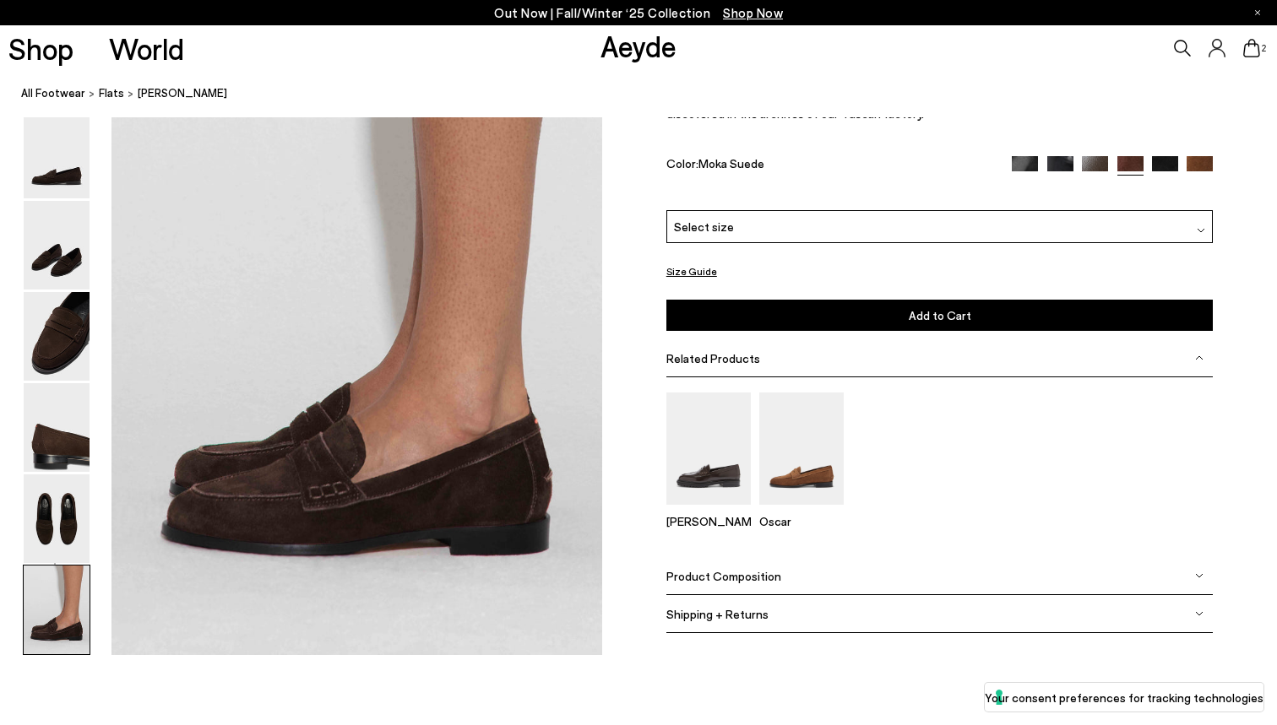
click at [687, 269] on button "Size Guide" at bounding box center [691, 271] width 51 height 21
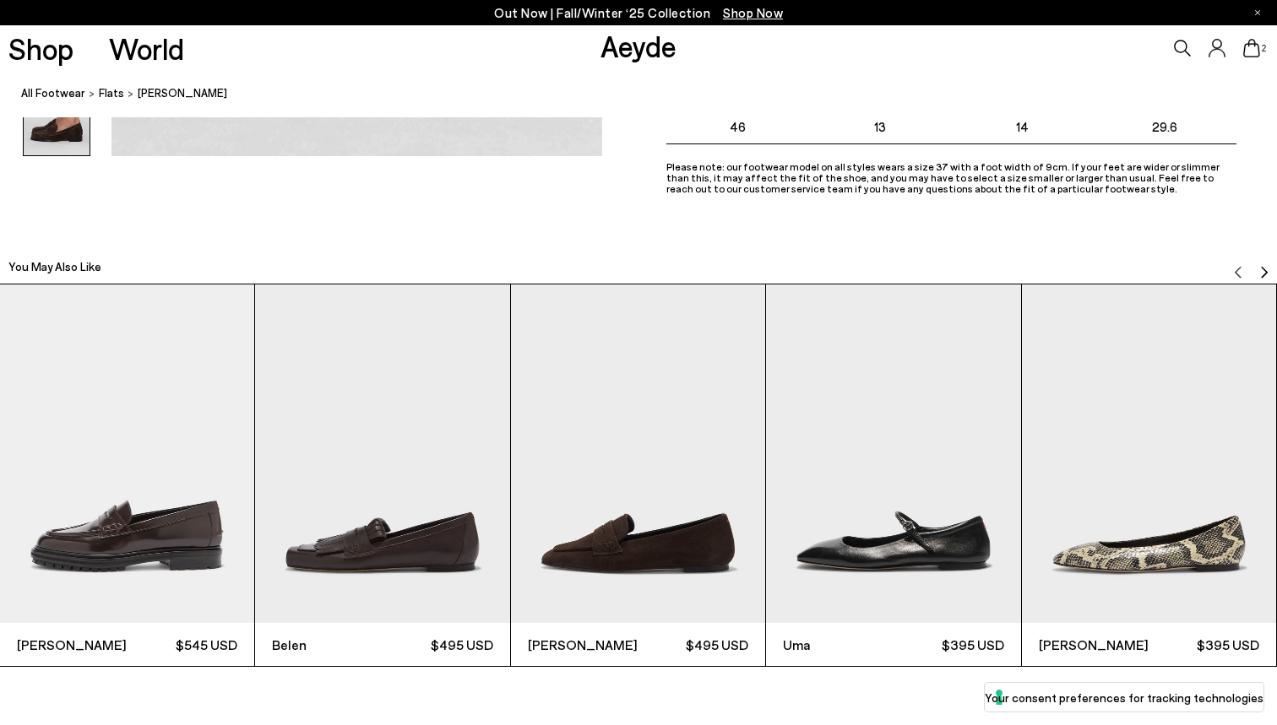
scroll to position [3852, 0]
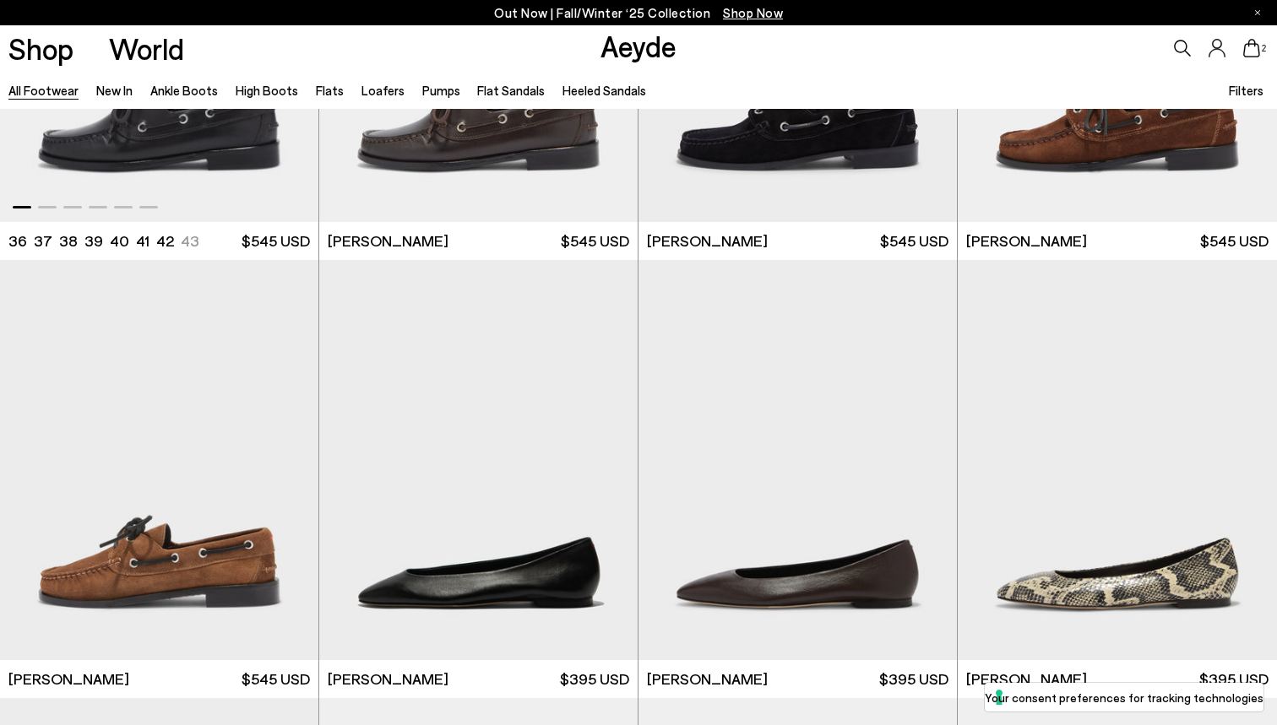
scroll to position [16146, 0]
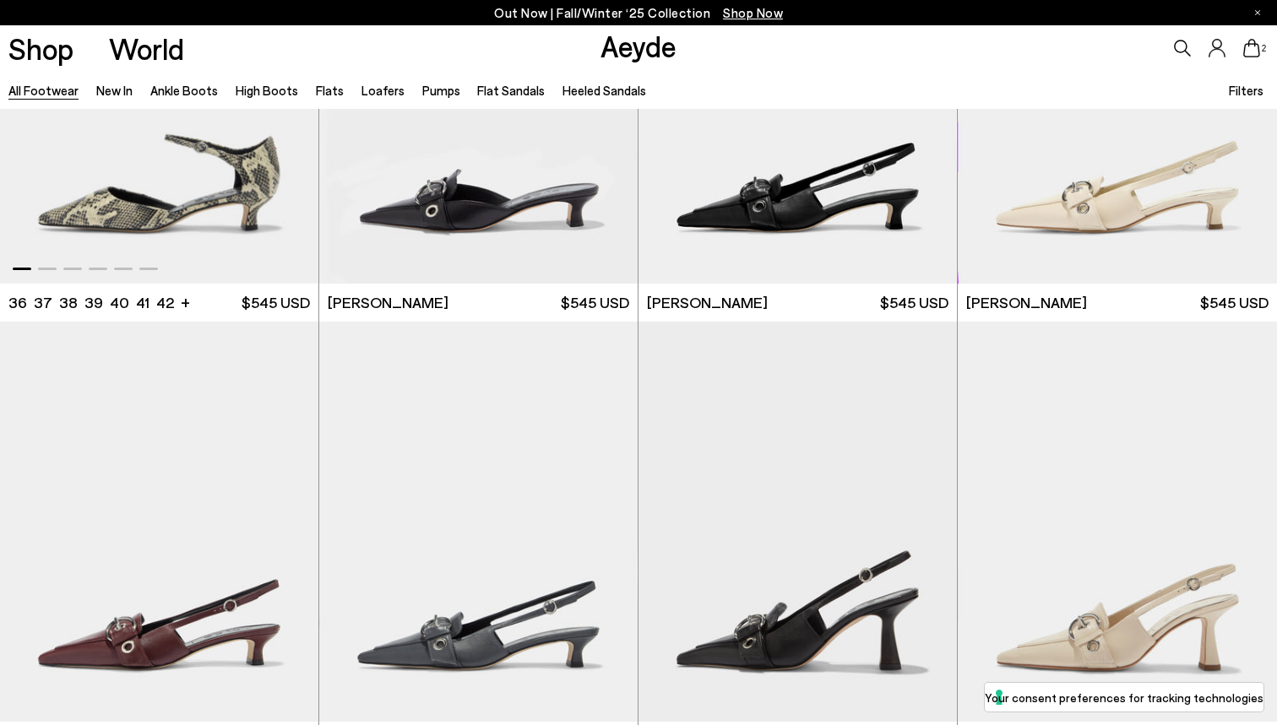
scroll to position [19073, 0]
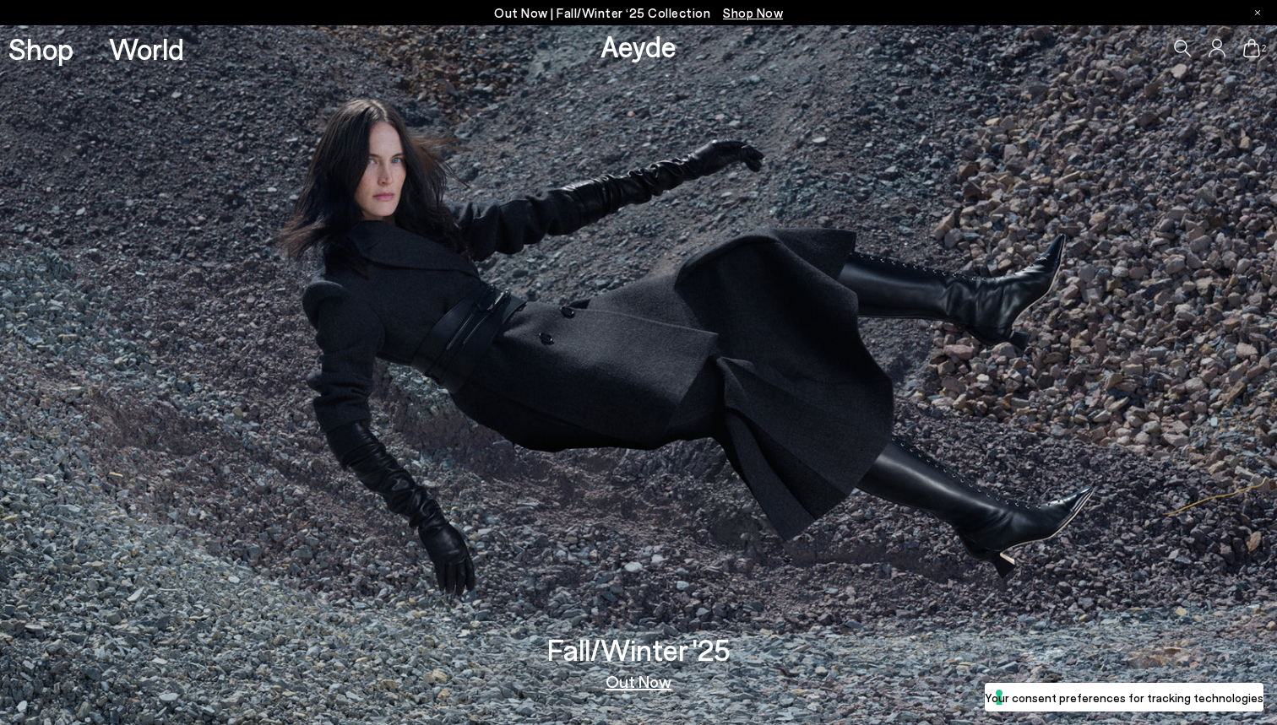
click at [1181, 47] on icon at bounding box center [1182, 48] width 17 height 17
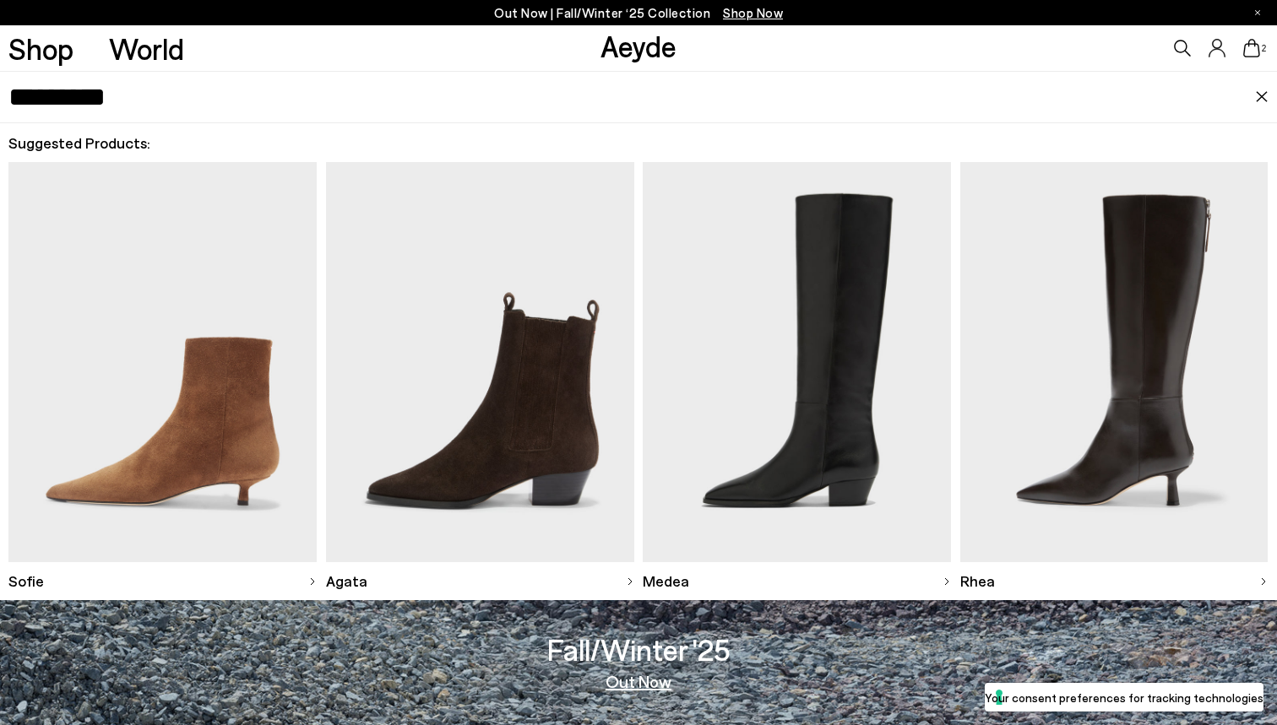
type input "*********"
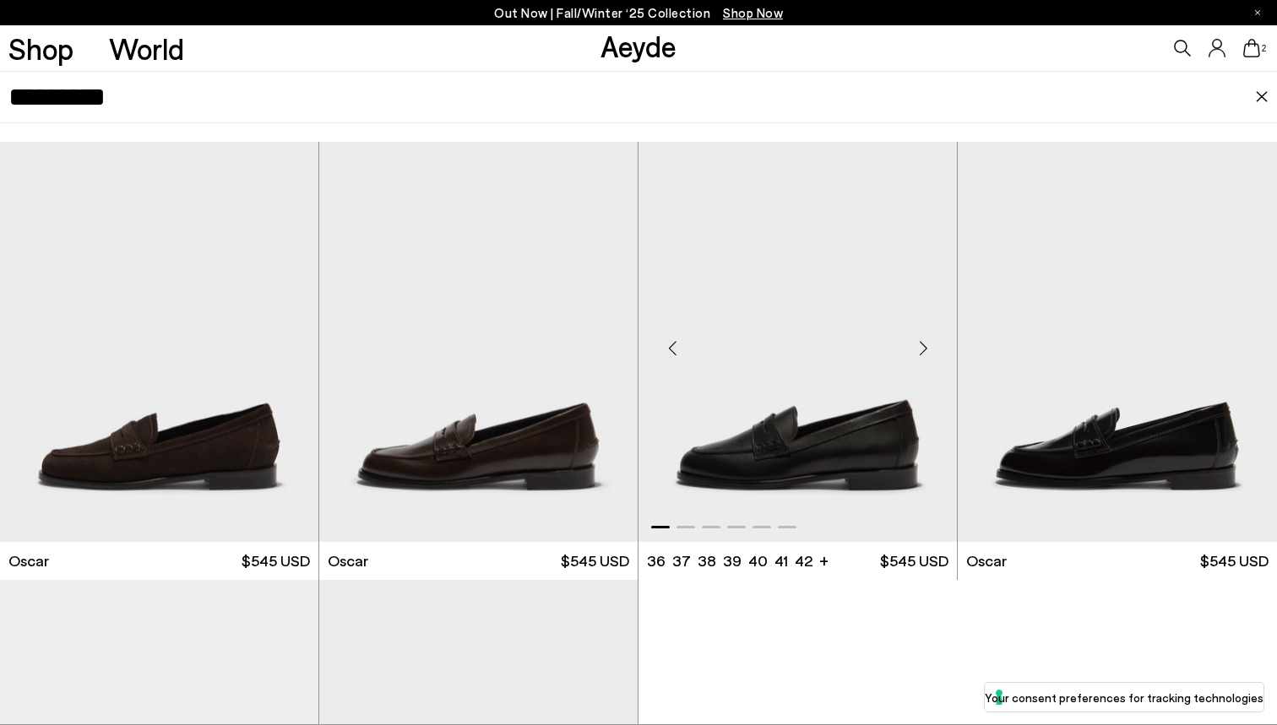
click at [810, 404] on img "1 / 6" at bounding box center [797, 342] width 318 height 400
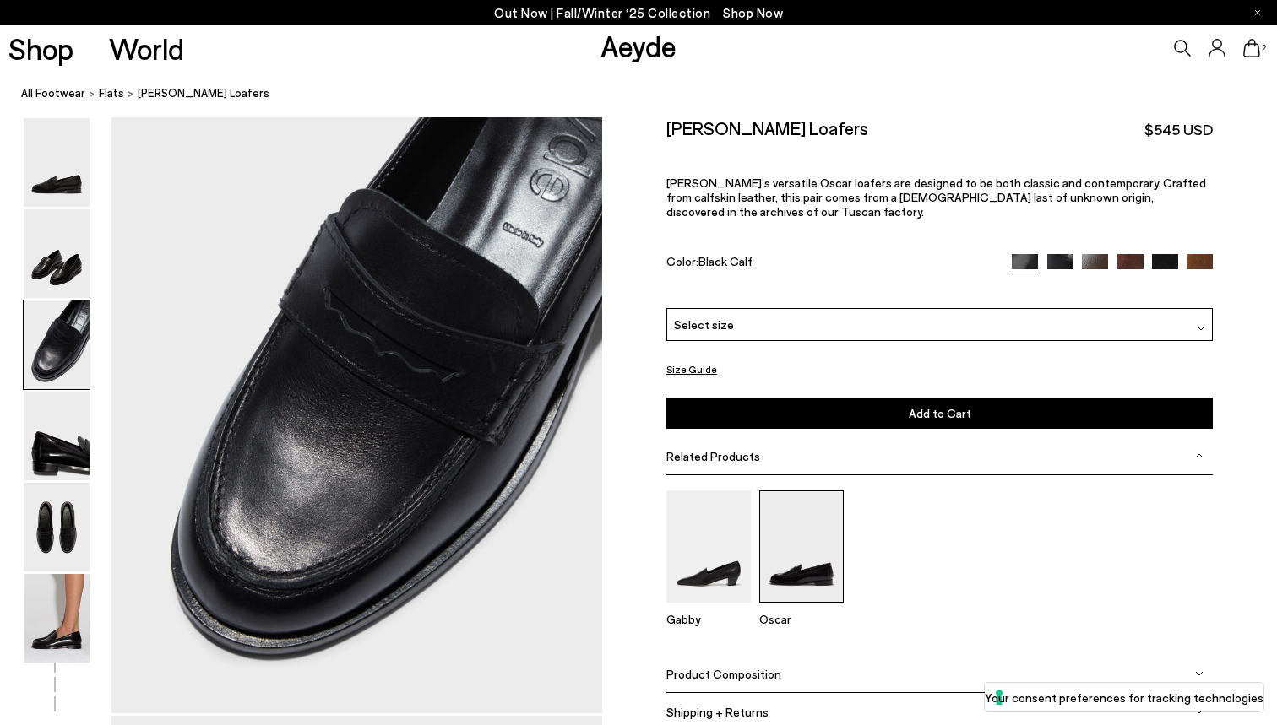
scroll to position [1324, 0]
click at [789, 578] on img at bounding box center [801, 547] width 84 height 112
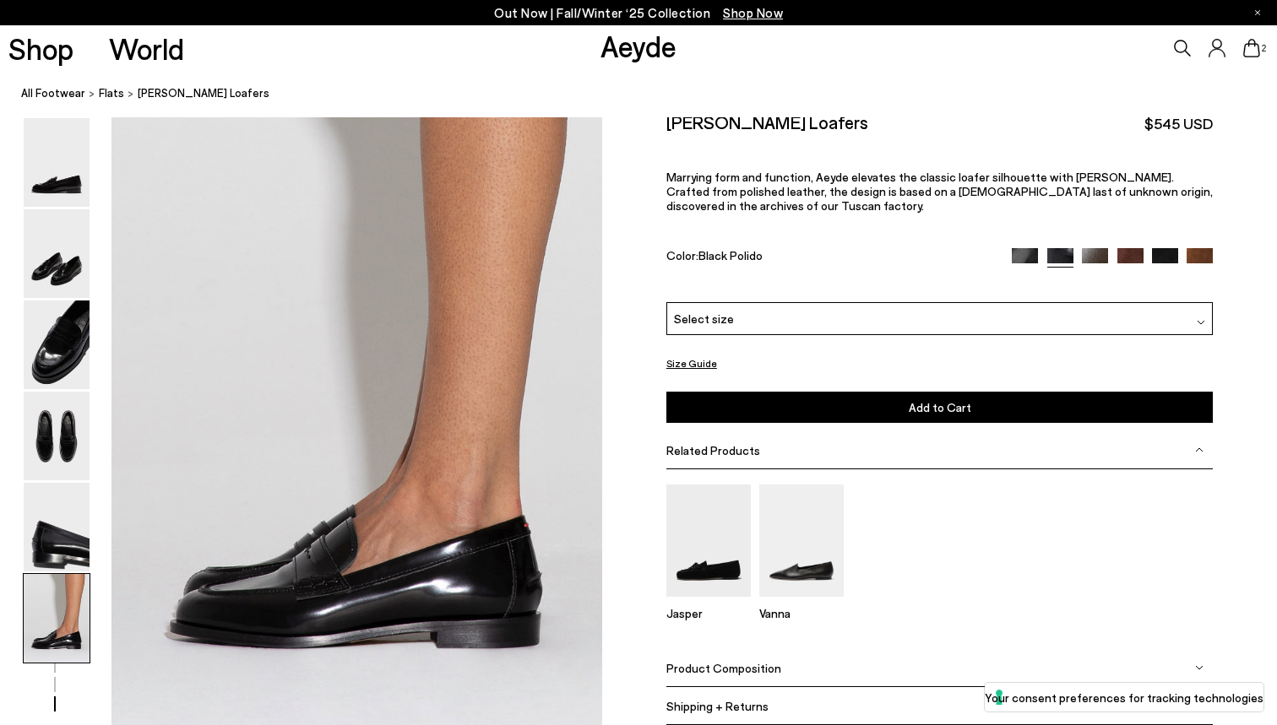
scroll to position [3270, 0]
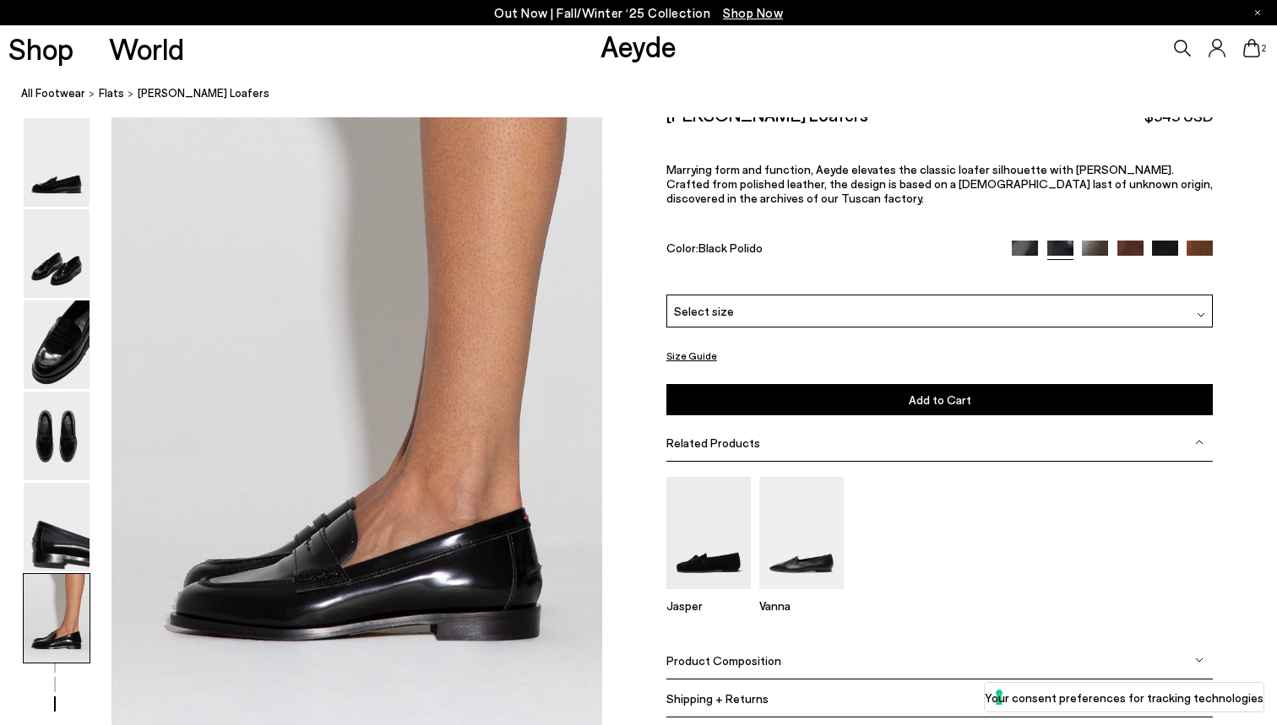
click at [1096, 249] on img at bounding box center [1095, 253] width 26 height 26
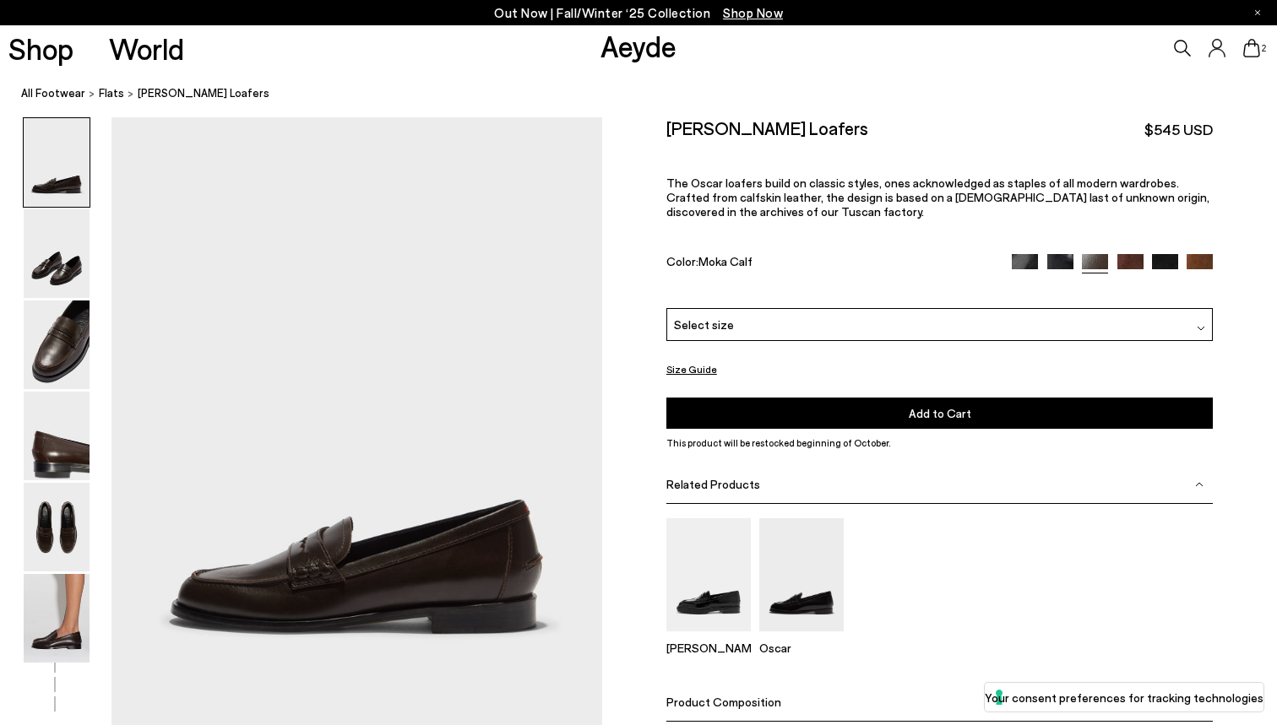
click at [65, 620] on img at bounding box center [57, 618] width 66 height 89
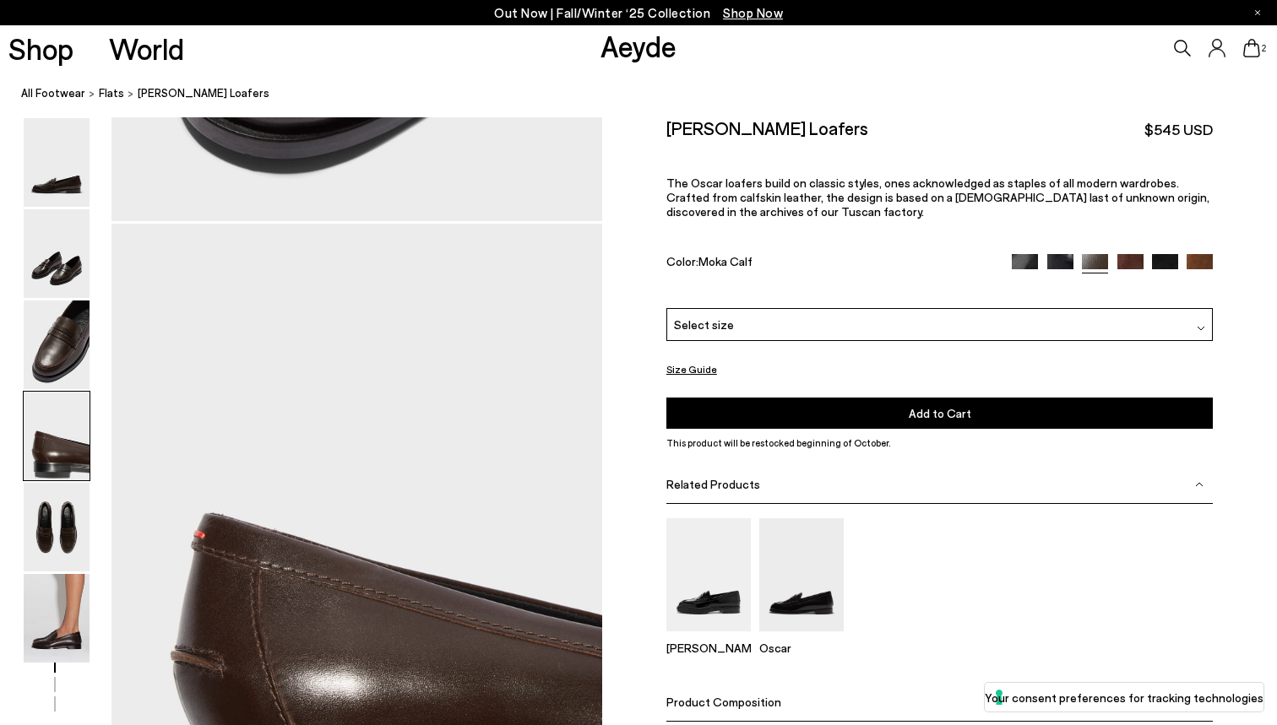
scroll to position [1808, 0]
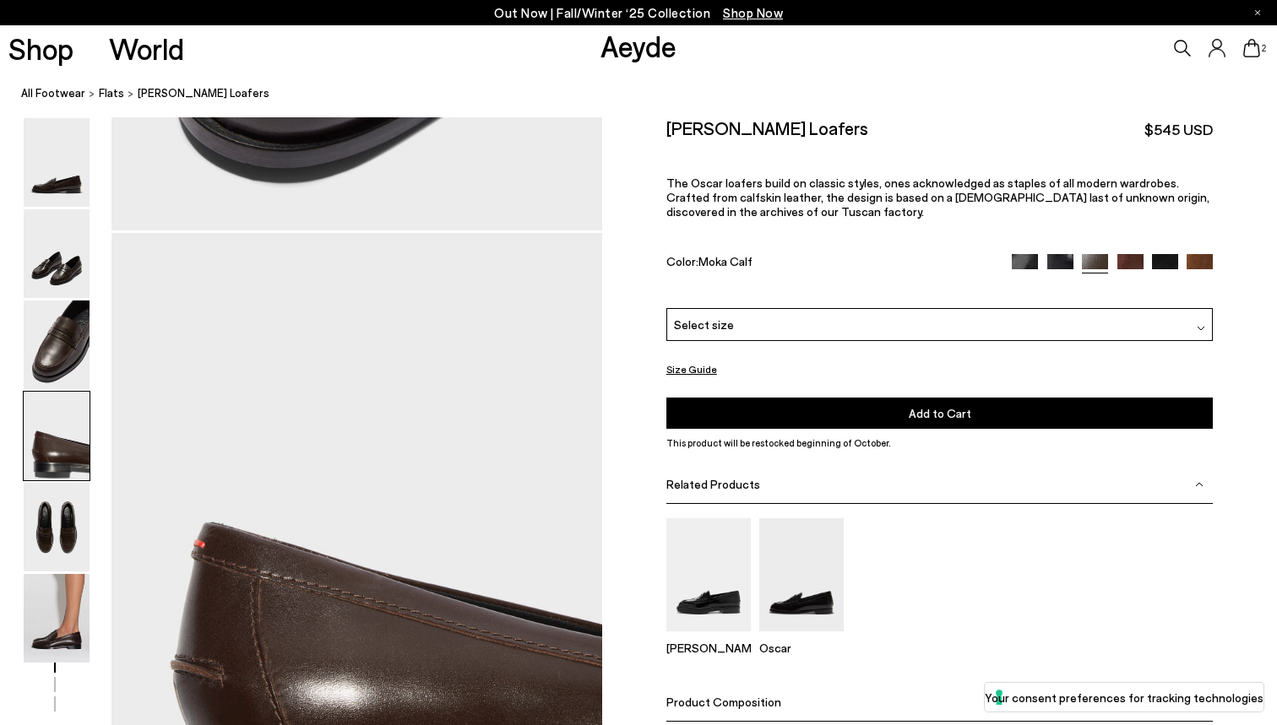
click at [1130, 268] on img at bounding box center [1130, 266] width 26 height 26
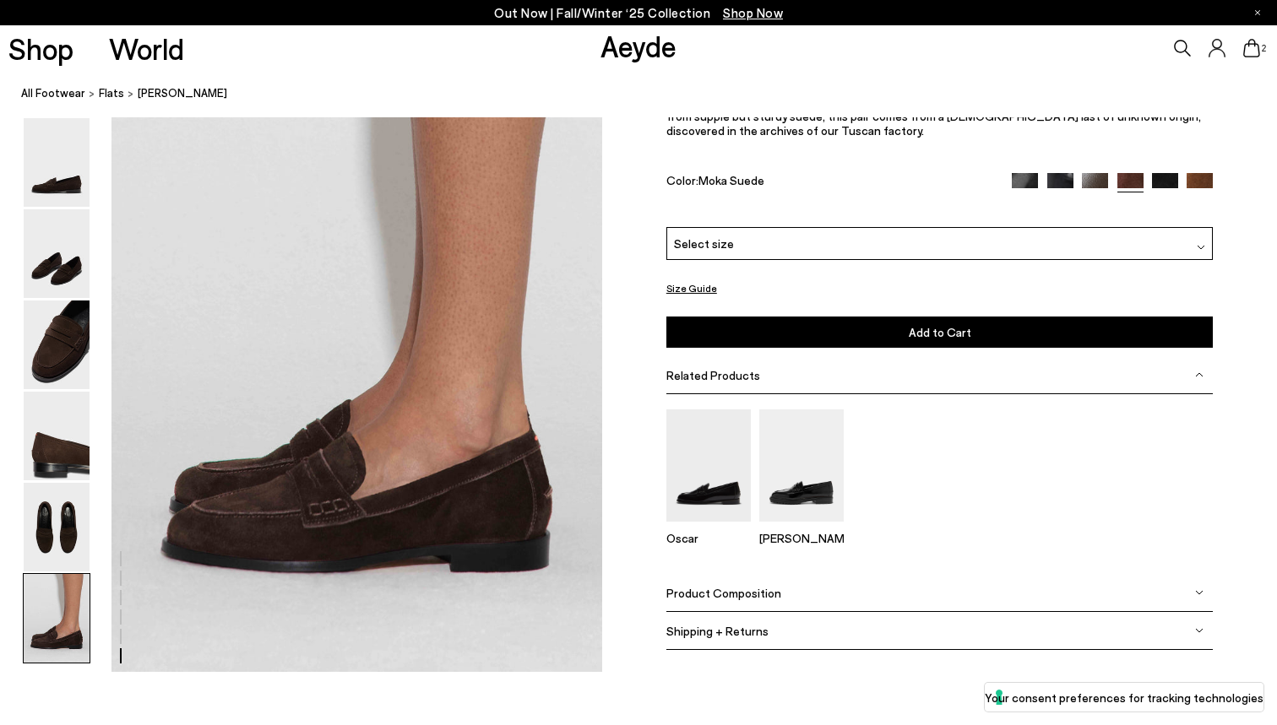
scroll to position [3350, 0]
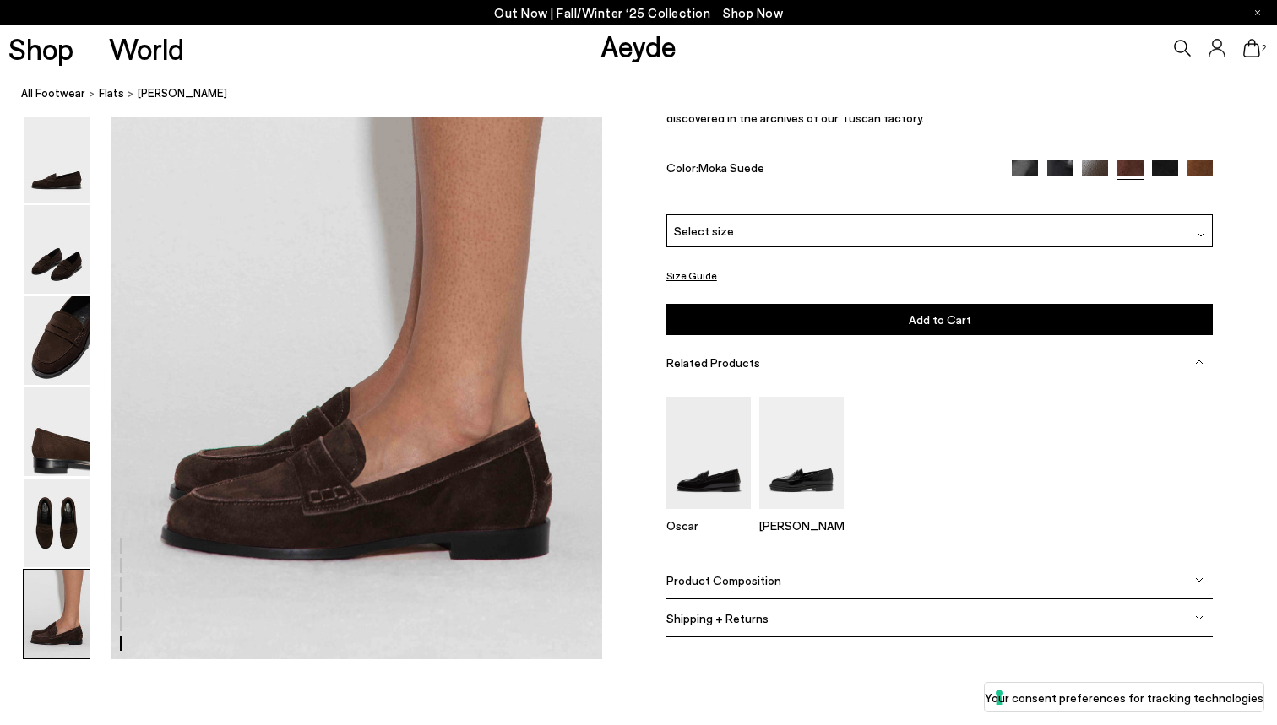
click at [1165, 166] on img at bounding box center [1165, 173] width 26 height 26
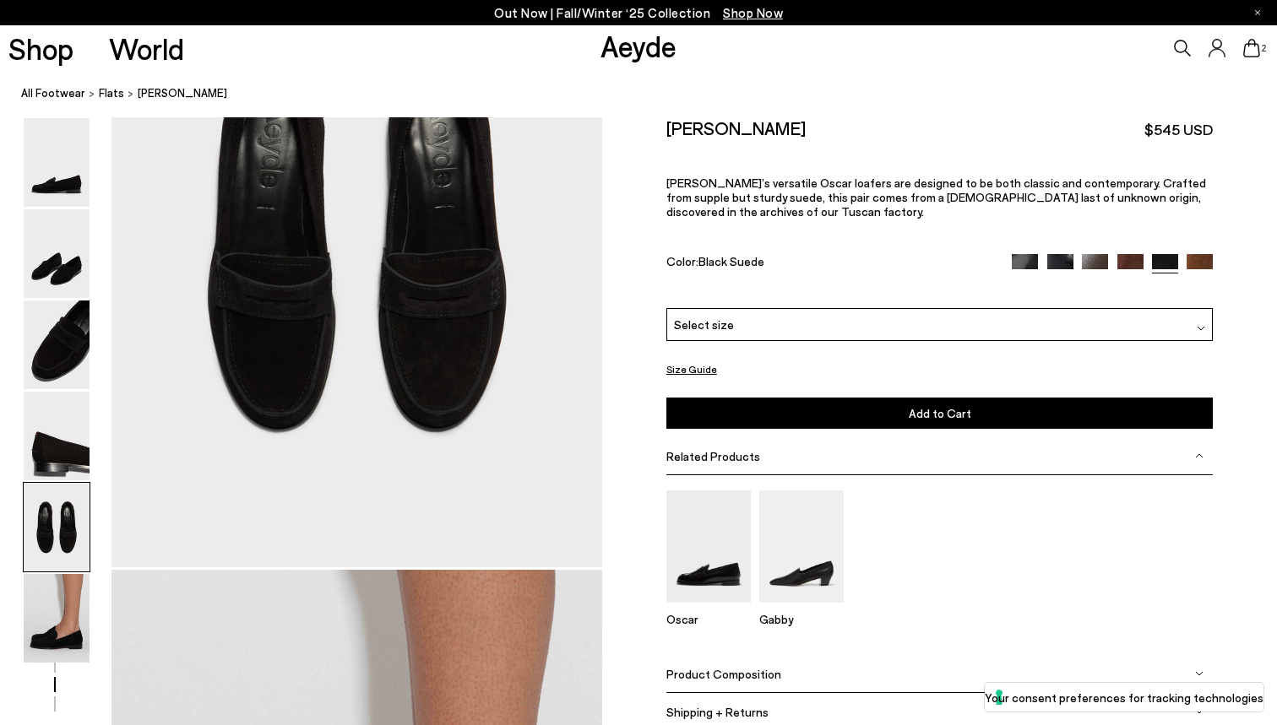
scroll to position [2700, 0]
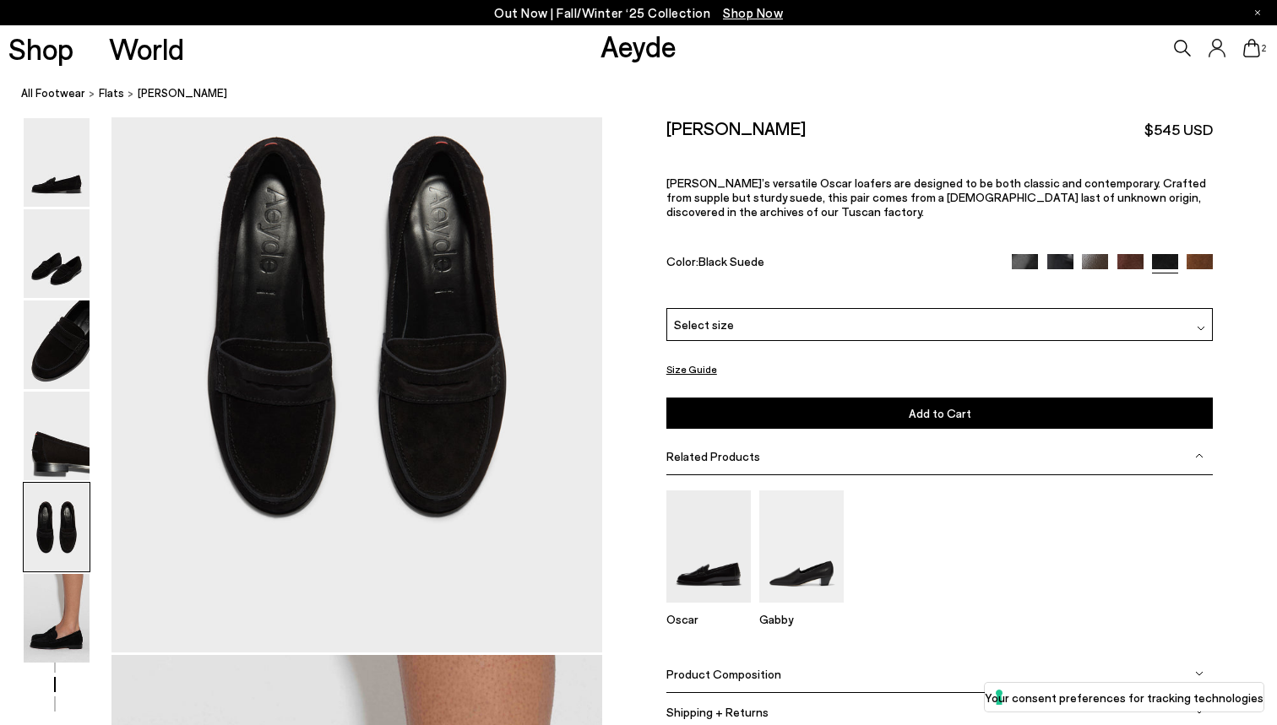
click at [1204, 268] on img at bounding box center [1199, 266] width 26 height 26
